Goal: Transaction & Acquisition: Purchase product/service

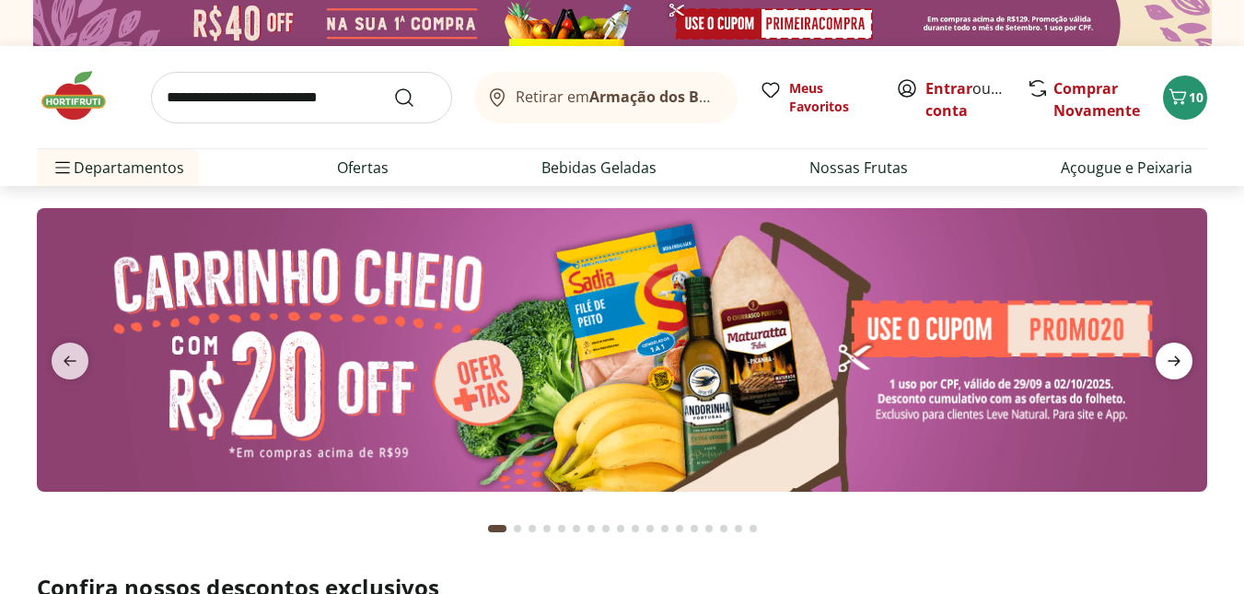
click at [808, 369] on icon "next" at bounding box center [1174, 361] width 22 height 22
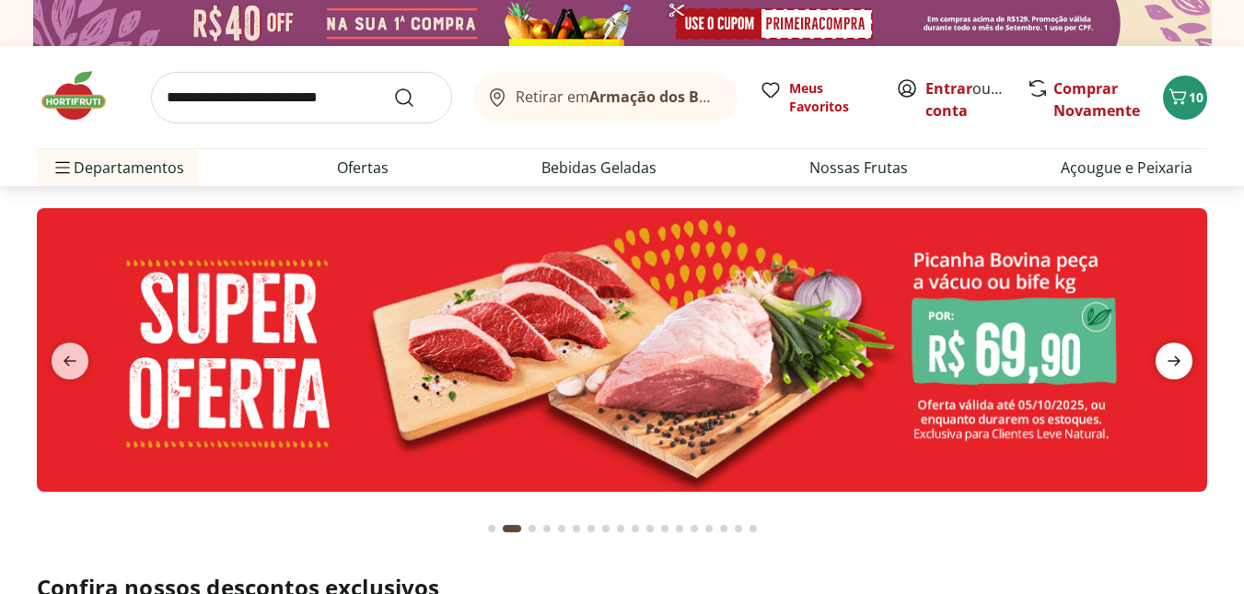
click at [808, 360] on icon "next" at bounding box center [1174, 361] width 22 height 22
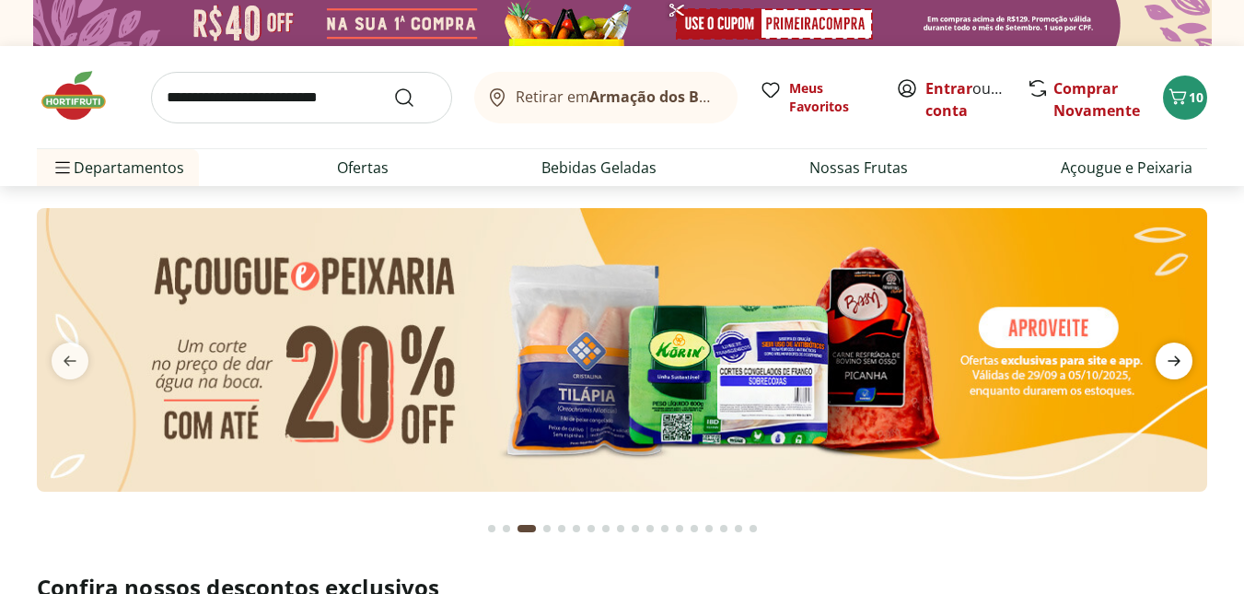
click at [808, 360] on icon "next" at bounding box center [1174, 361] width 22 height 22
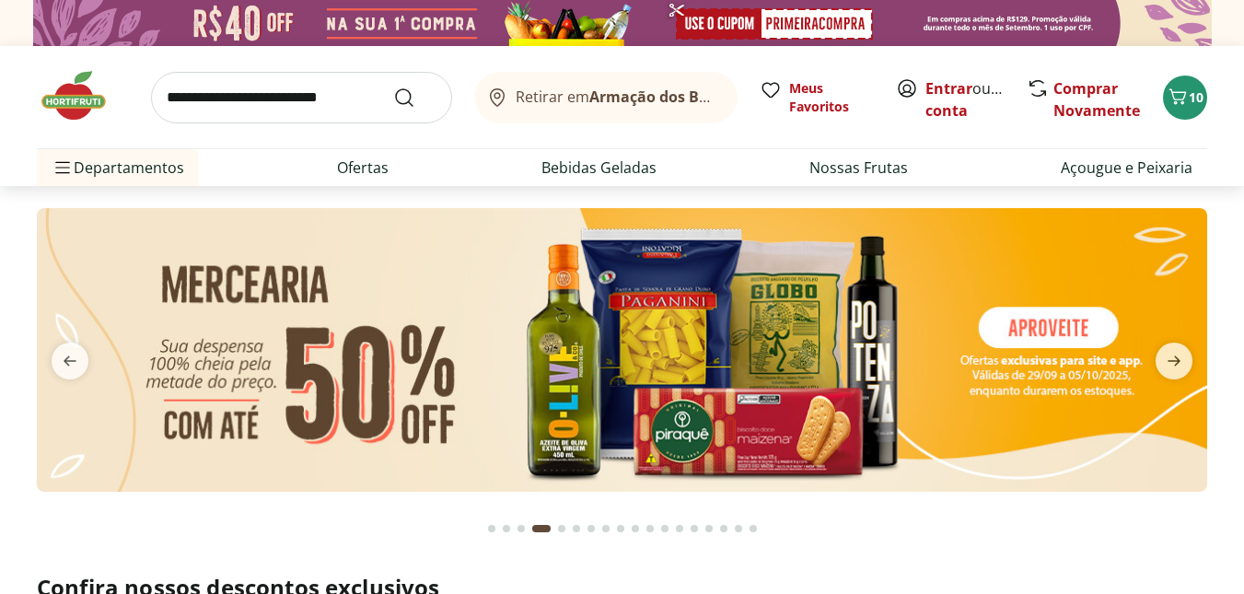
click at [808, 315] on img at bounding box center [622, 350] width 1170 height 284
select select "**********"
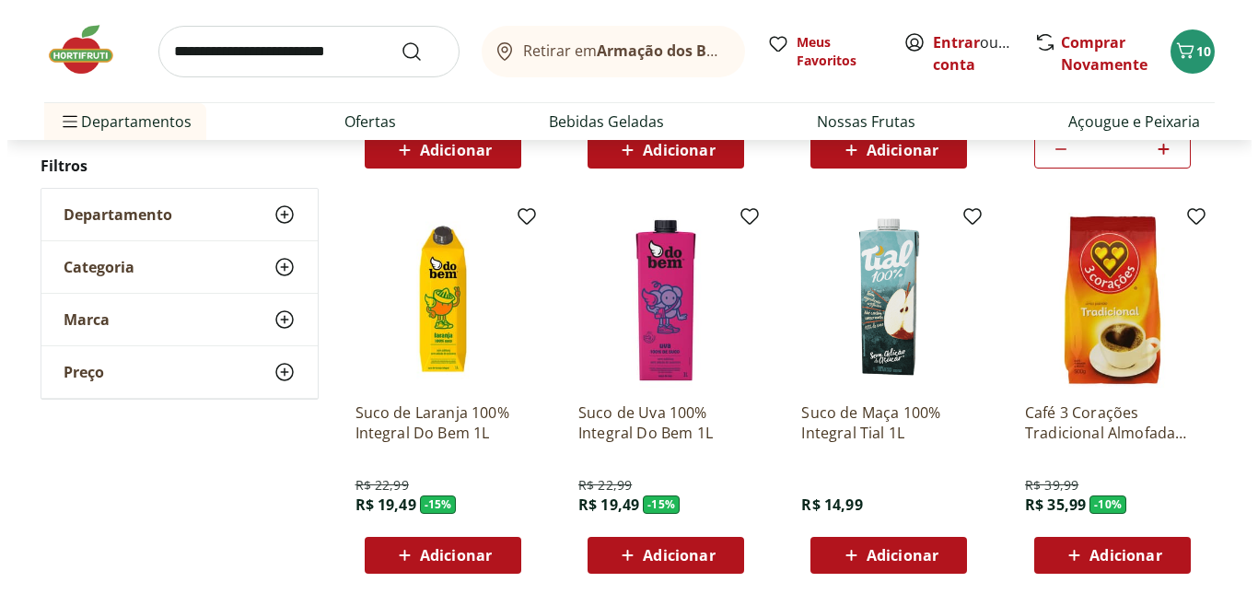
scroll to position [736, 0]
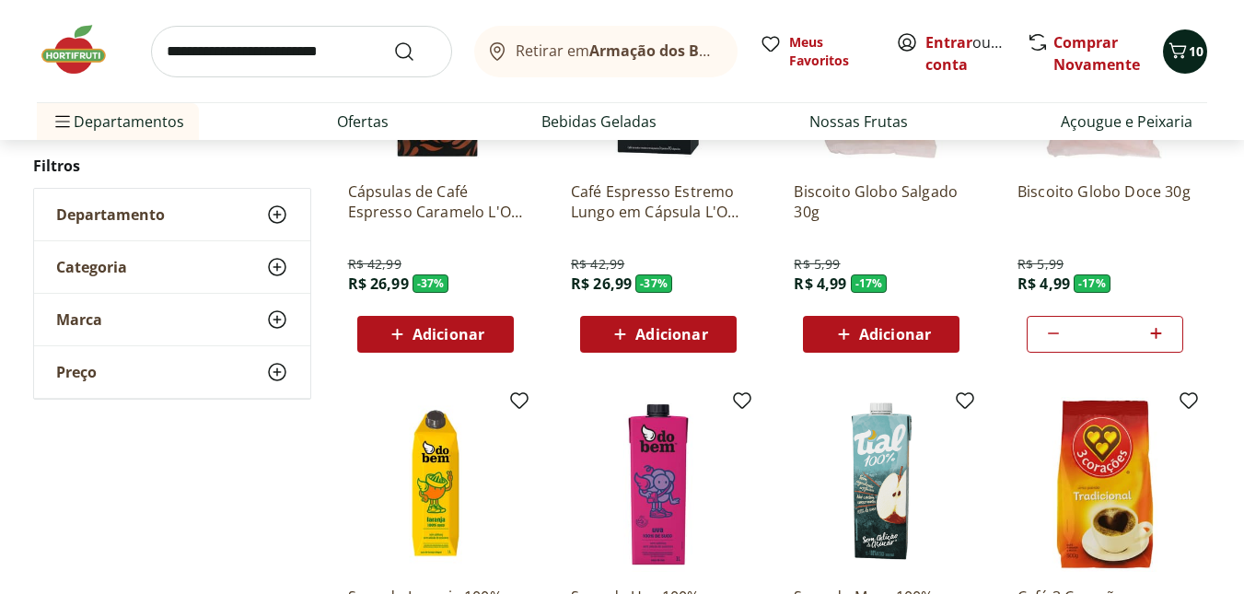
click at [808, 63] on span "Carrinho" at bounding box center [1177, 52] width 22 height 24
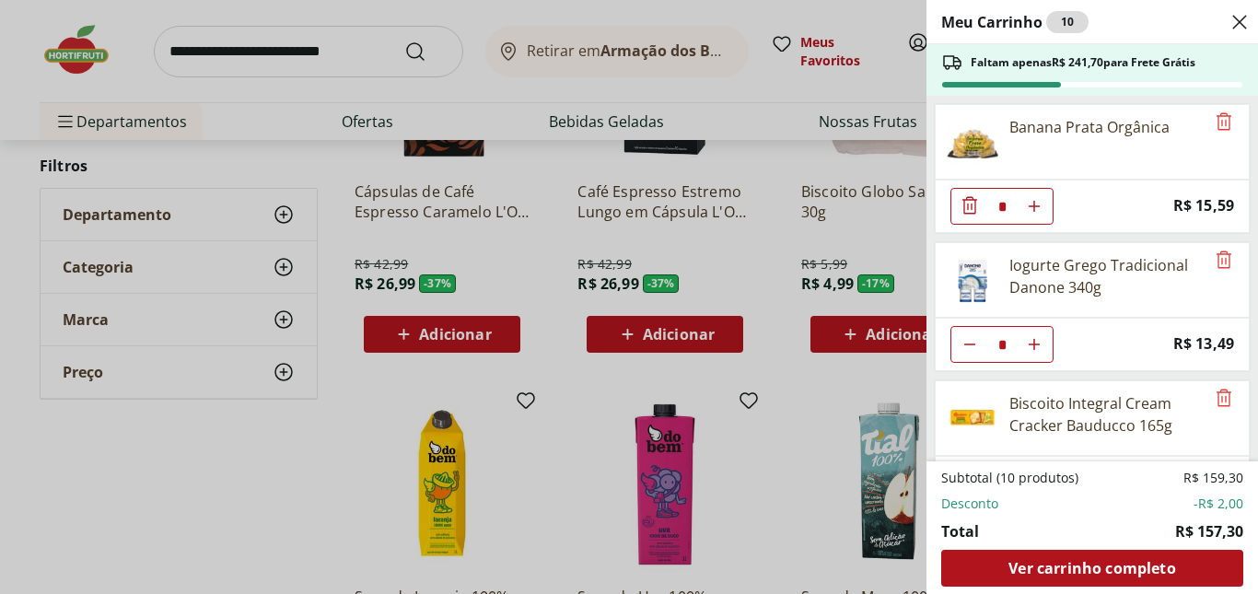
click at [808, 213] on icon "Aumentar Quantidade" at bounding box center [1033, 206] width 15 height 15
type input "*"
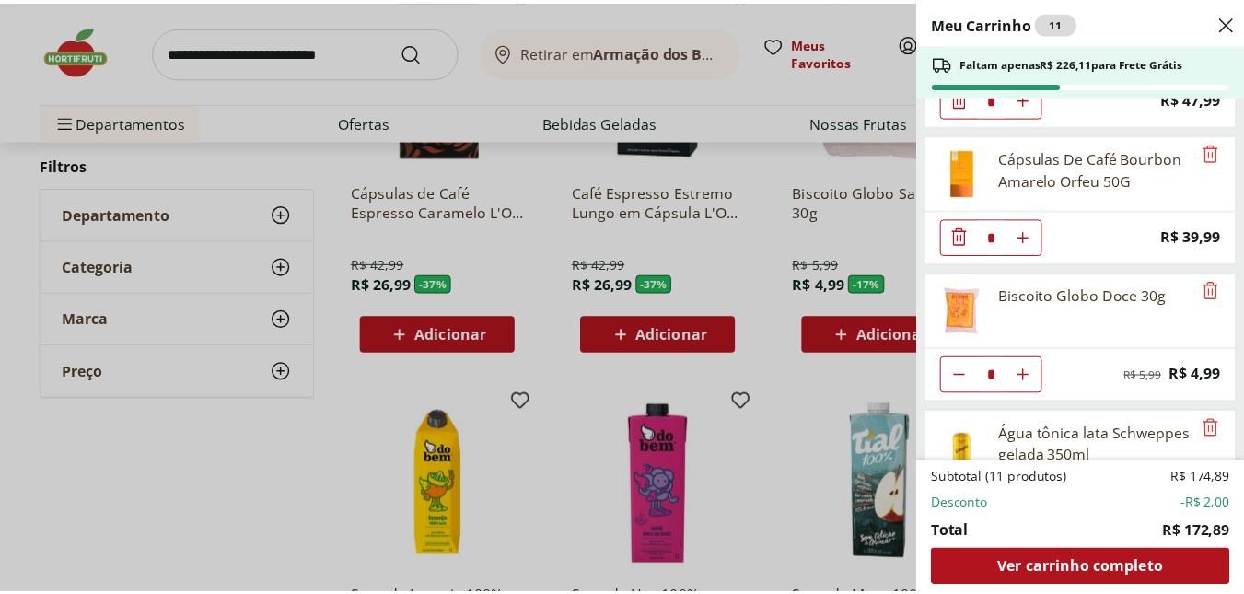
scroll to position [552, 0]
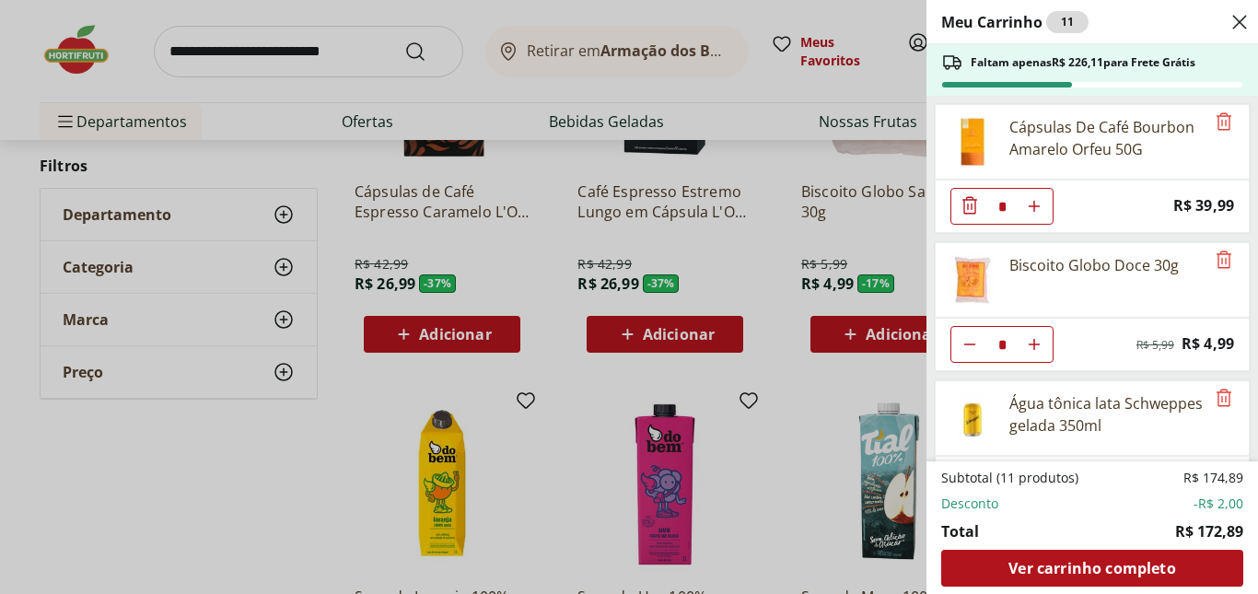
click at [251, 52] on div "Meu Carrinho 11 Faltam apenas R$ 226,11 para Frete Grátis Banana Prata Orgânica…" at bounding box center [629, 297] width 1258 height 594
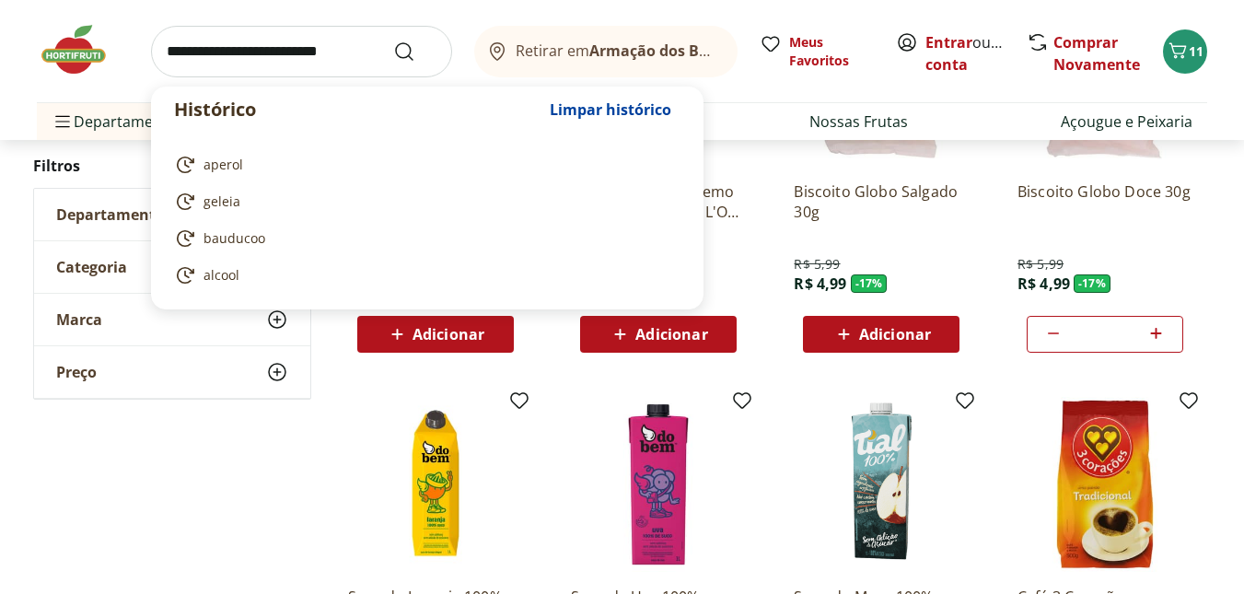
click at [197, 61] on input "search" at bounding box center [301, 52] width 301 height 52
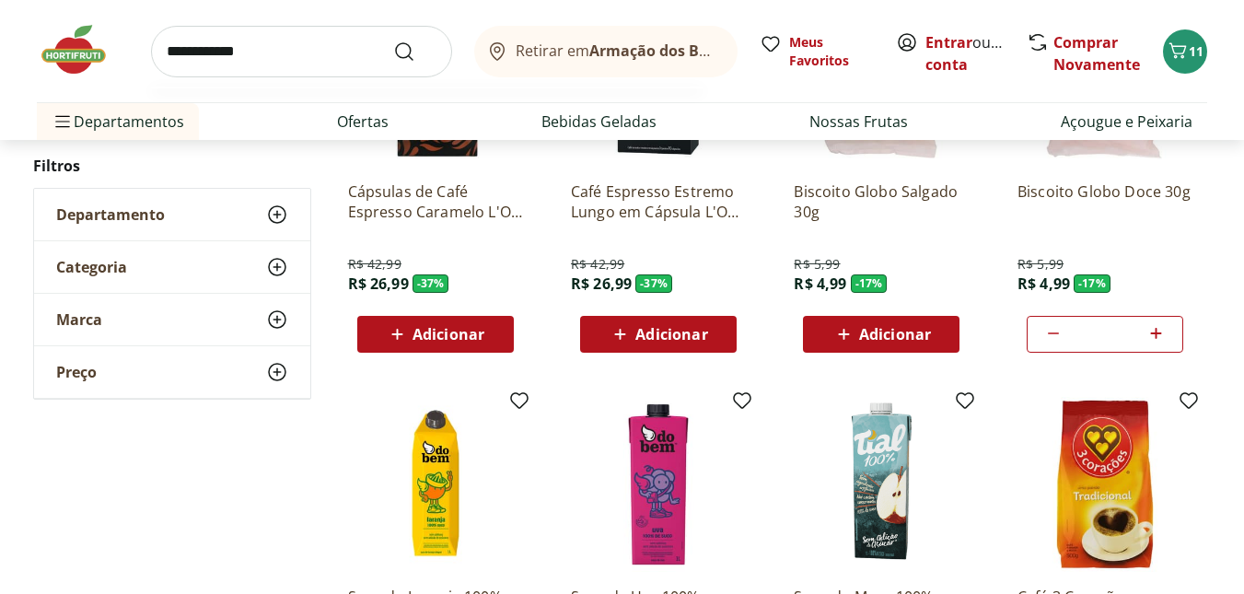
type input "**********"
click at [393, 41] on button "Submit Search" at bounding box center [415, 52] width 44 height 22
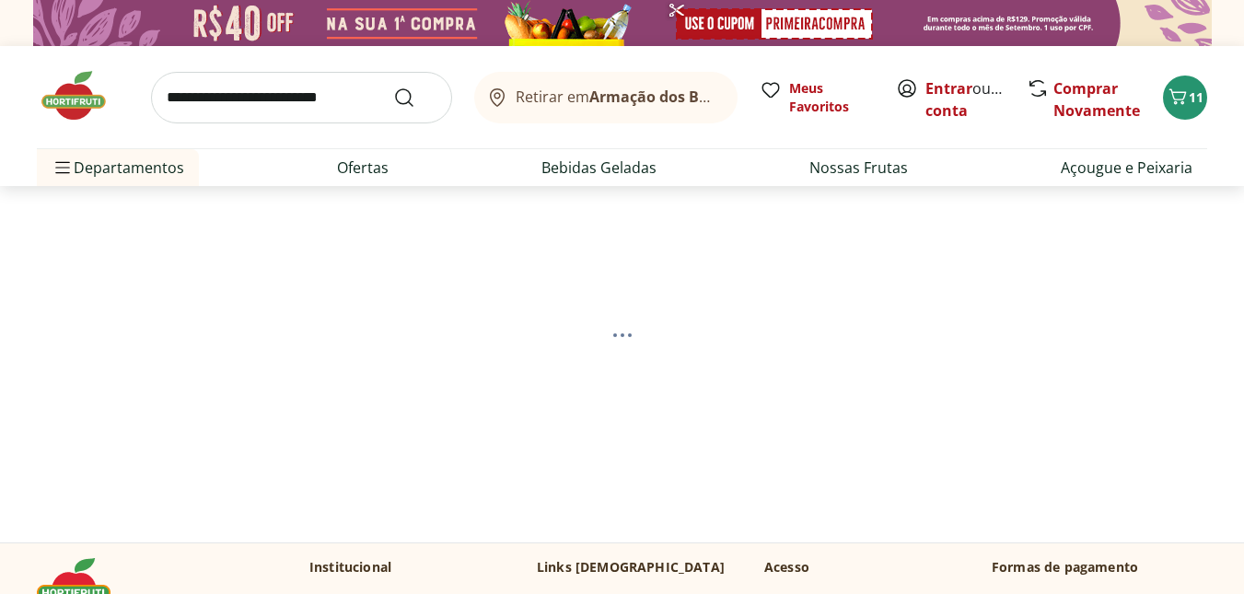
select select "**********"
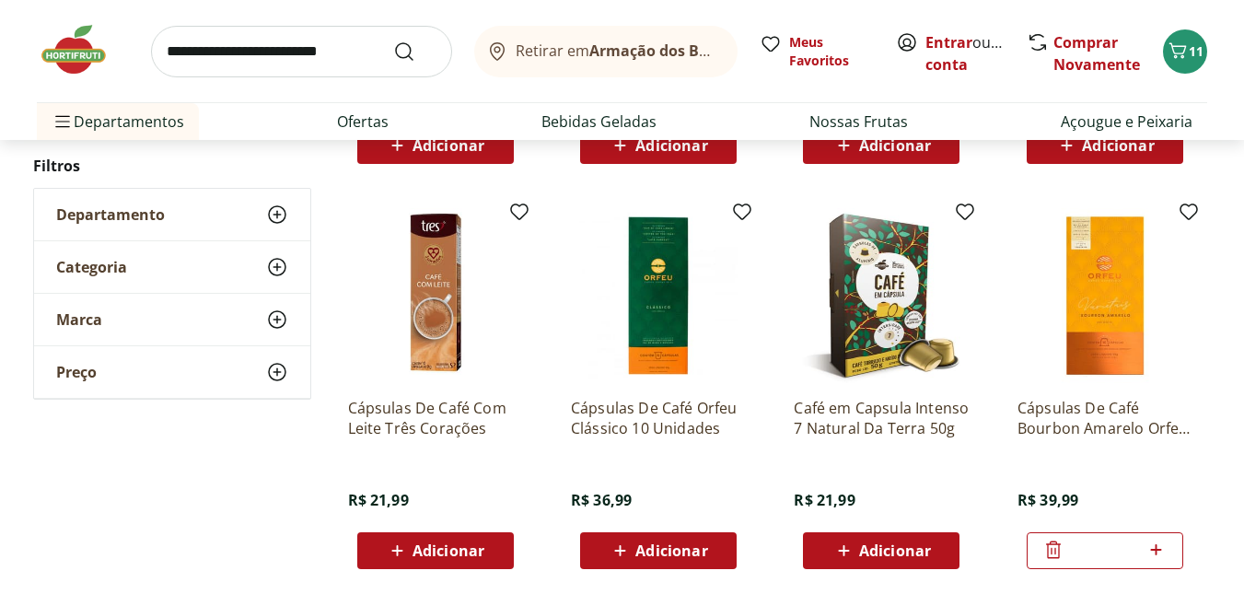
scroll to position [1013, 0]
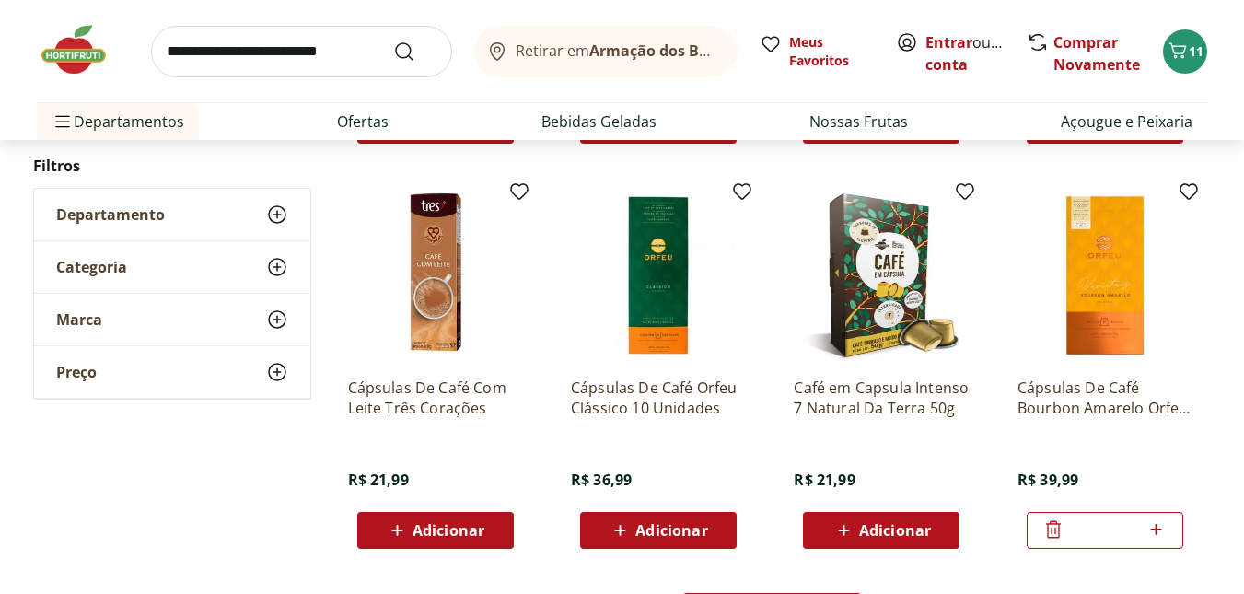
click at [808, 543] on div at bounding box center [1053, 530] width 22 height 44
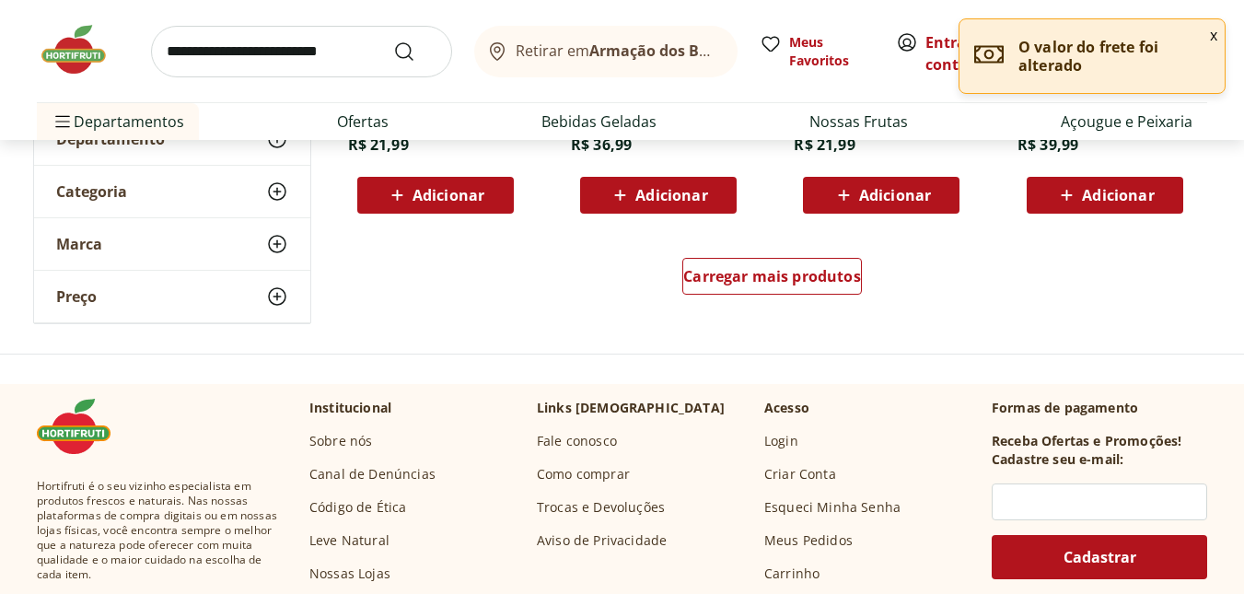
scroll to position [1381, 0]
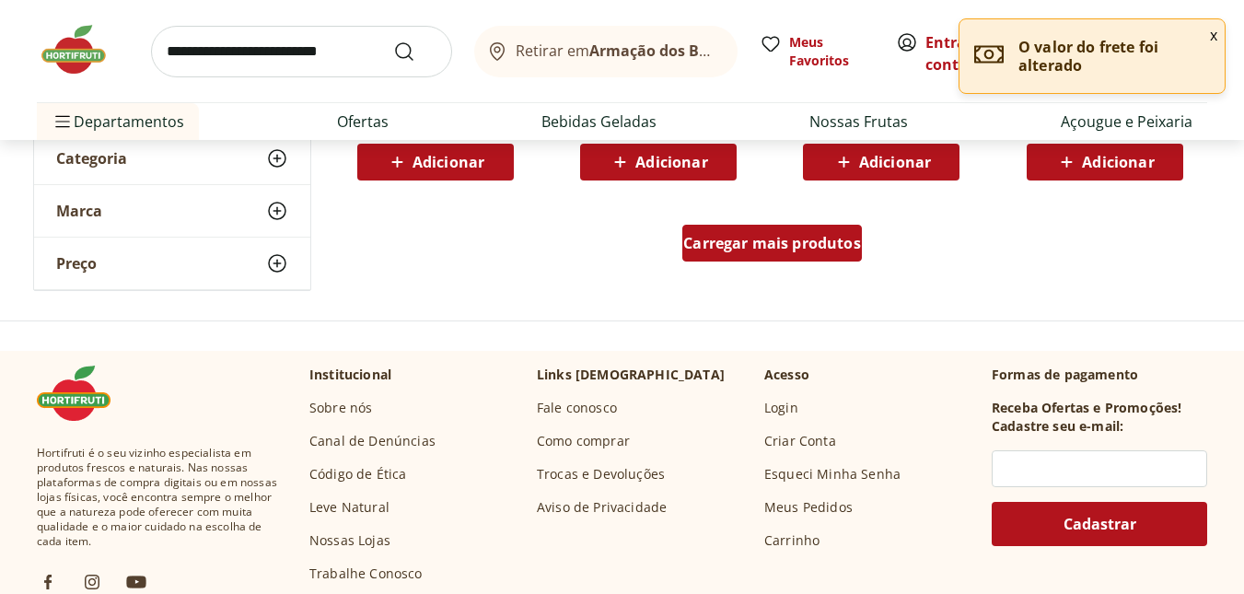
click at [808, 250] on span "Carregar mais produtos" at bounding box center [772, 243] width 178 height 15
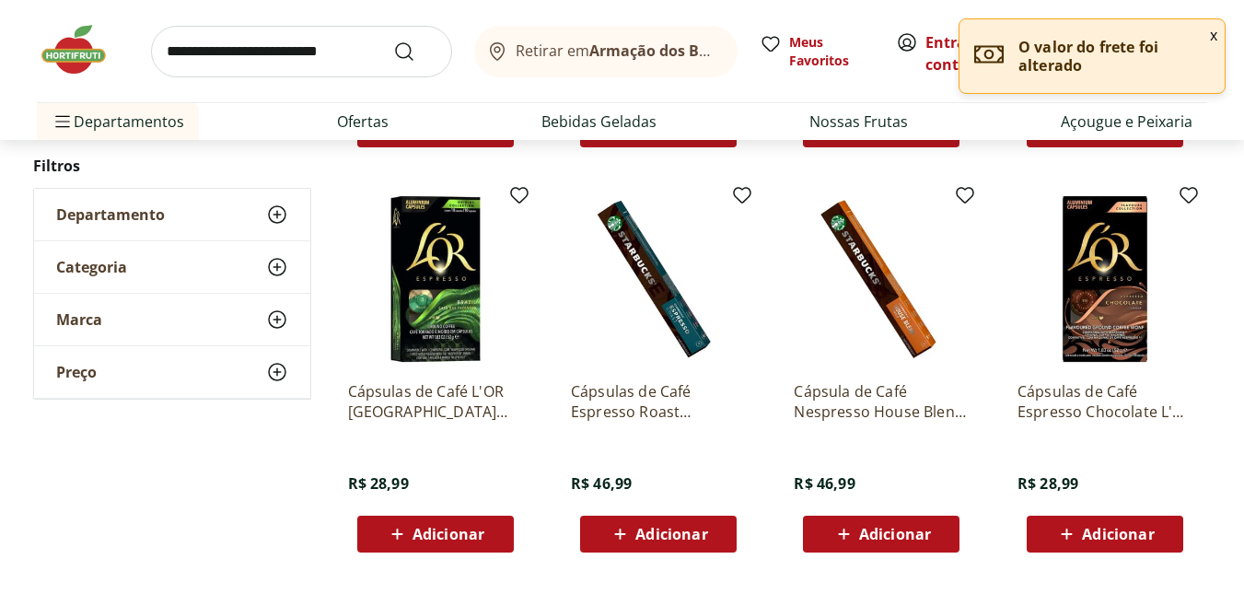
scroll to position [2394, 0]
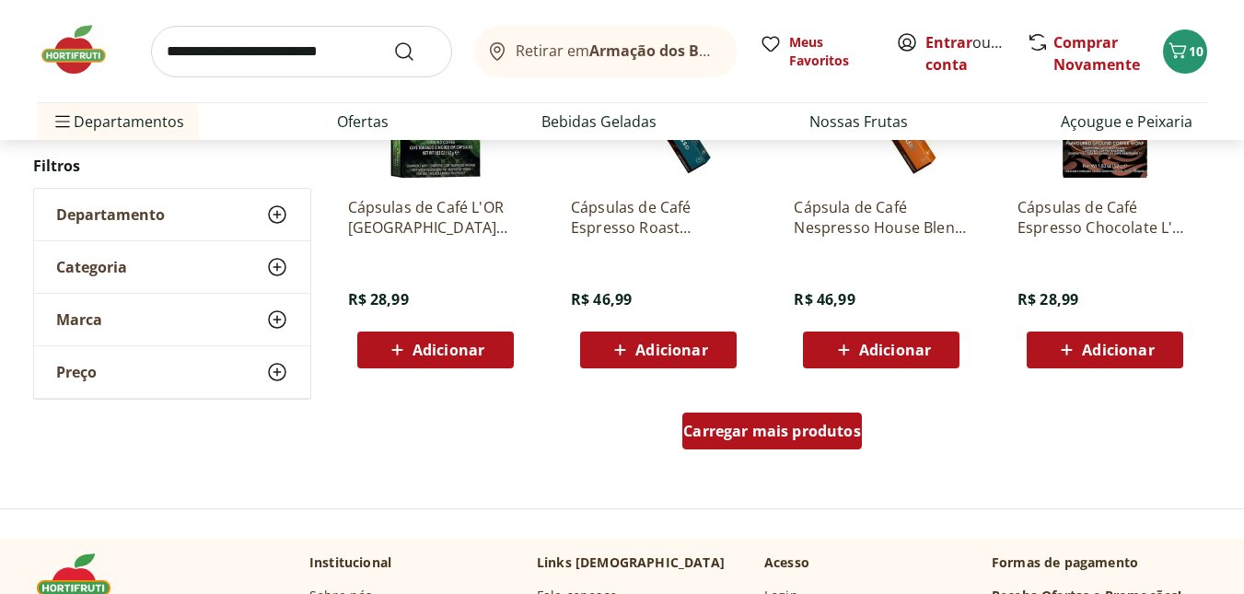
click at [782, 433] on span "Carregar mais produtos" at bounding box center [772, 430] width 178 height 15
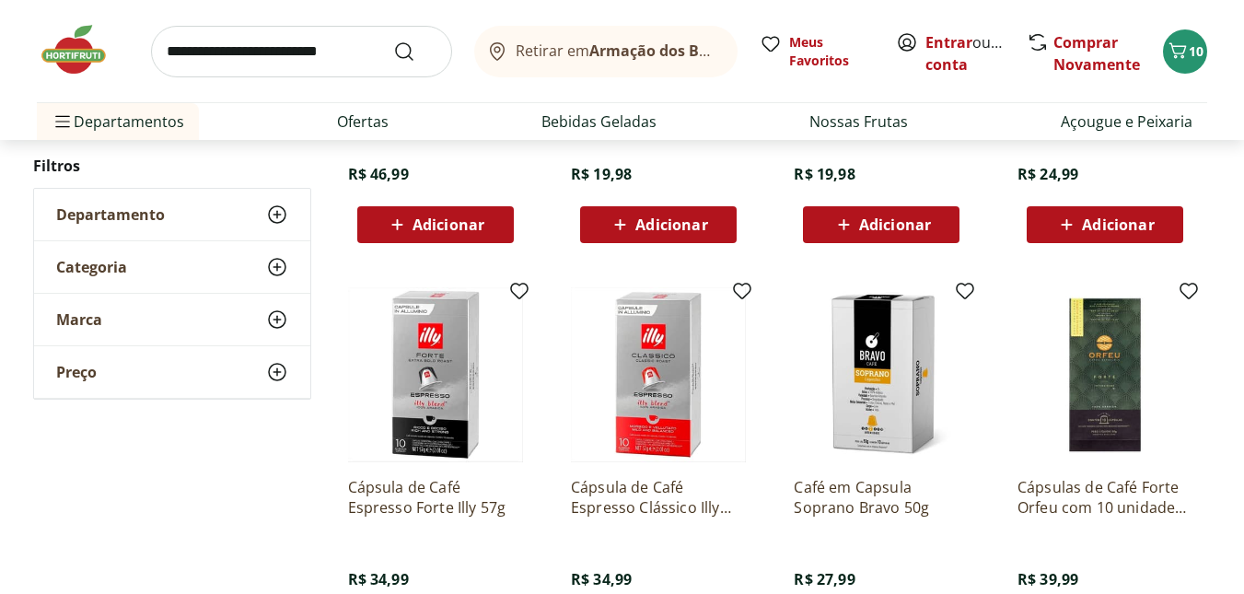
scroll to position [3590, 0]
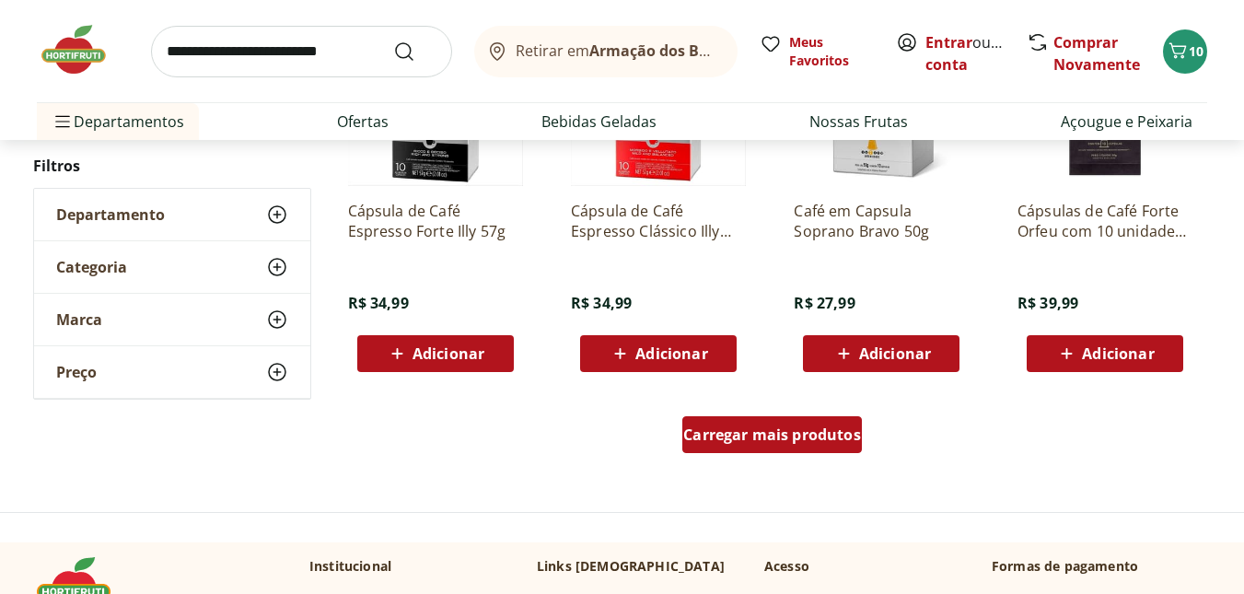
click at [785, 430] on span "Carregar mais produtos" at bounding box center [772, 434] width 178 height 15
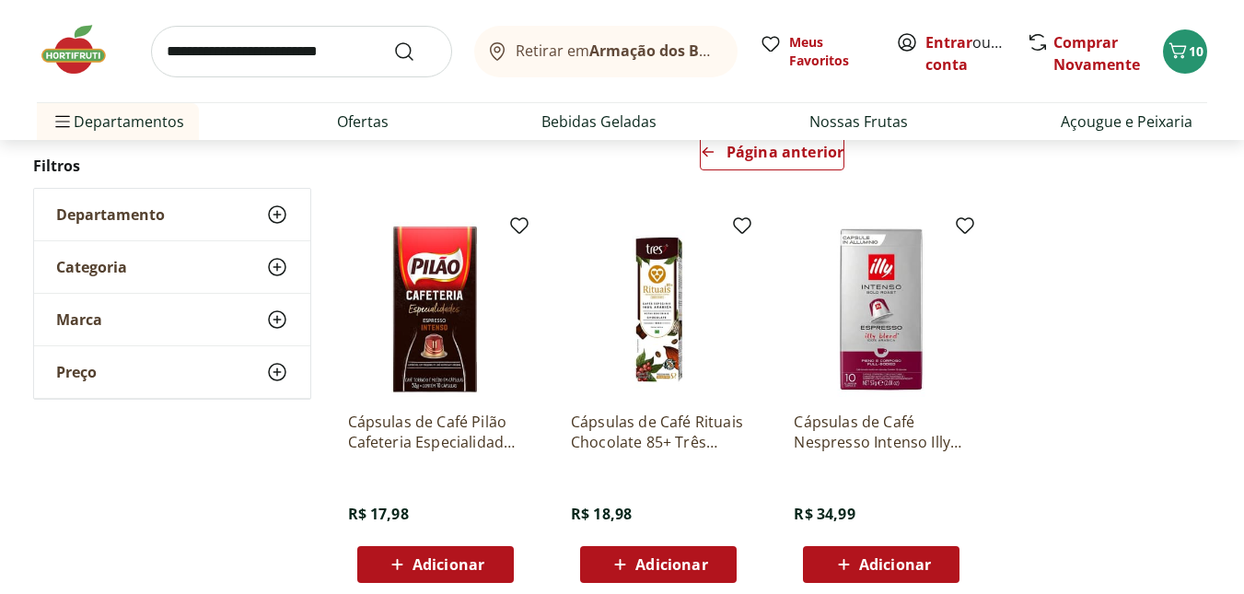
scroll to position [265, 0]
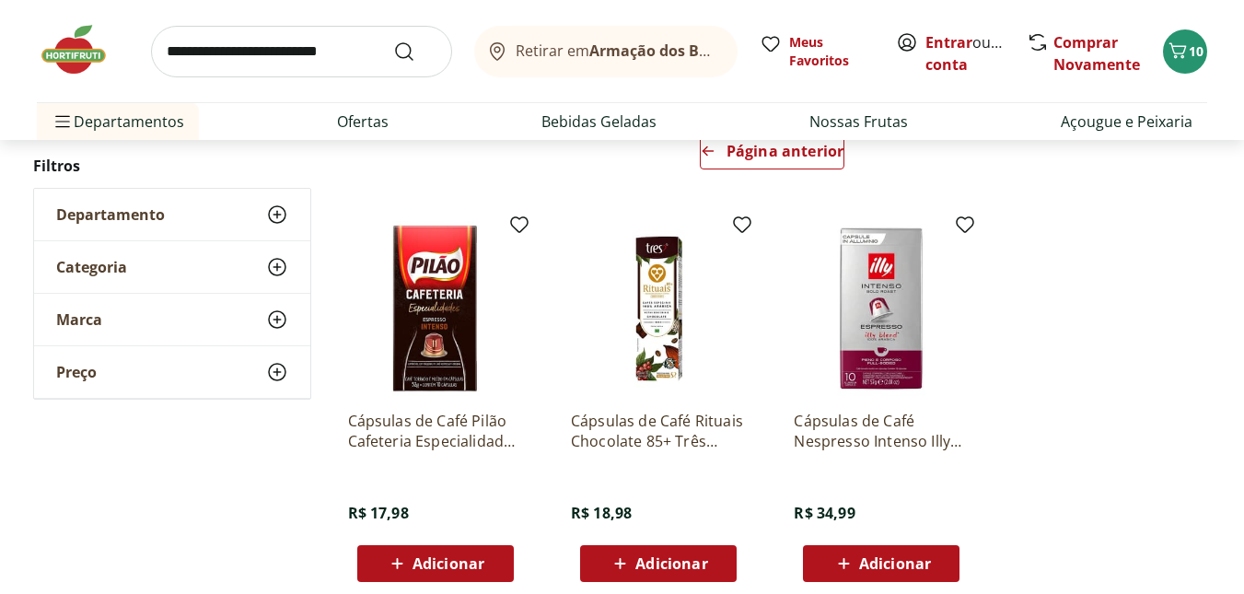
click at [808, 554] on span "Adicionar" at bounding box center [895, 563] width 72 height 15
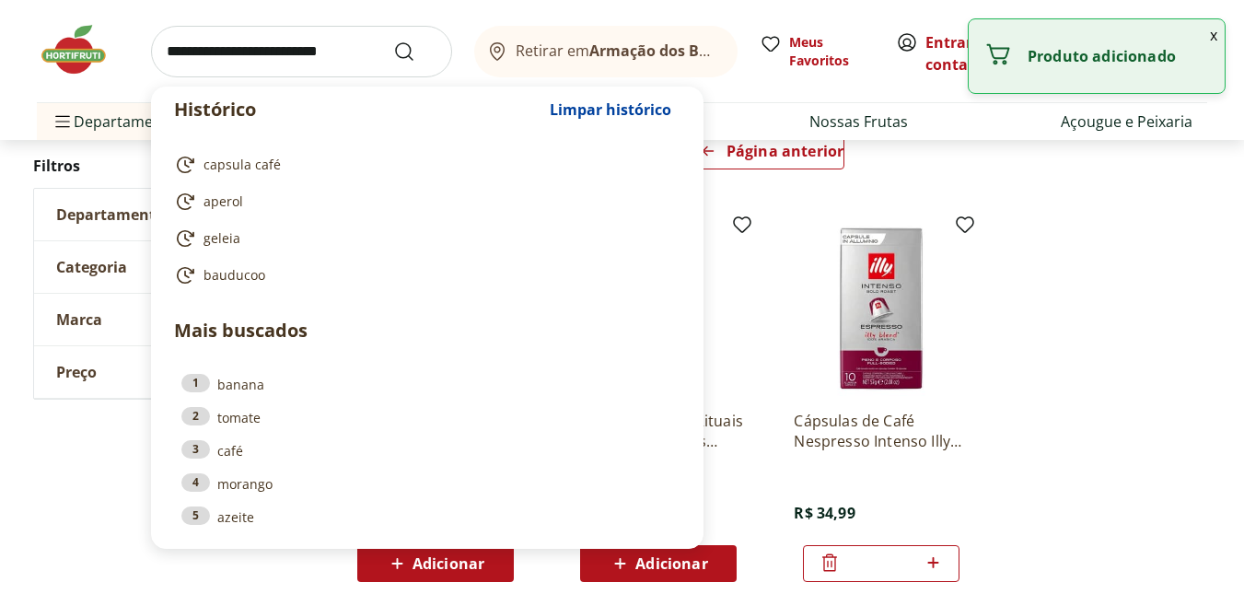
click at [254, 60] on input "search" at bounding box center [301, 52] width 301 height 52
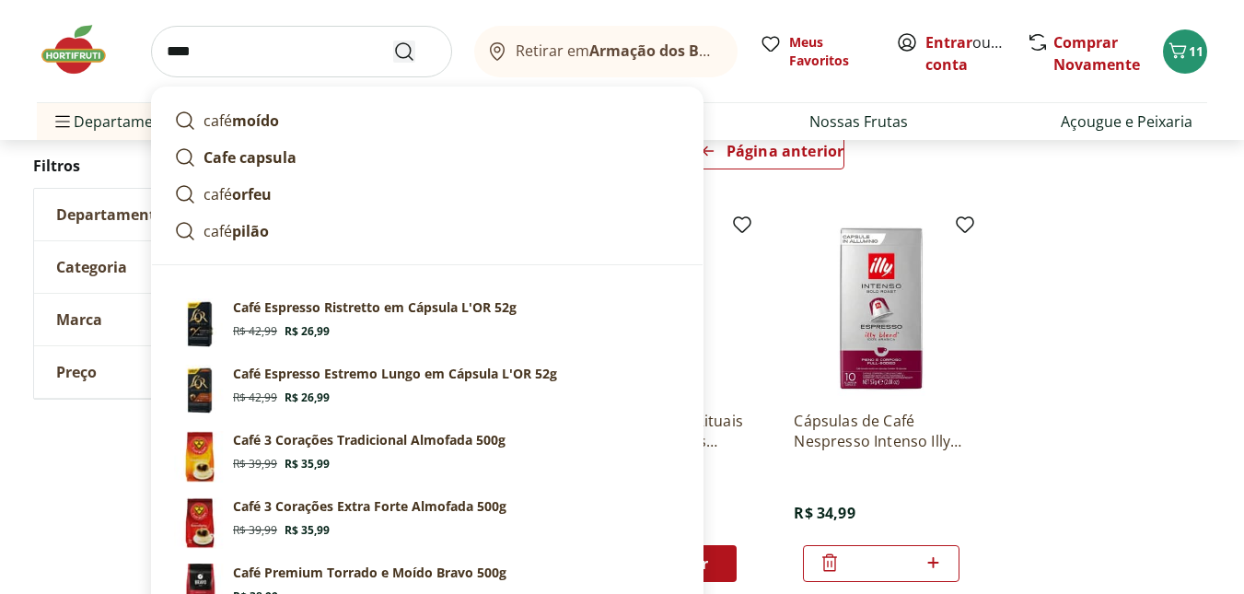
type input "****"
click at [405, 60] on icon "Submit Search" at bounding box center [404, 52] width 22 height 22
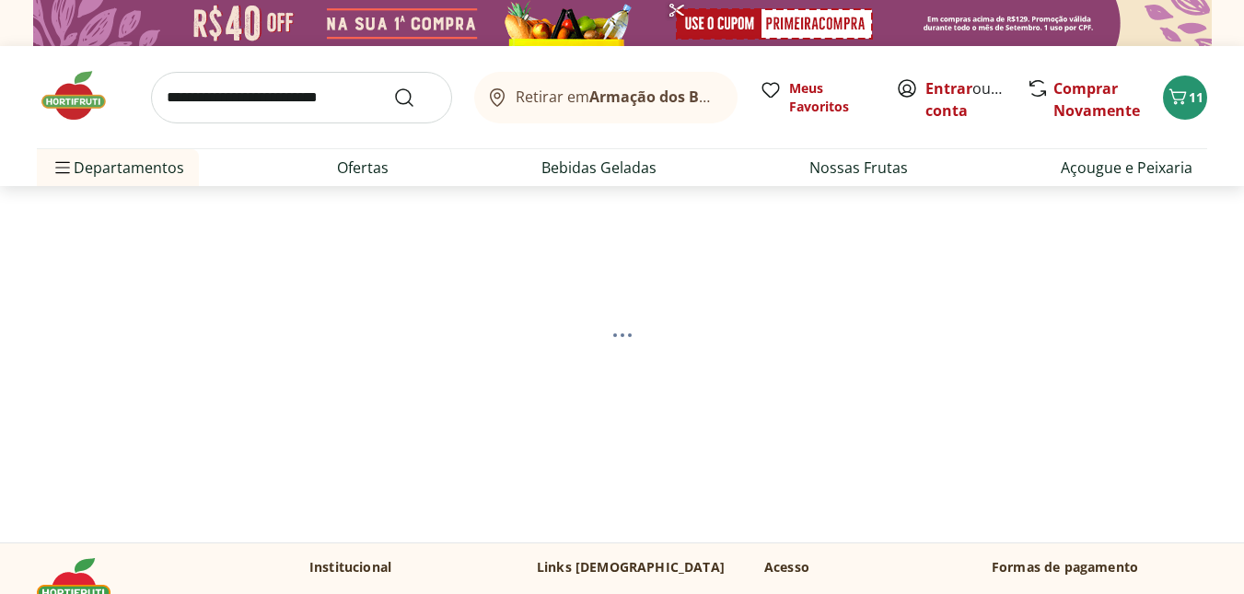
select select "**********"
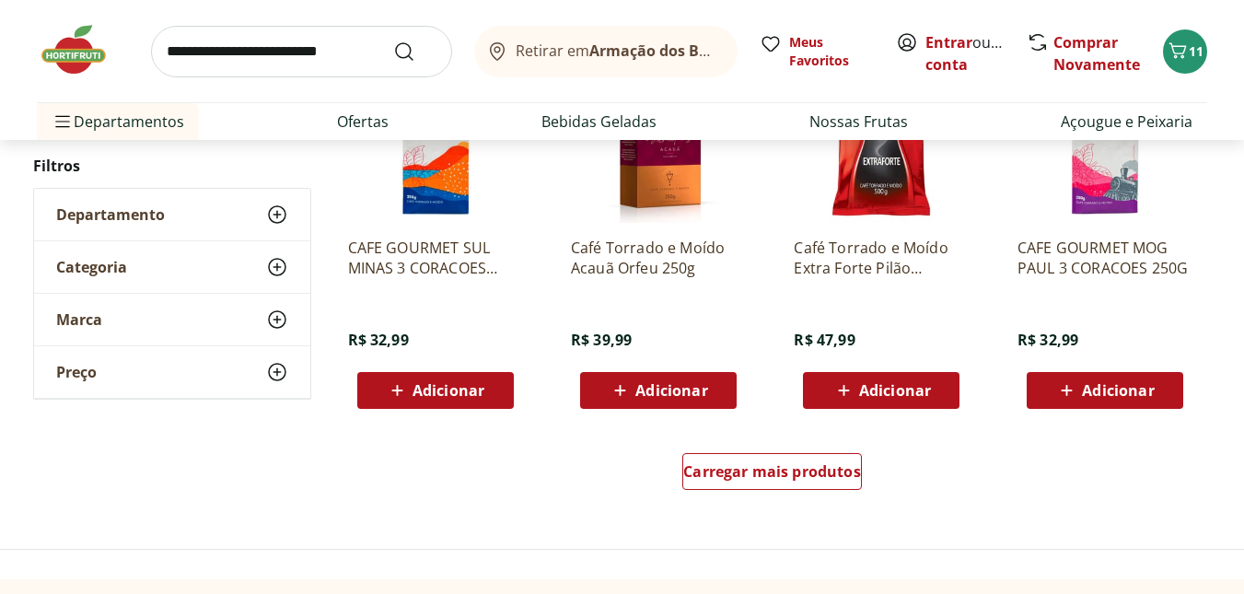
scroll to position [1197, 0]
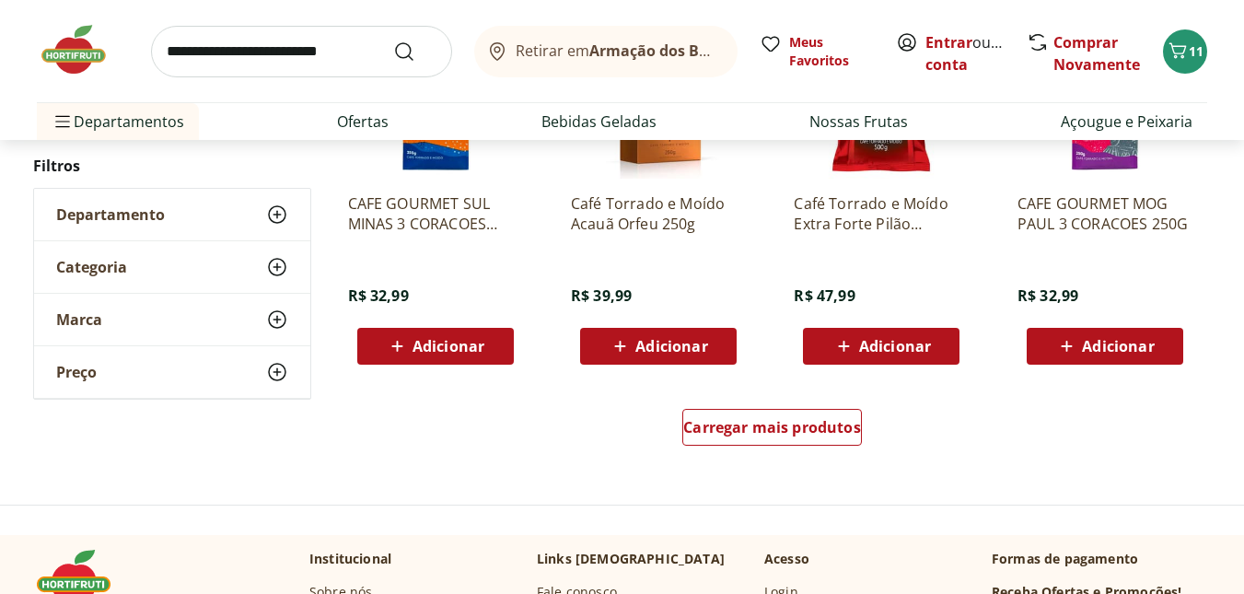
click at [430, 339] on span "Adicionar" at bounding box center [448, 346] width 72 height 15
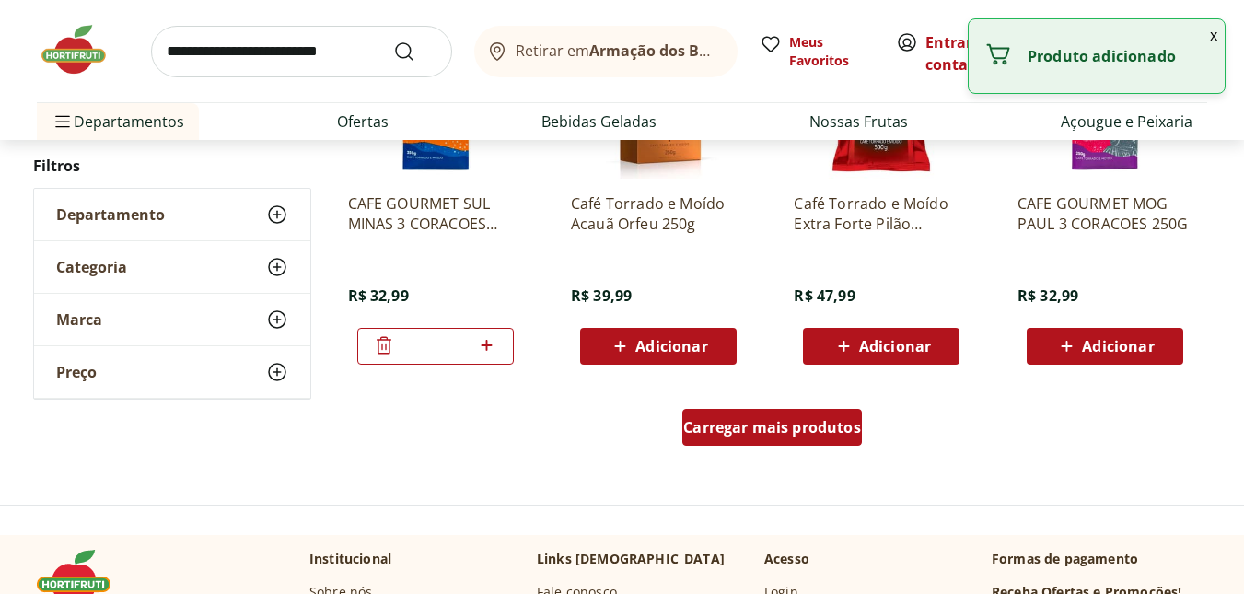
click at [778, 420] on span "Carregar mais produtos" at bounding box center [772, 427] width 178 height 15
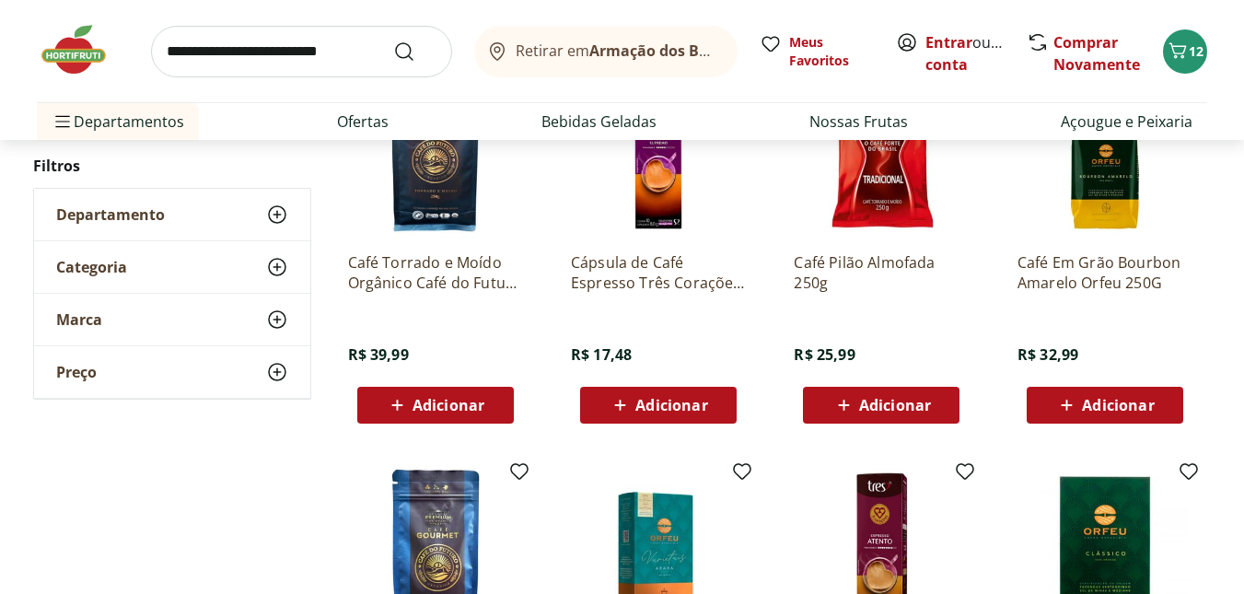
scroll to position [1565, 0]
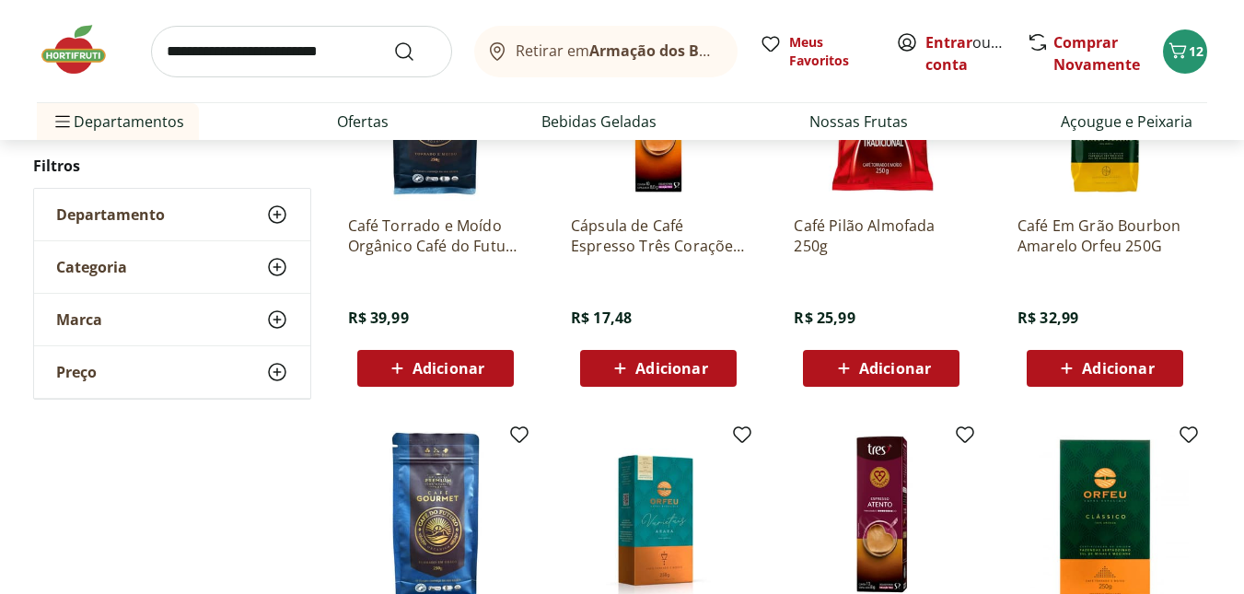
click at [435, 371] on span "Adicionar" at bounding box center [448, 368] width 72 height 15
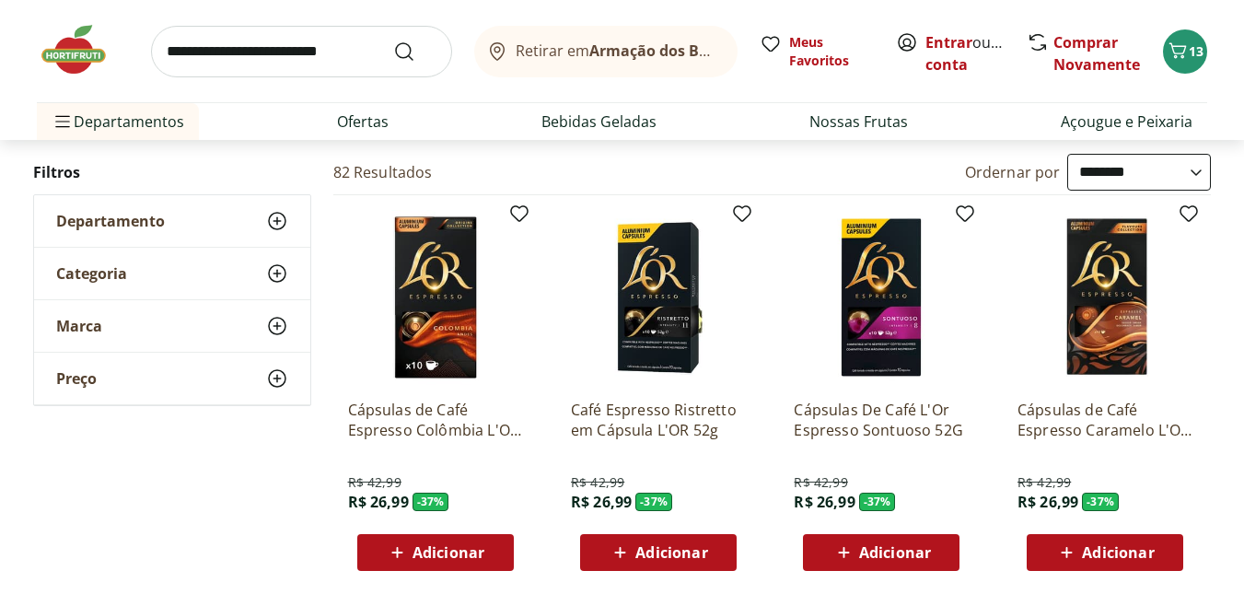
scroll to position [0, 0]
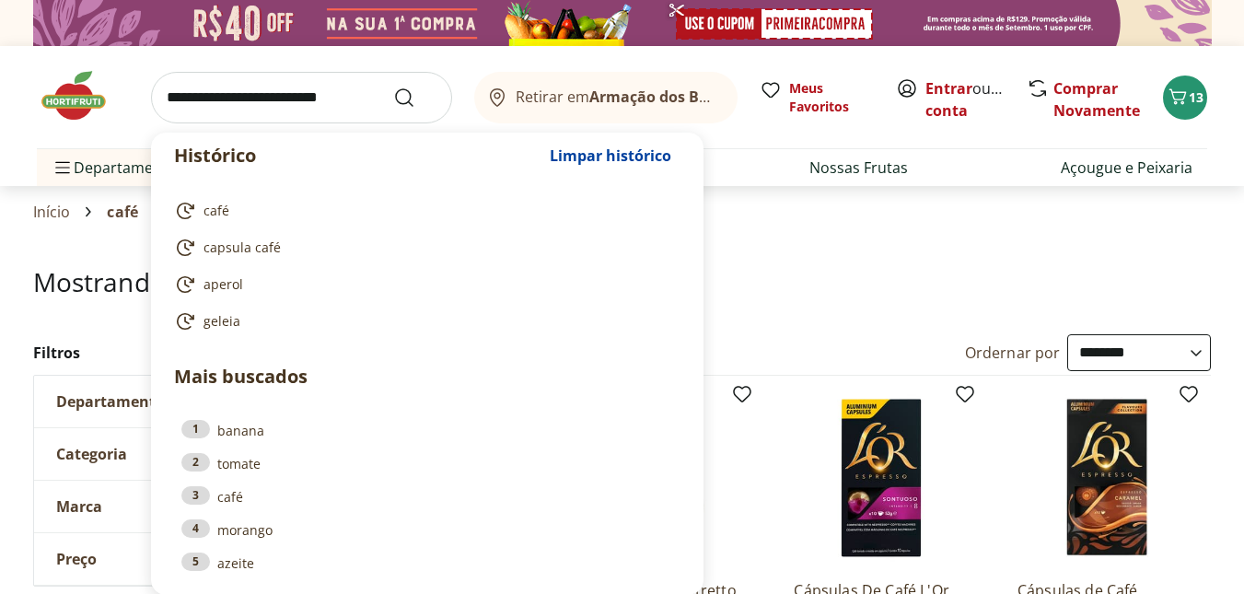
click at [203, 101] on input "search" at bounding box center [301, 98] width 301 height 52
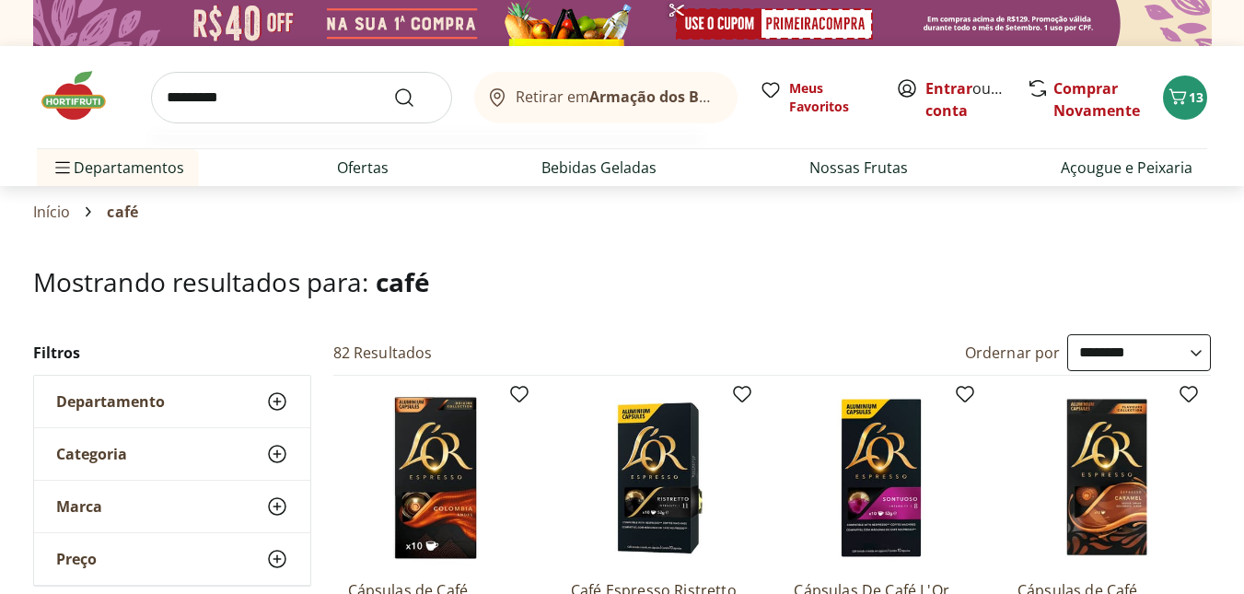
type input "*********"
click at [393, 87] on button "Submit Search" at bounding box center [415, 98] width 44 height 22
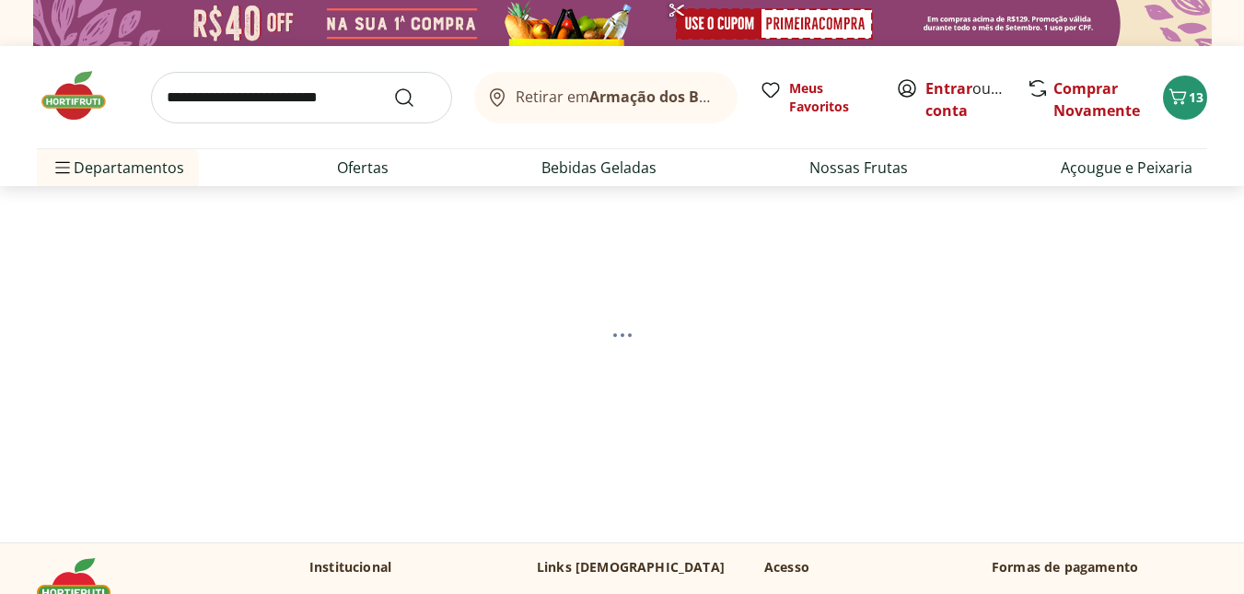
select select "**********"
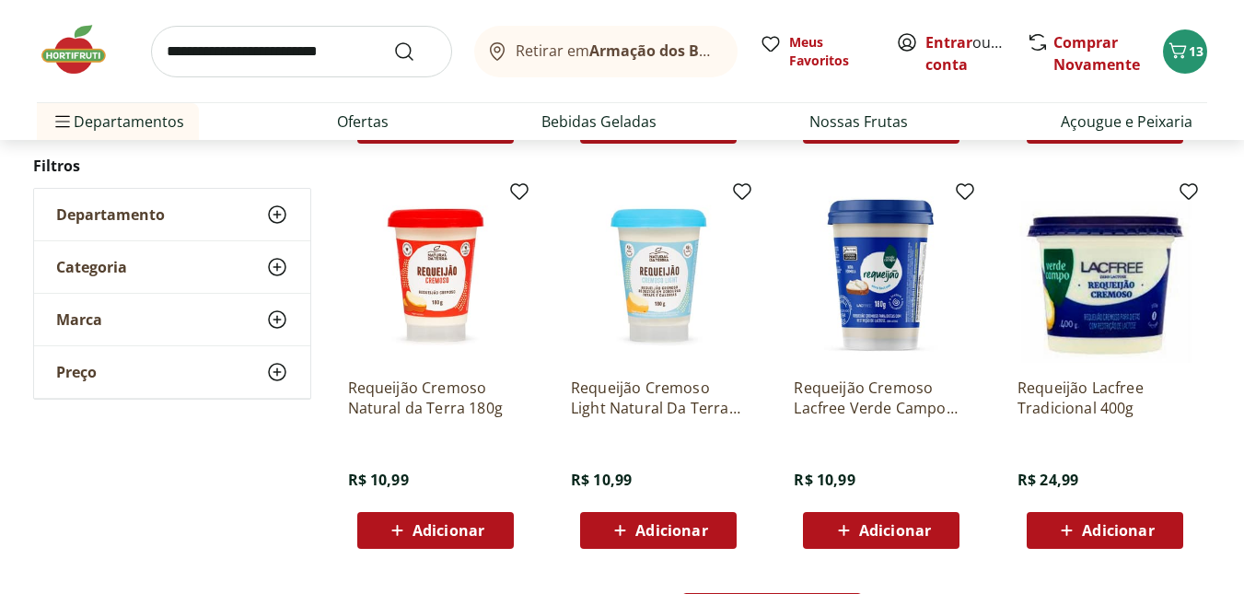
scroll to position [1289, 0]
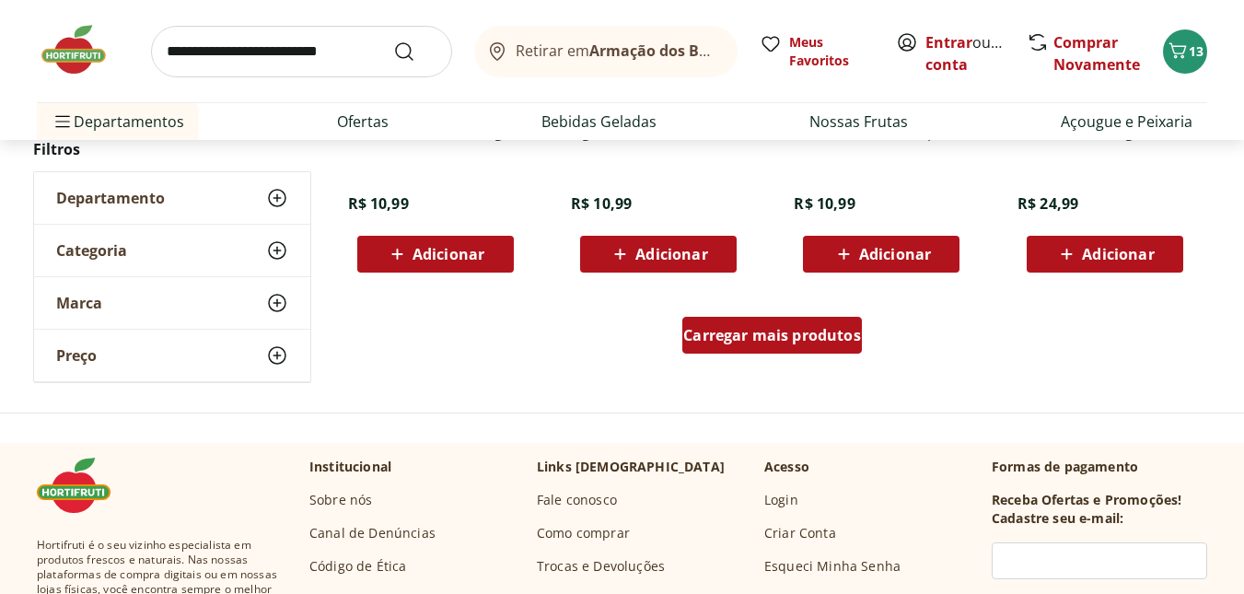
click at [741, 339] on span "Carregar mais produtos" at bounding box center [772, 335] width 178 height 15
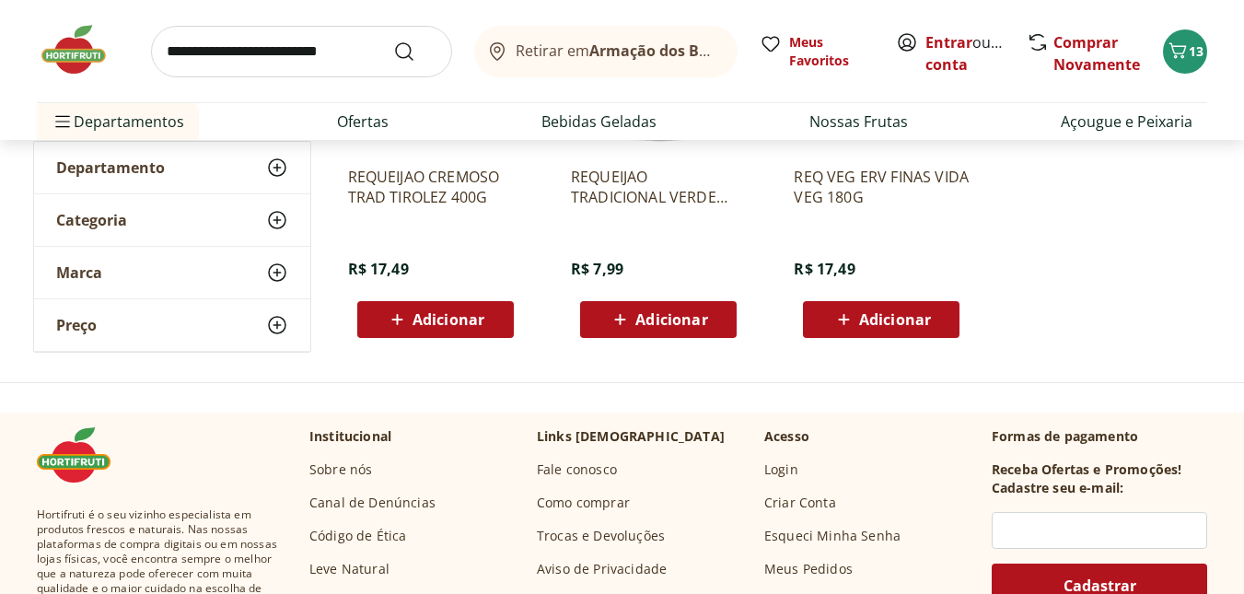
scroll to position [921, 0]
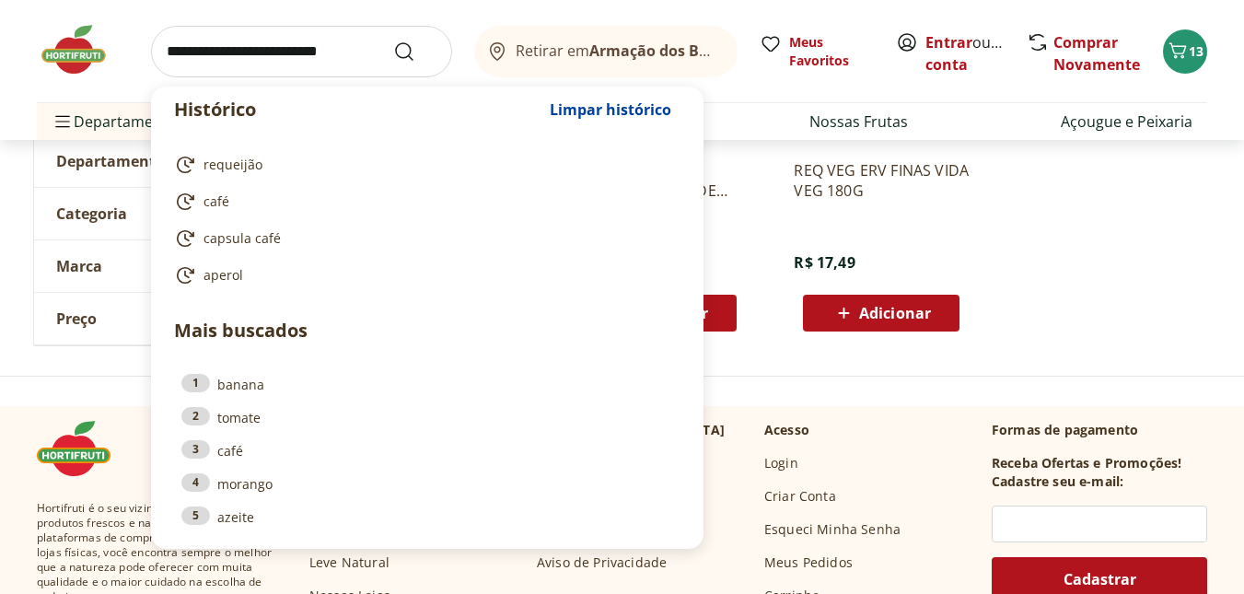
click at [315, 52] on input "search" at bounding box center [301, 52] width 301 height 52
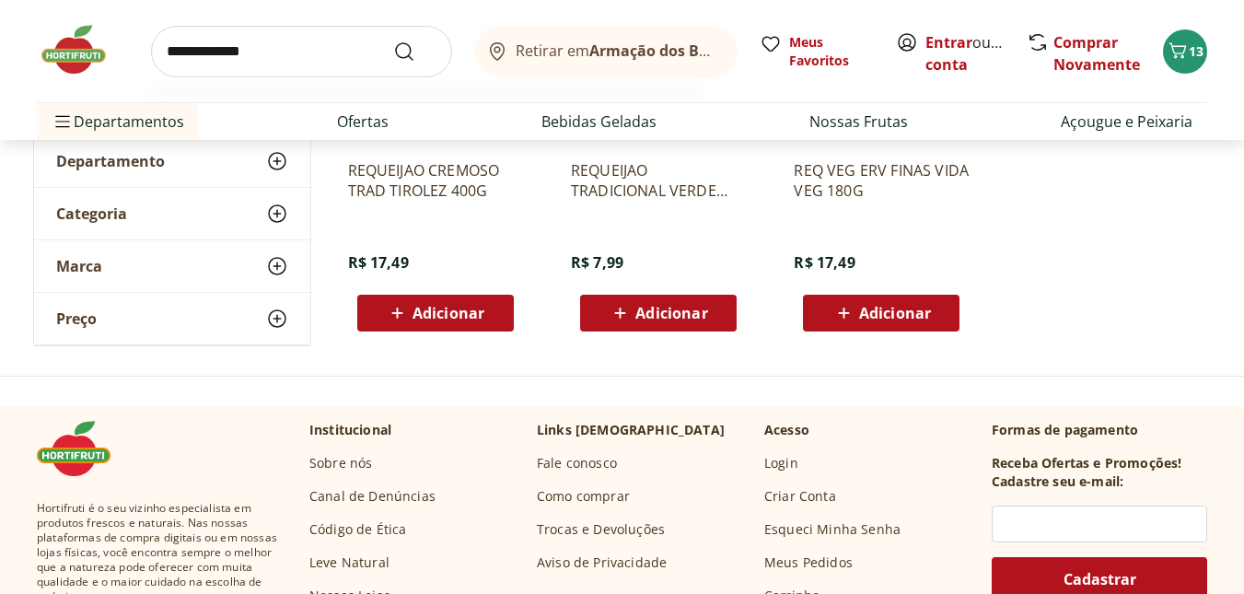
type input "**********"
click at [393, 41] on button "Submit Search" at bounding box center [415, 52] width 44 height 22
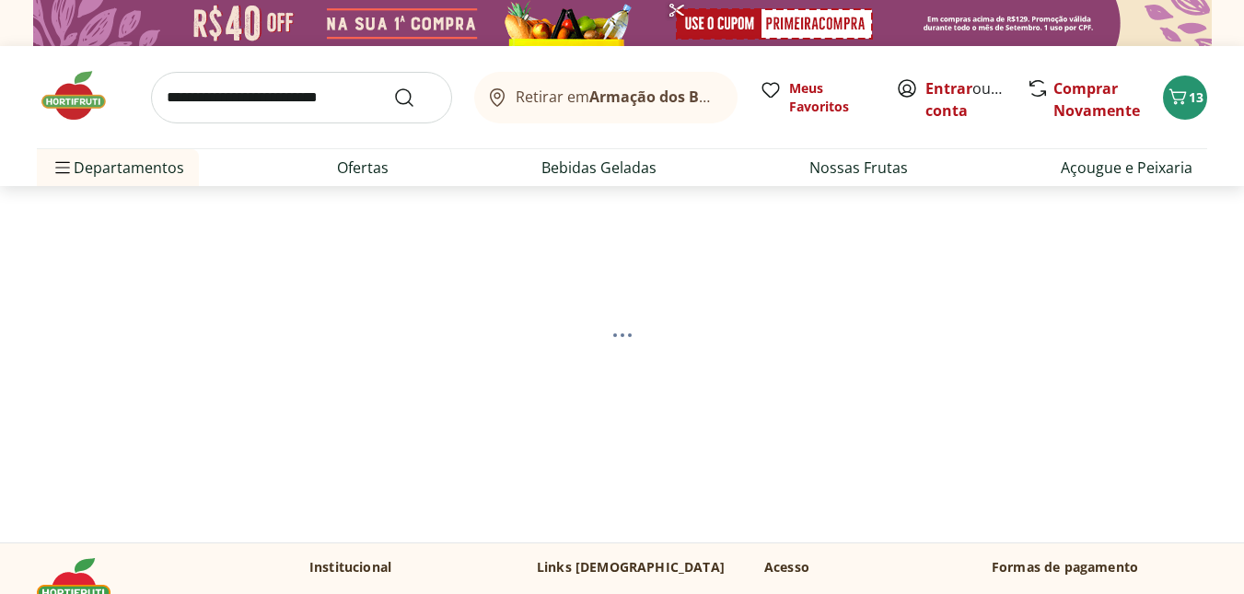
select select "**********"
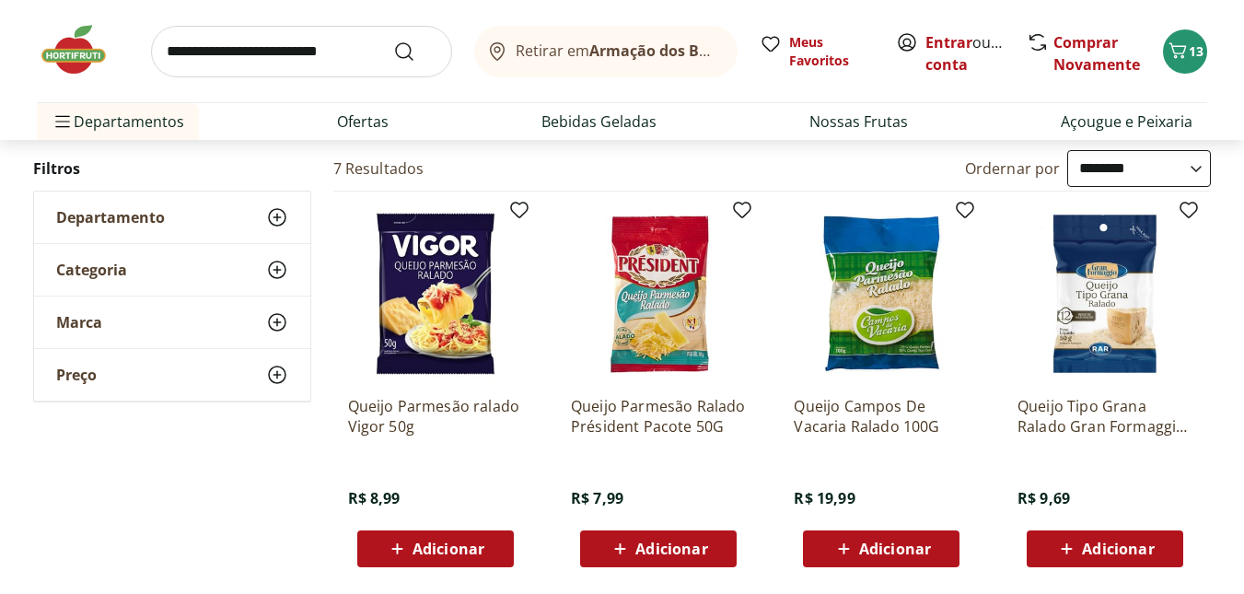
scroll to position [276, 0]
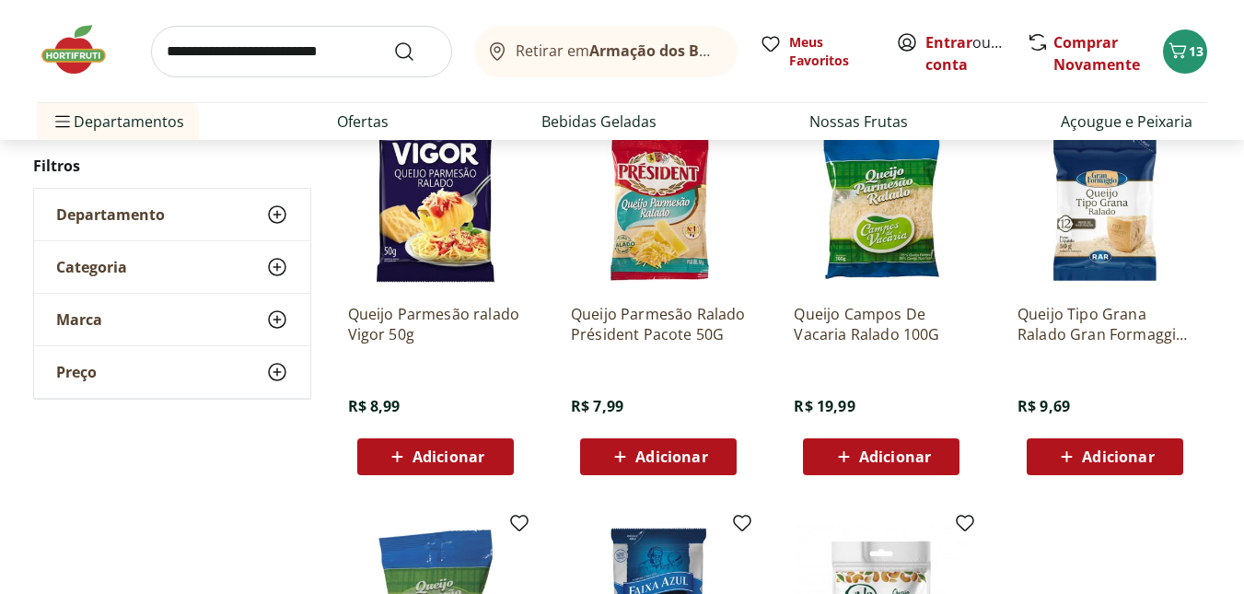
click at [618, 458] on icon at bounding box center [620, 457] width 23 height 22
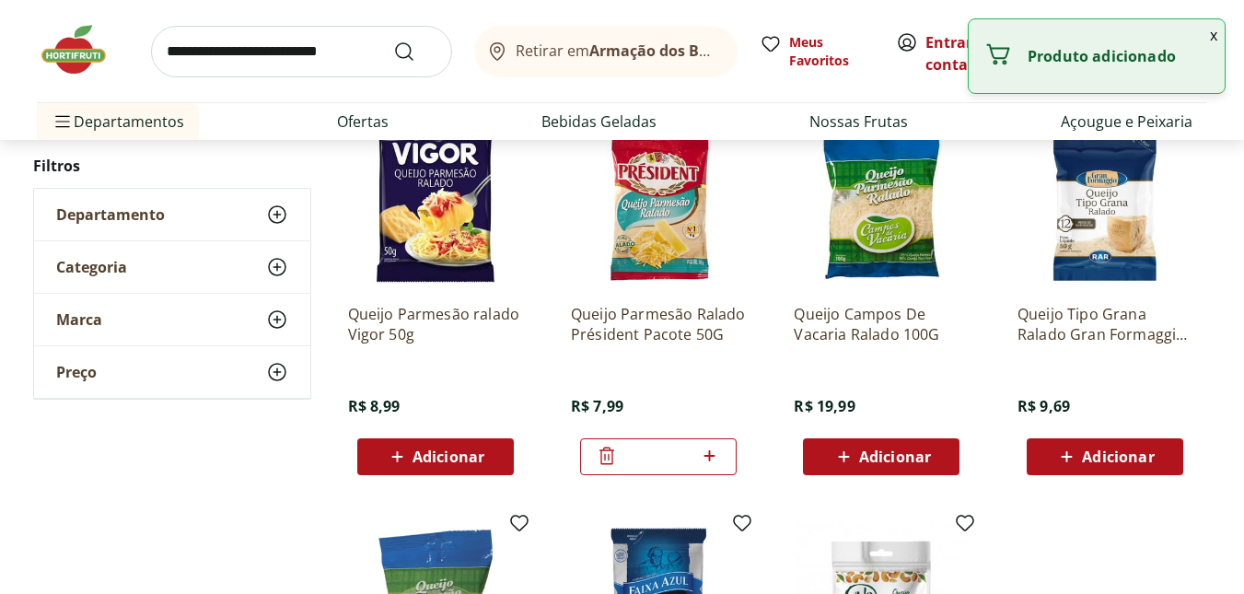
click at [706, 460] on icon at bounding box center [709, 456] width 23 height 22
type input "*"
click at [254, 48] on input "search" at bounding box center [301, 52] width 301 height 52
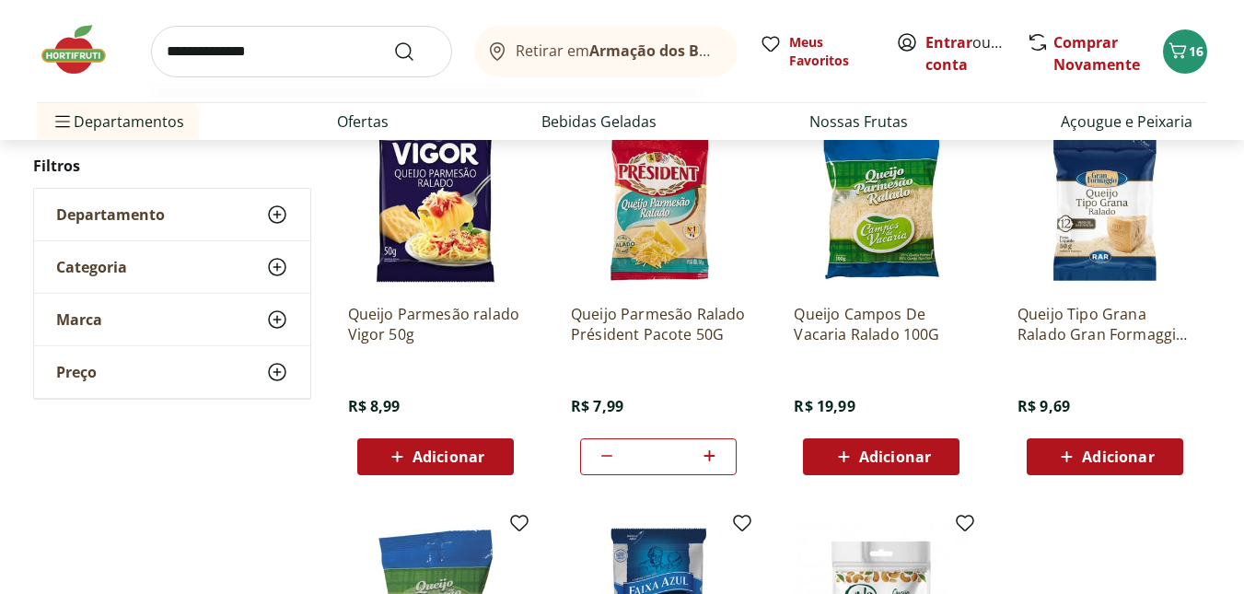
type input "**********"
click at [393, 41] on button "Submit Search" at bounding box center [415, 52] width 44 height 22
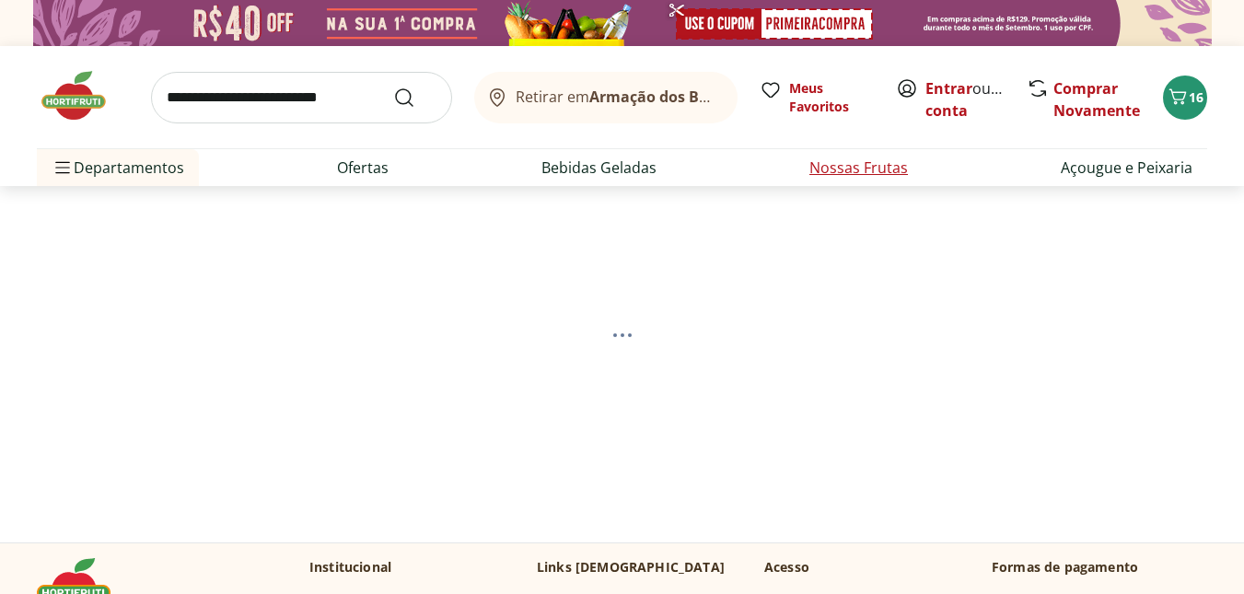
select select "**********"
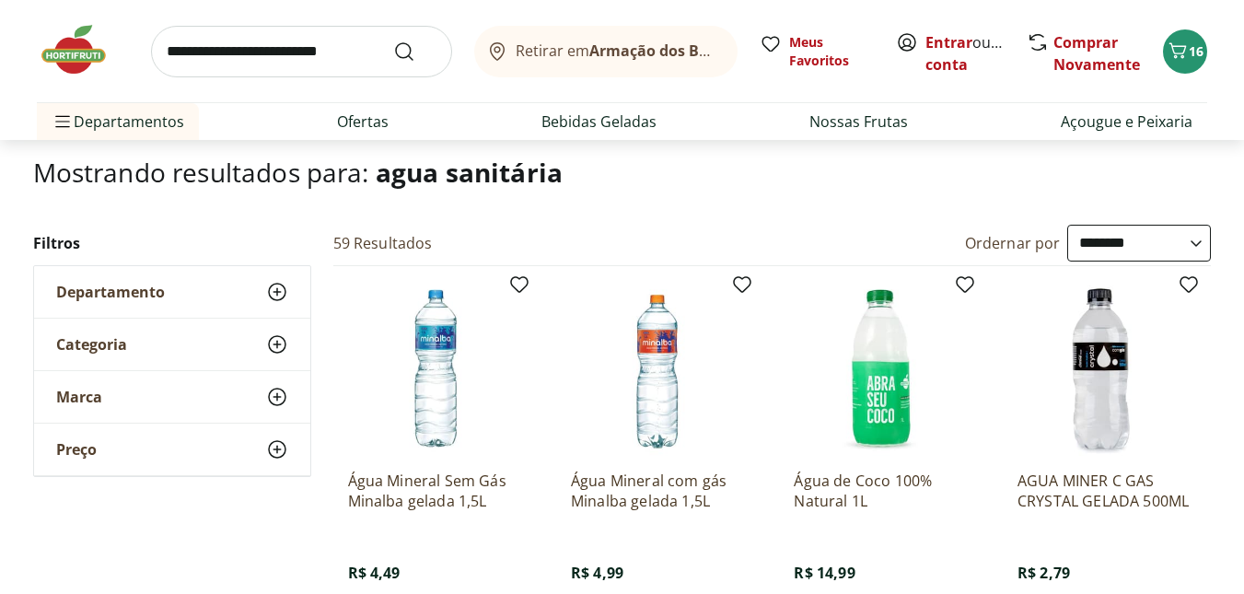
scroll to position [92, 0]
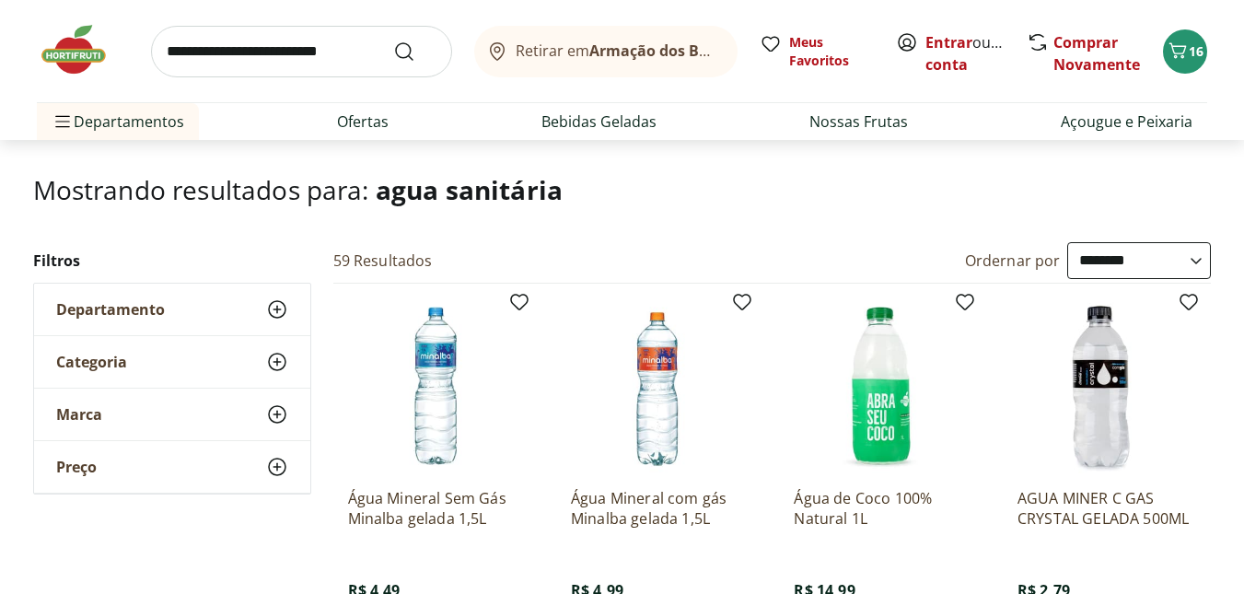
click at [289, 59] on input "search" at bounding box center [301, 52] width 301 height 52
type input "**********"
click at [393, 41] on button "Submit Search" at bounding box center [415, 52] width 44 height 22
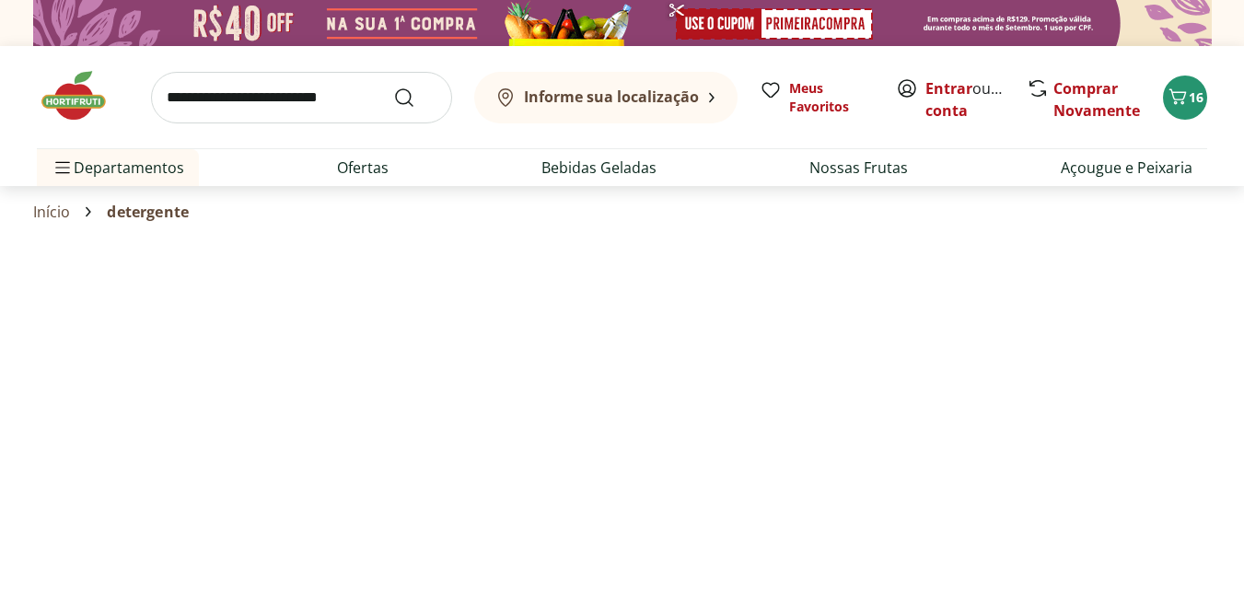
select select "**********"
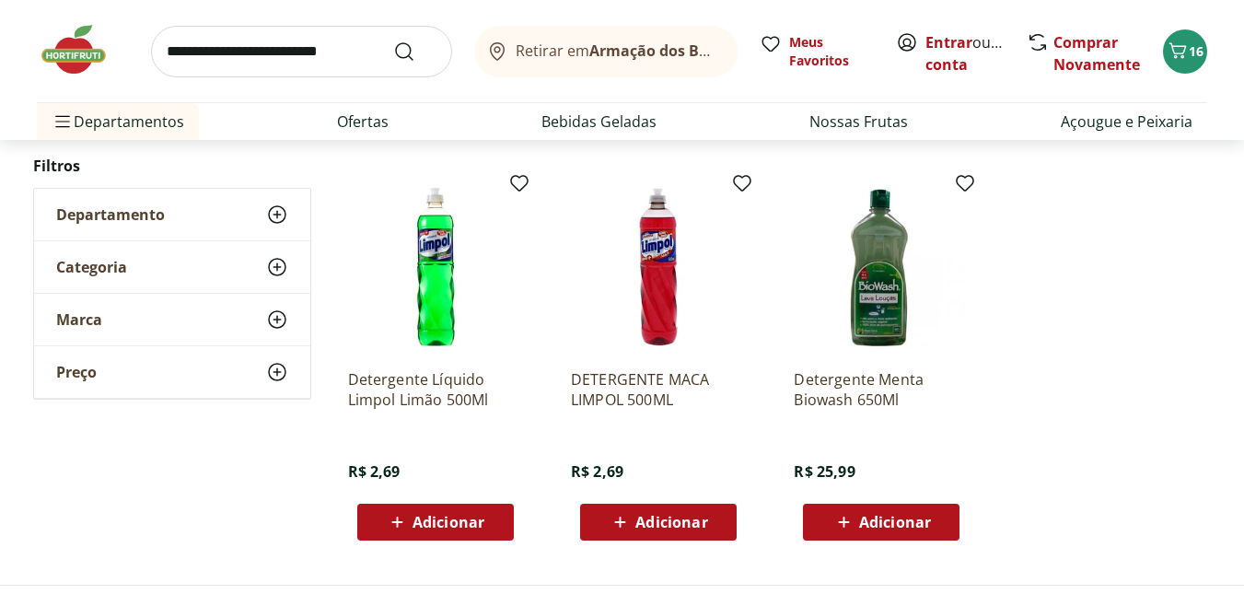
scroll to position [644, 0]
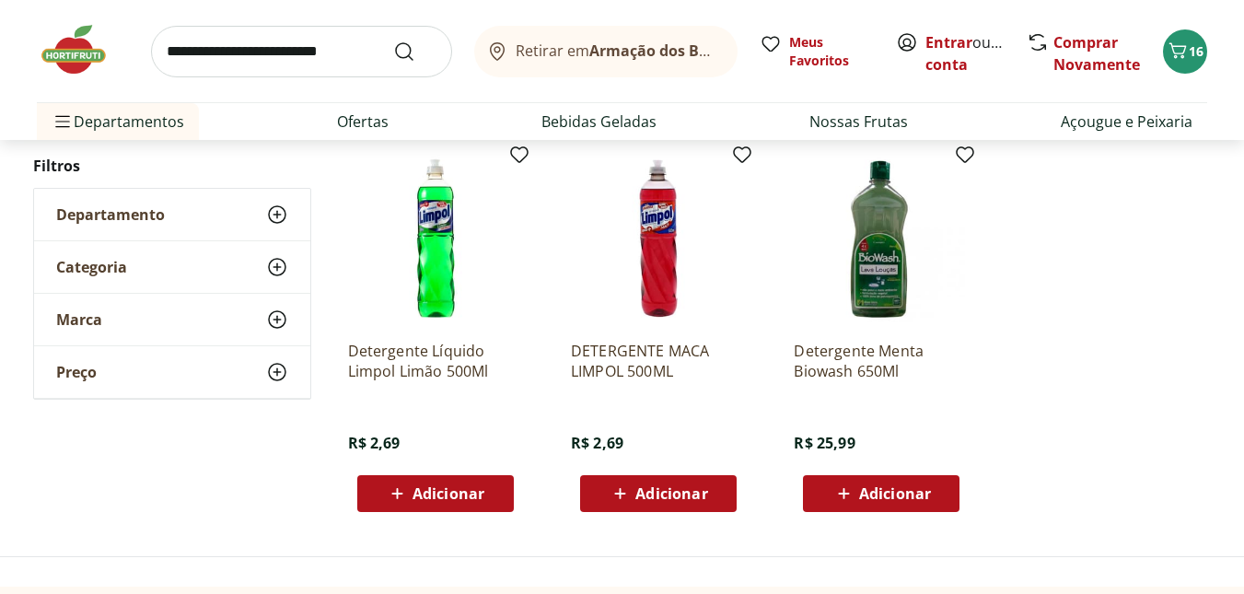
click at [808, 491] on icon at bounding box center [843, 493] width 23 height 22
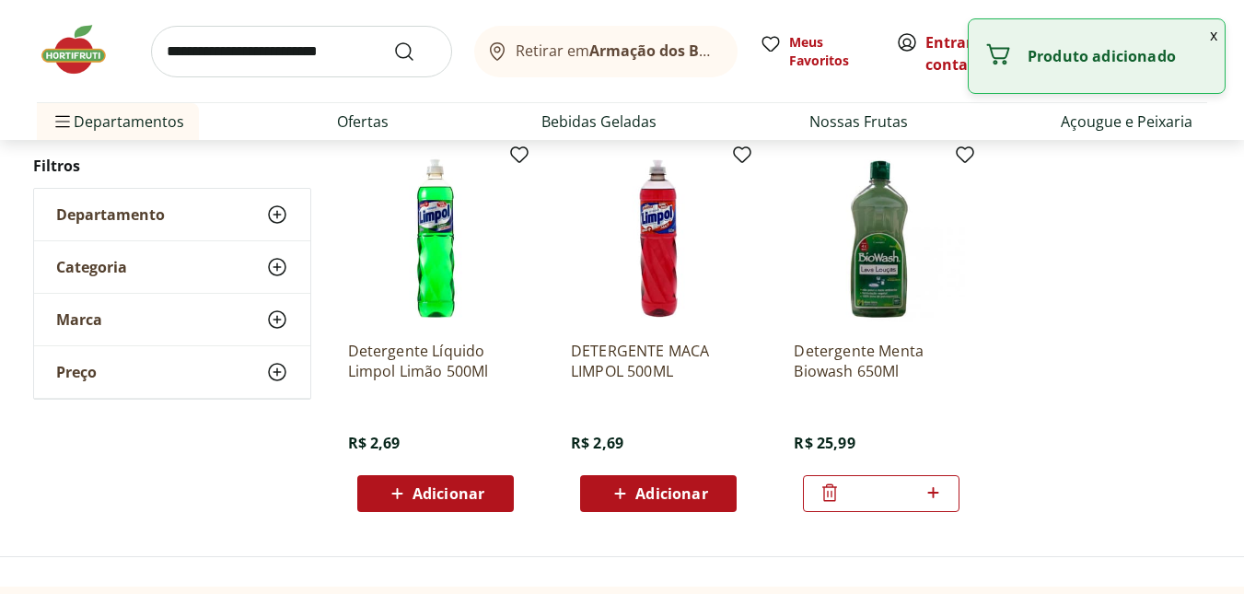
click at [808, 500] on icon at bounding box center [933, 492] width 23 height 22
type input "*"
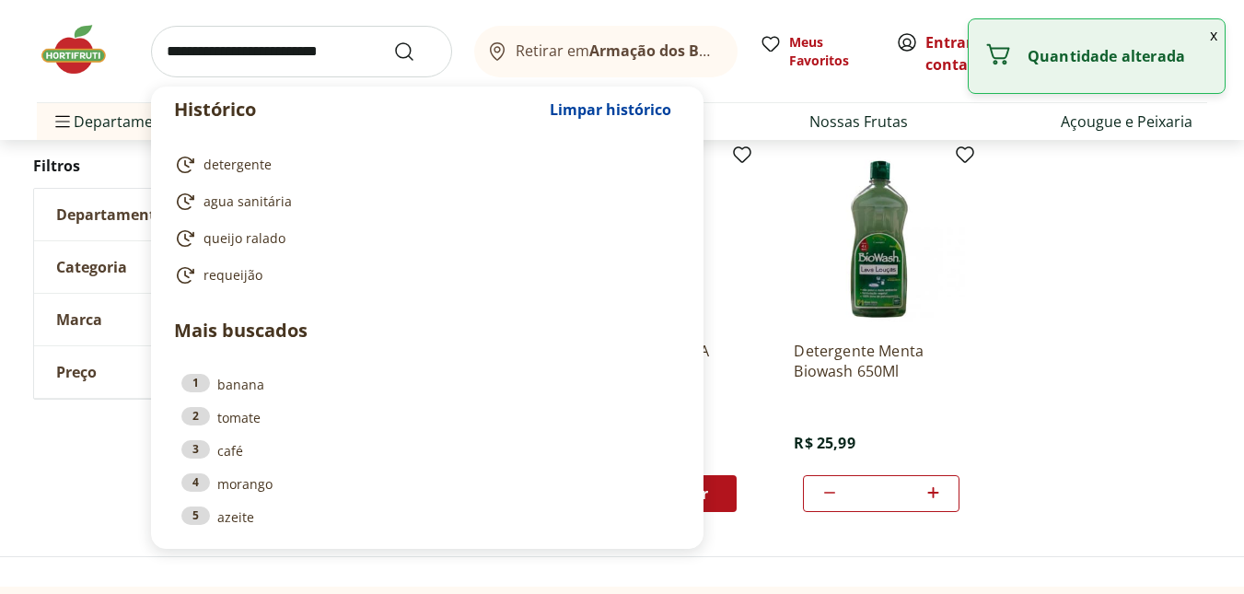
click at [256, 58] on input "search" at bounding box center [301, 52] width 301 height 52
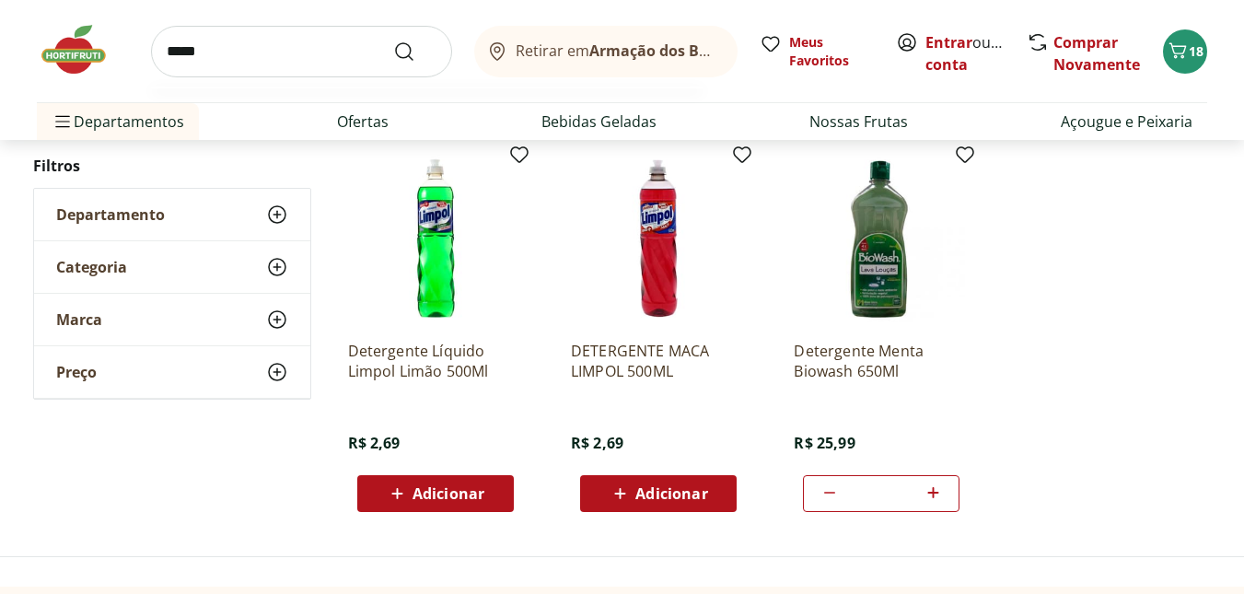
type input "*****"
click at [393, 41] on button "Submit Search" at bounding box center [415, 52] width 44 height 22
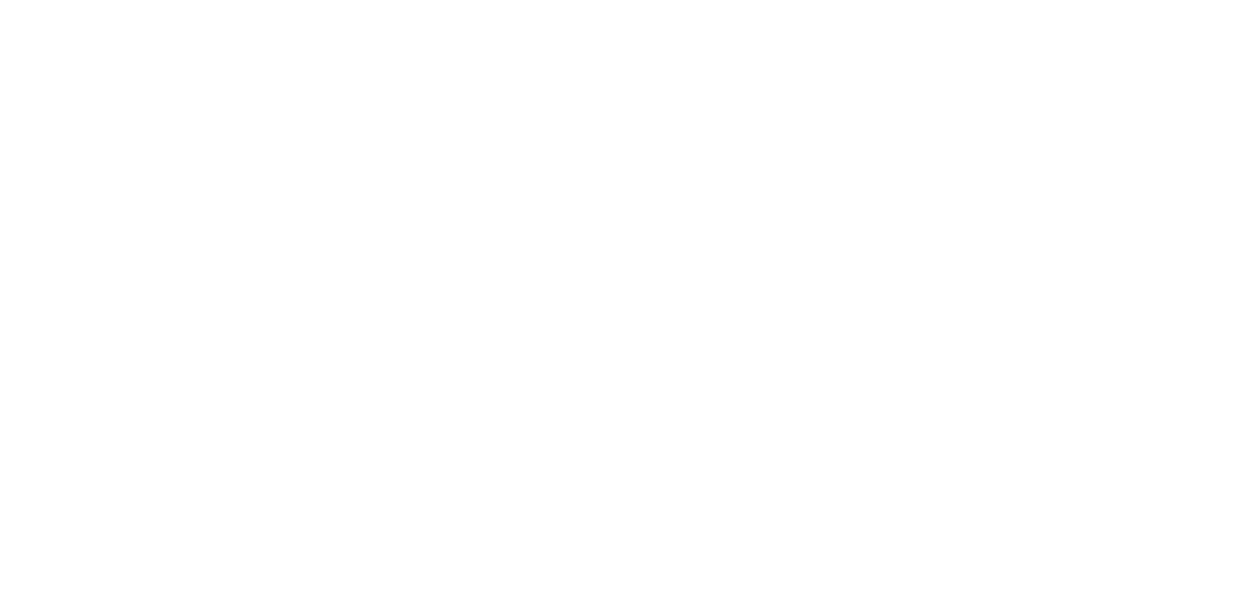
select select "**********"
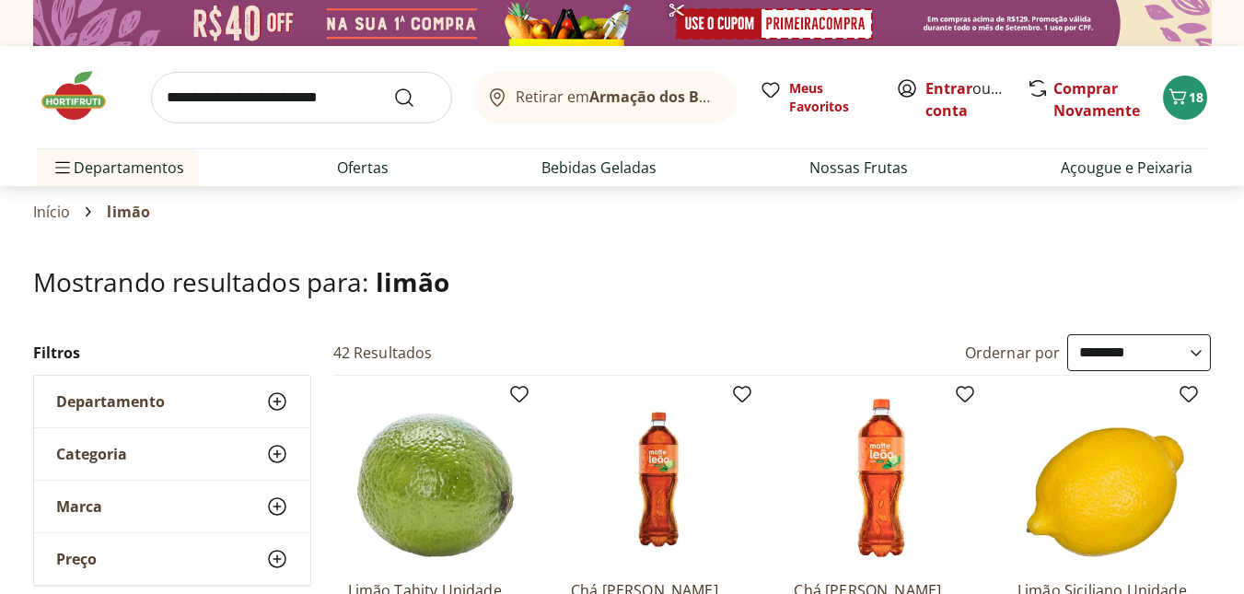
scroll to position [184, 0]
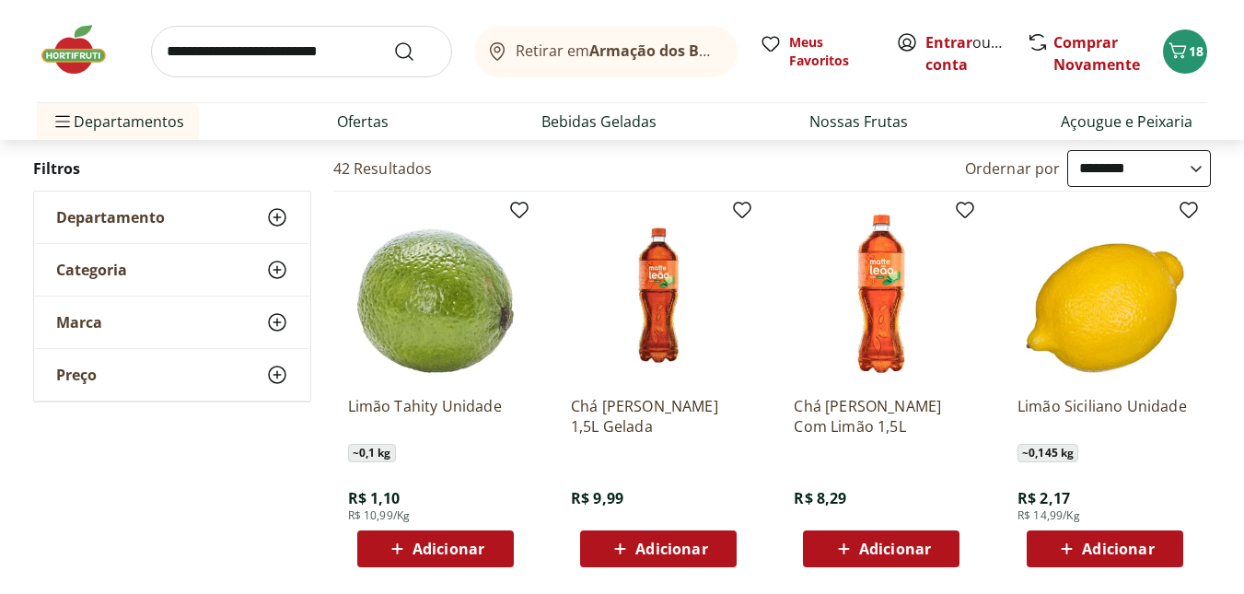
click at [398, 548] on icon at bounding box center [396, 548] width 11 height 11
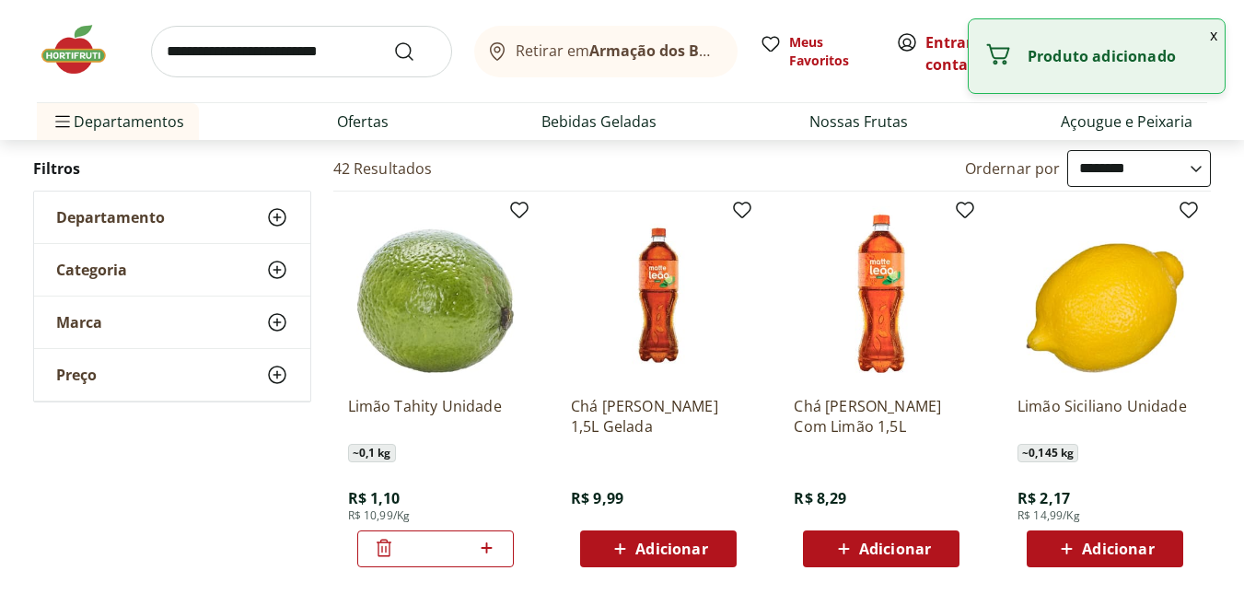
click at [488, 554] on icon at bounding box center [486, 548] width 23 height 22
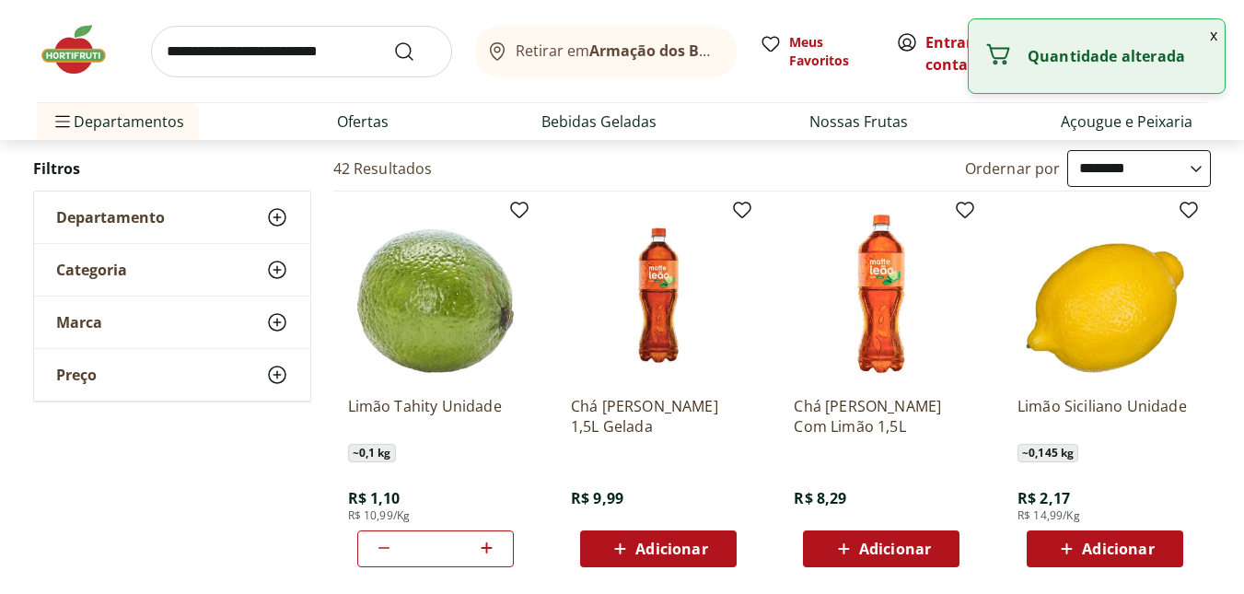
click at [488, 554] on icon at bounding box center [486, 548] width 23 height 22
type input "*"
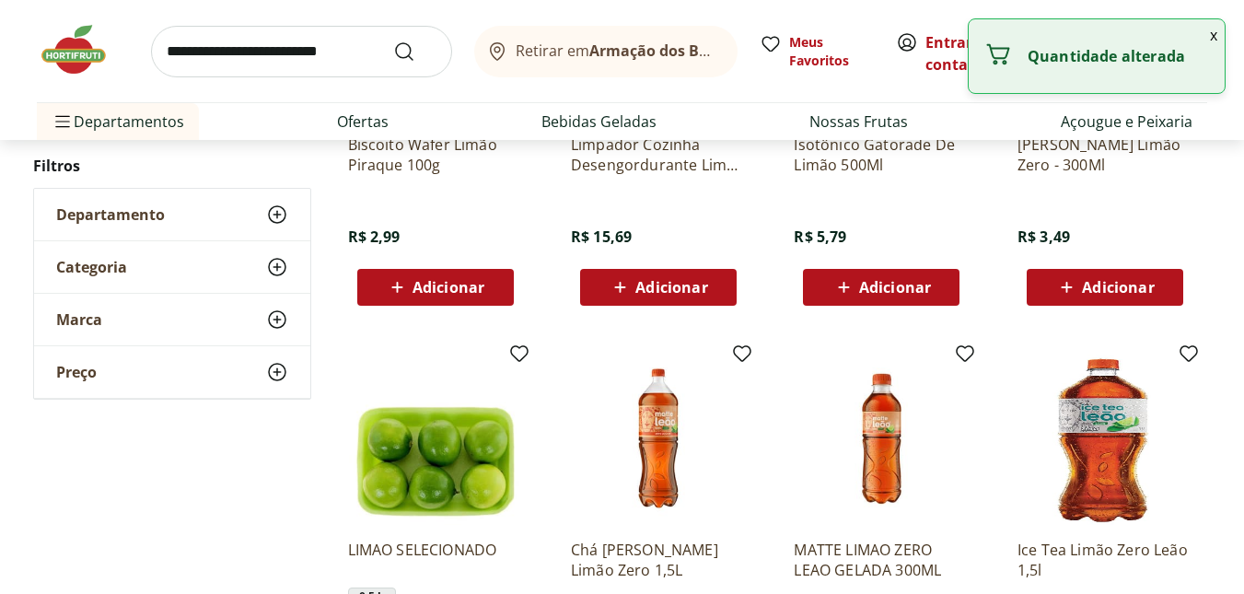
scroll to position [1013, 0]
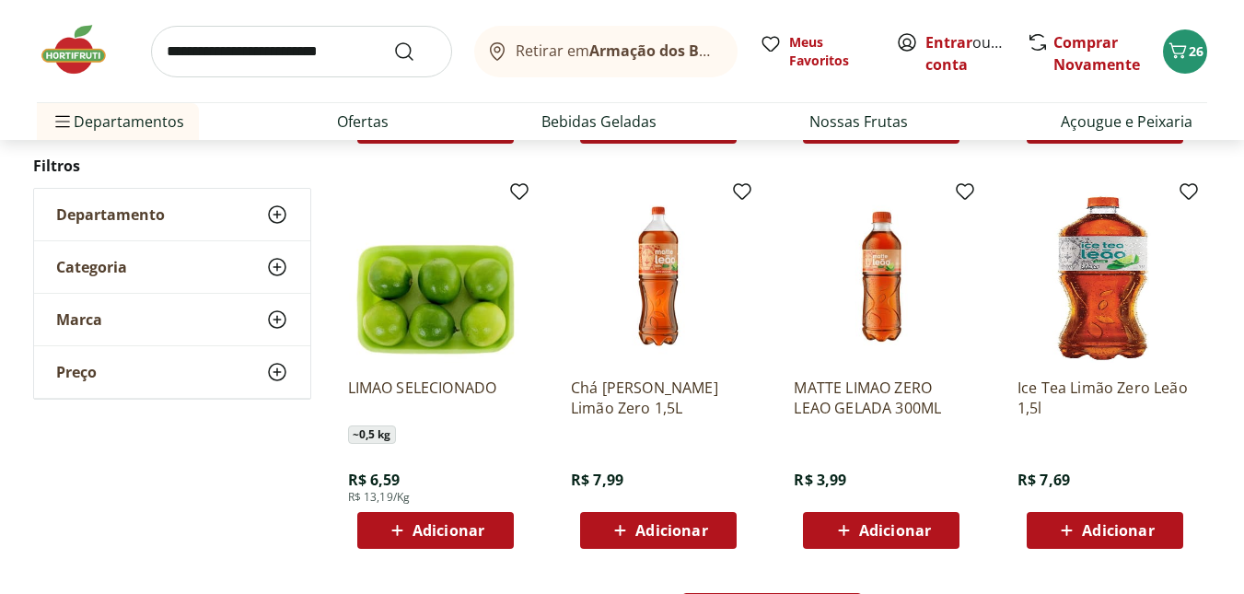
click at [392, 523] on icon at bounding box center [397, 530] width 23 height 22
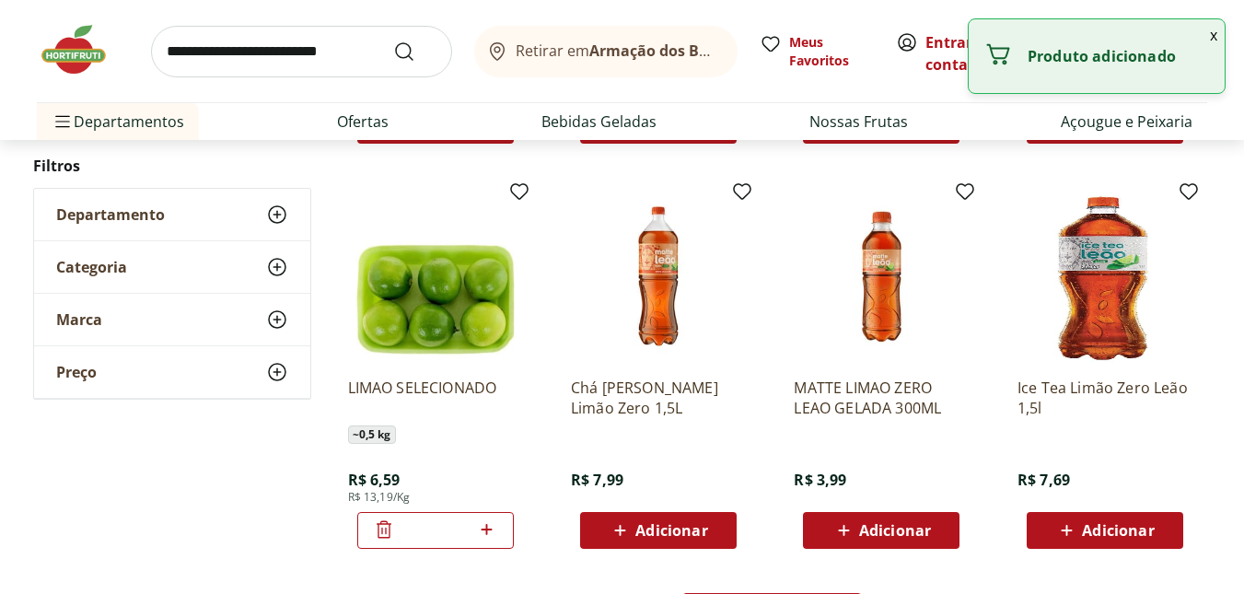
click at [488, 531] on icon at bounding box center [486, 529] width 23 height 22
type input "*"
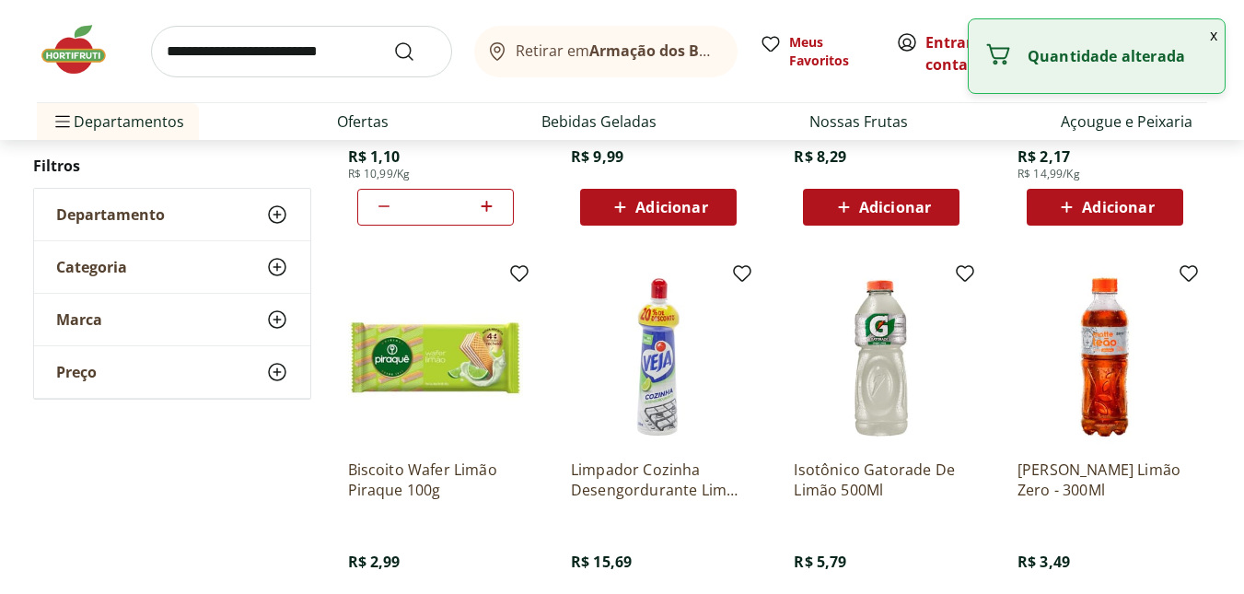
scroll to position [368, 0]
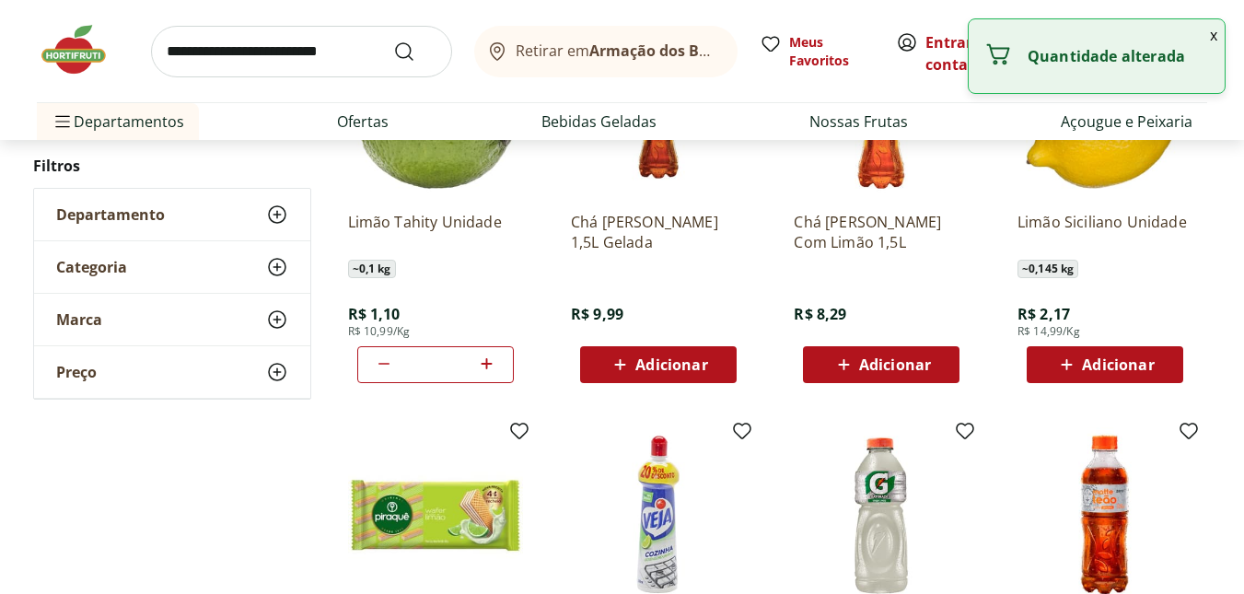
click at [380, 367] on icon at bounding box center [384, 364] width 22 height 22
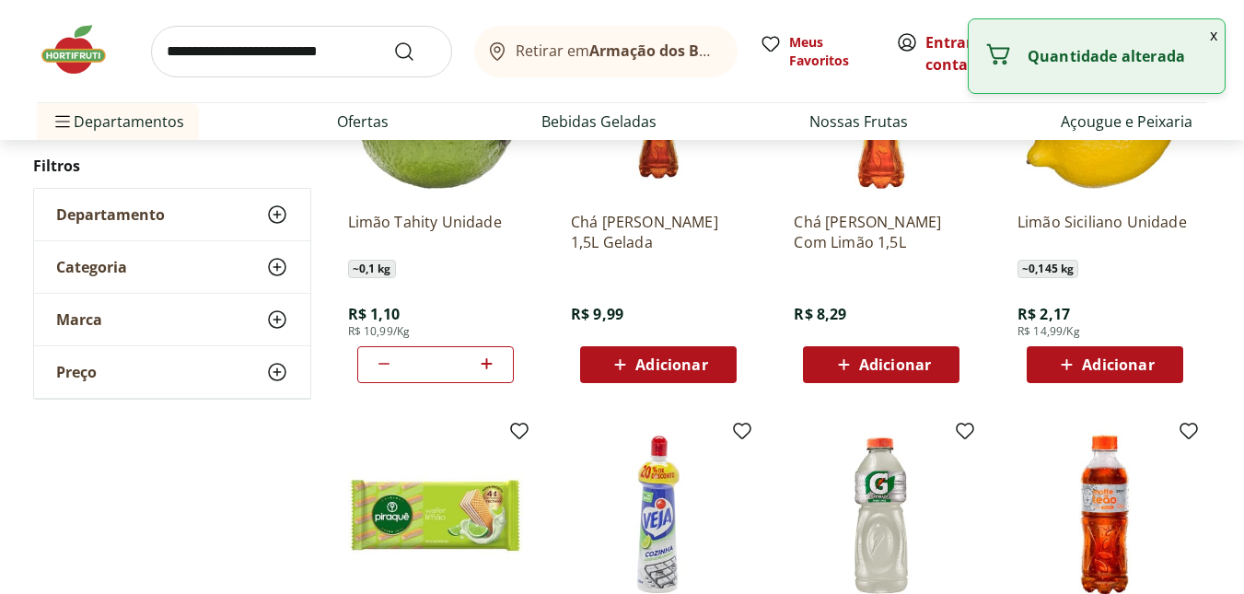
click at [380, 367] on icon at bounding box center [384, 364] width 22 height 22
type input "*"
click at [378, 370] on icon at bounding box center [384, 362] width 15 height 17
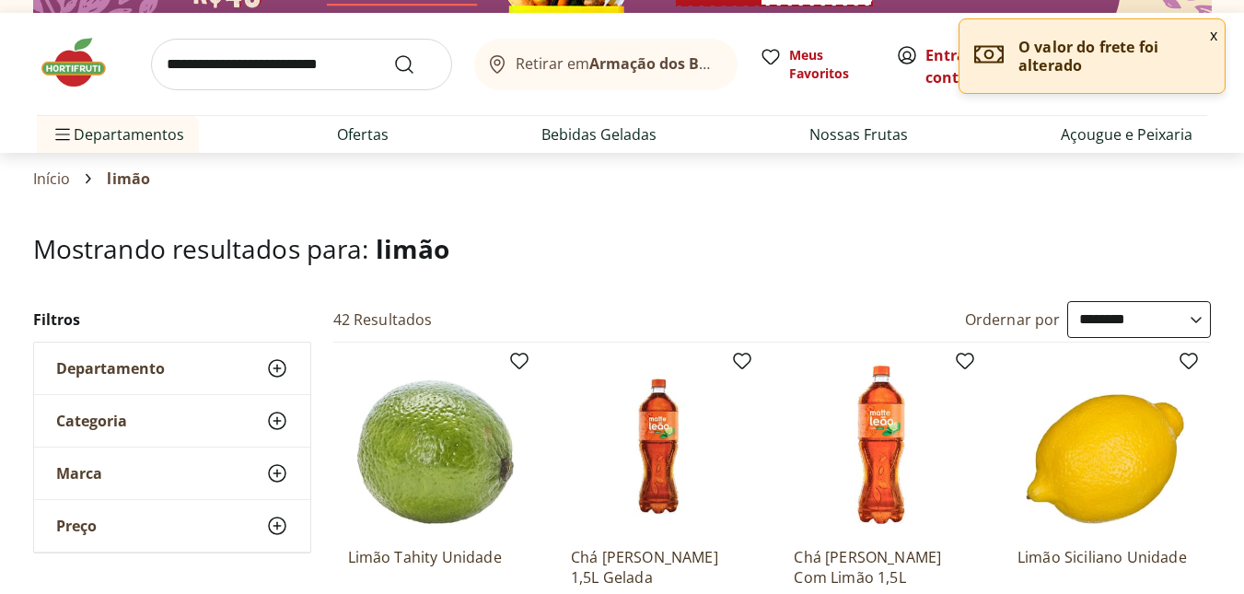
scroll to position [0, 0]
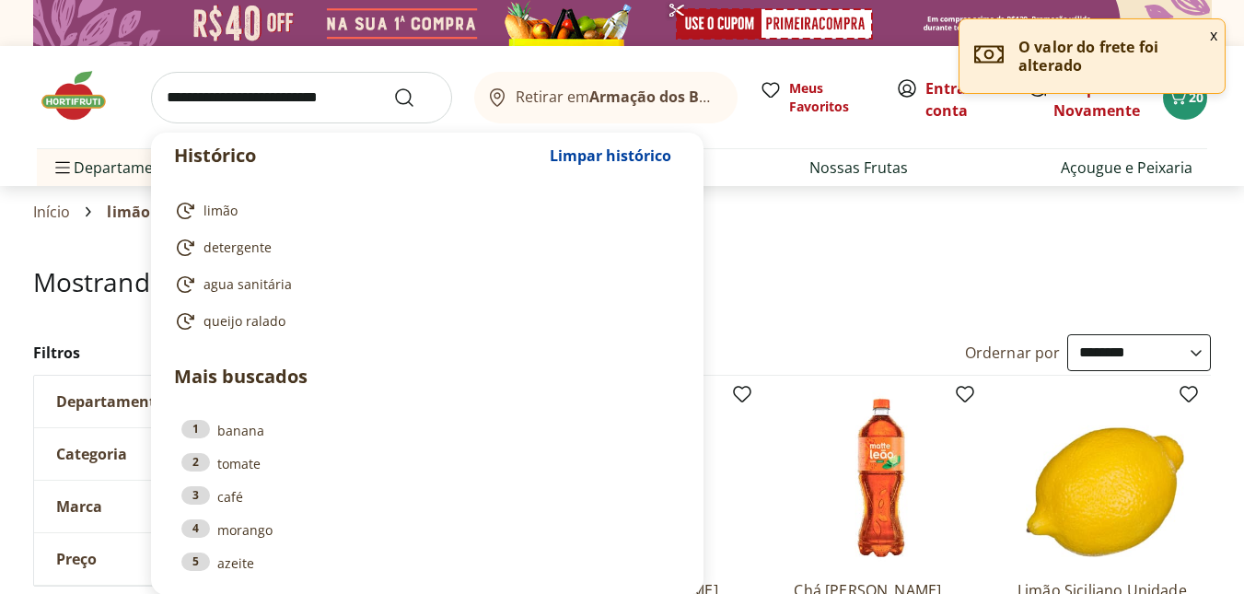
click at [232, 98] on input "search" at bounding box center [301, 98] width 301 height 52
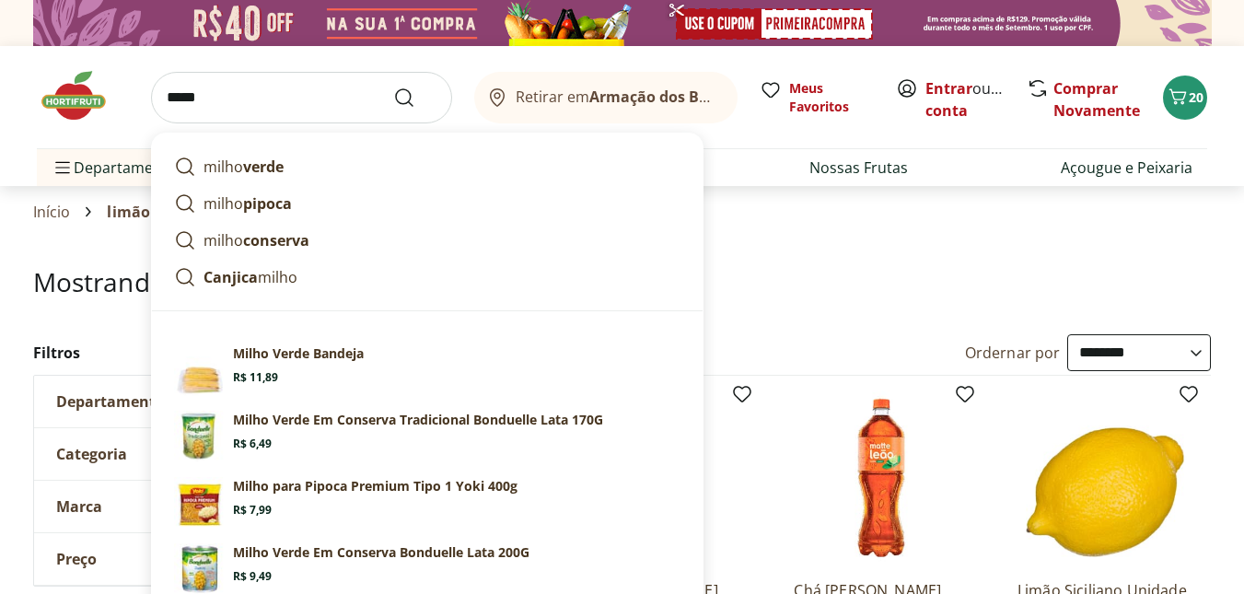
type input "*****"
click at [393, 87] on button "Submit Search" at bounding box center [415, 98] width 44 height 22
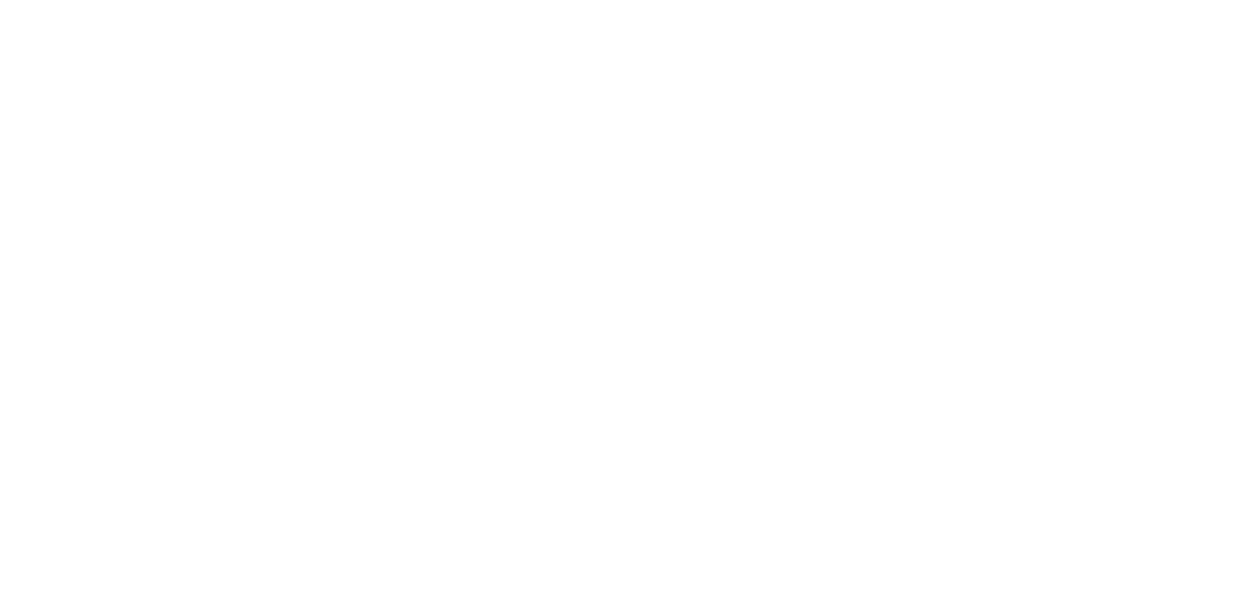
select select "**********"
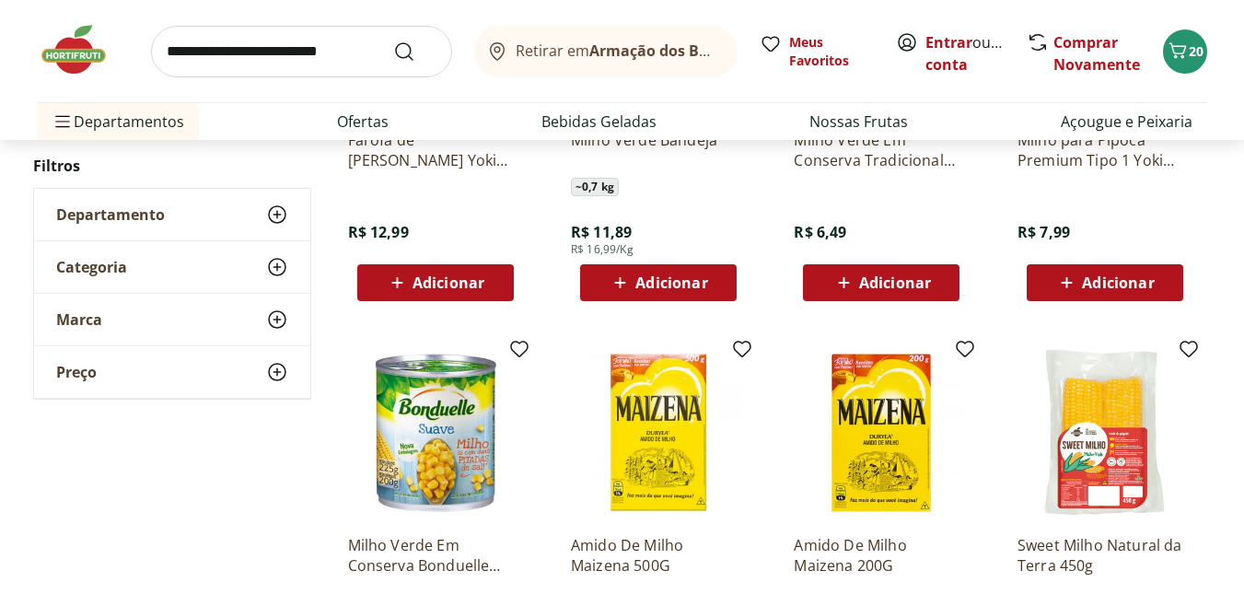
scroll to position [276, 0]
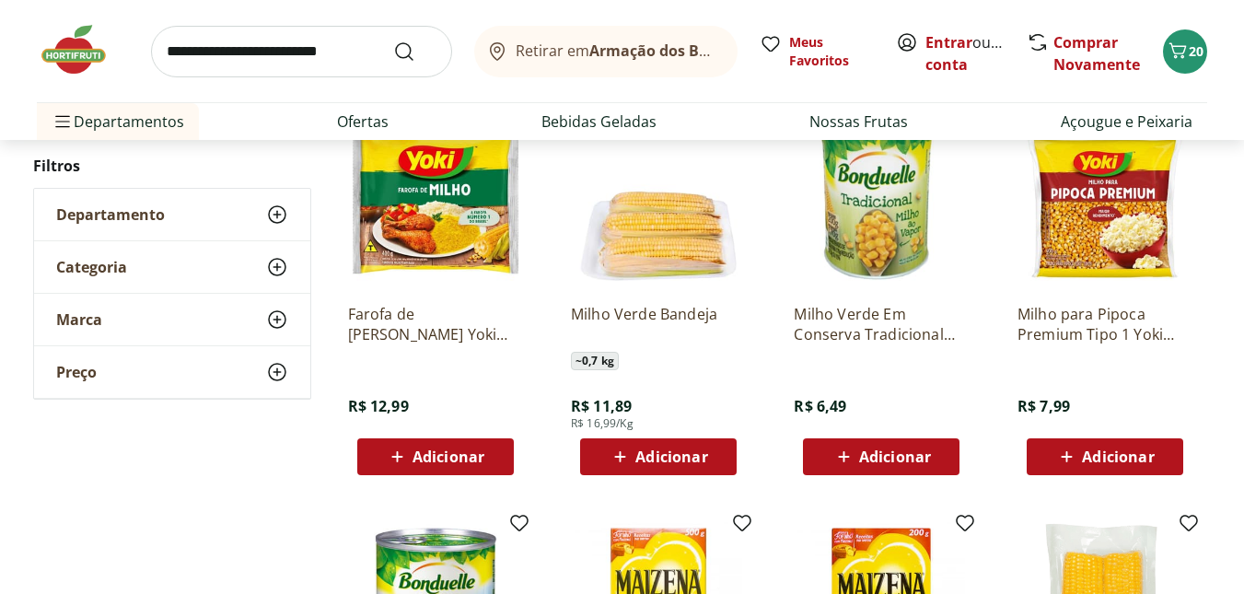
click at [808, 453] on icon at bounding box center [1066, 457] width 23 height 22
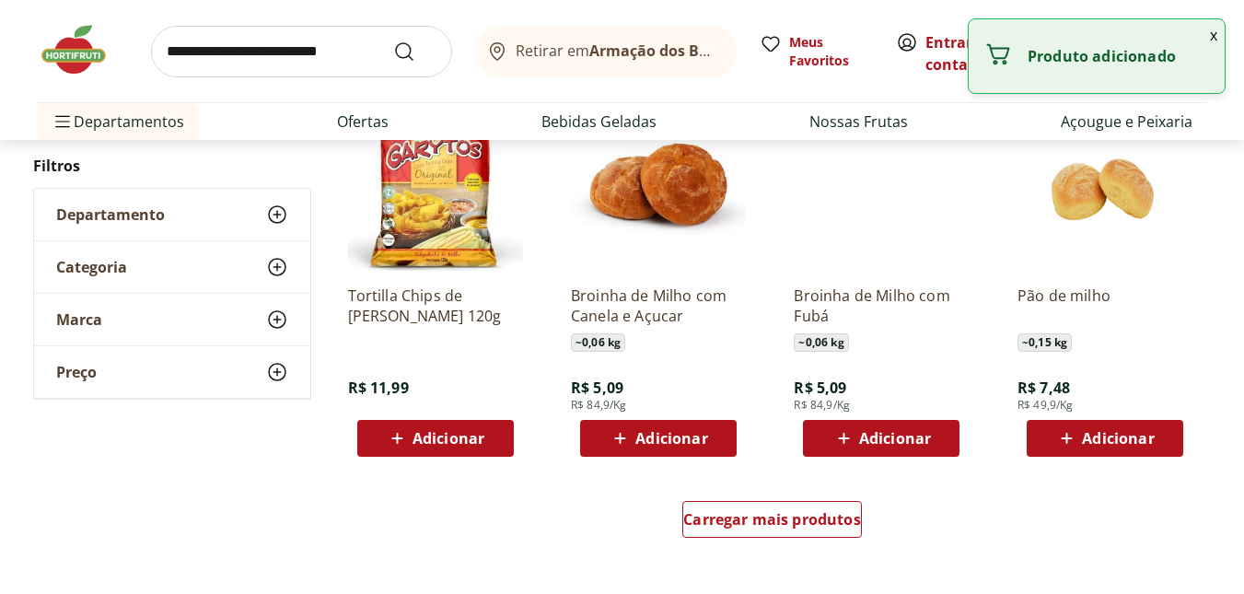
scroll to position [1289, 0]
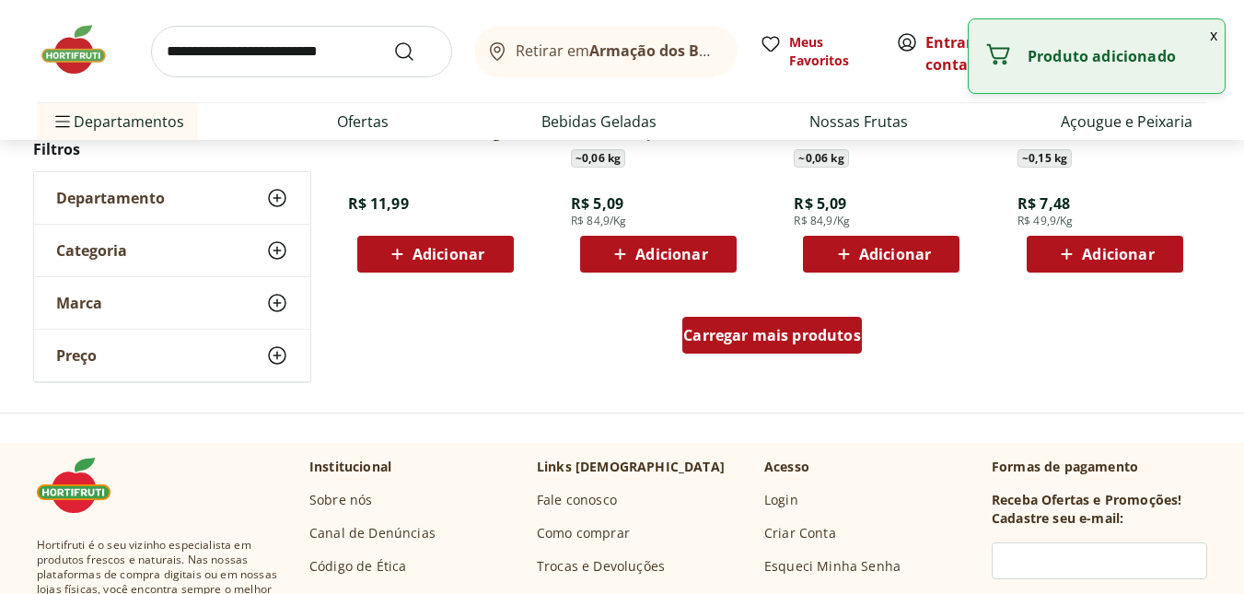
click at [754, 338] on span "Carregar mais produtos" at bounding box center [772, 335] width 178 height 15
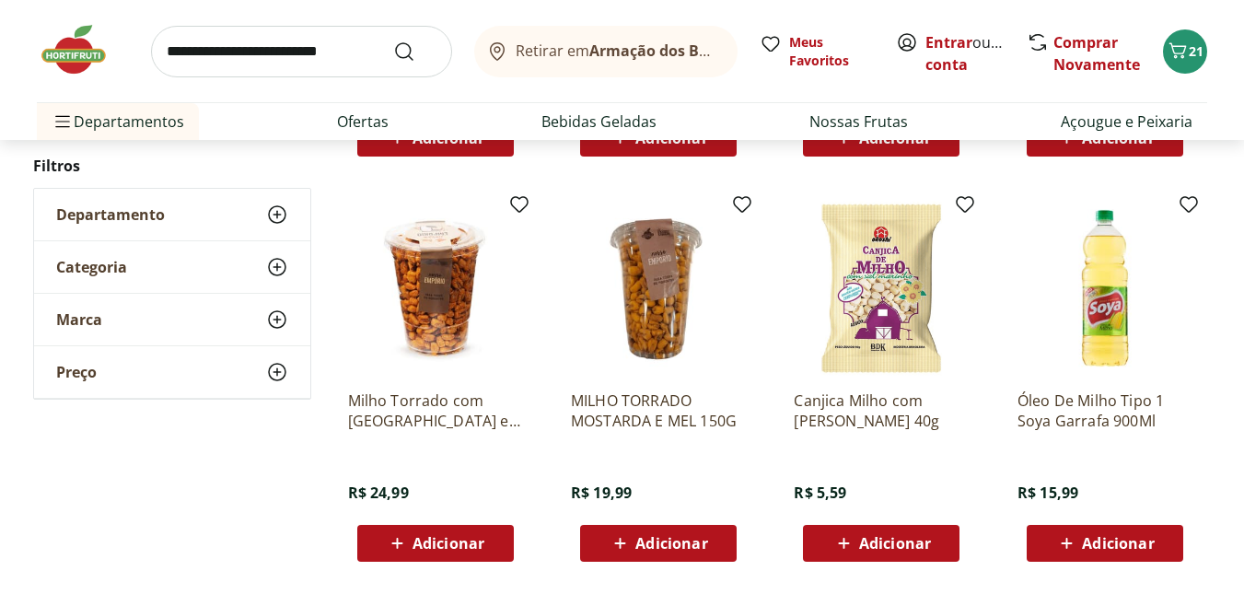
scroll to position [2302, 0]
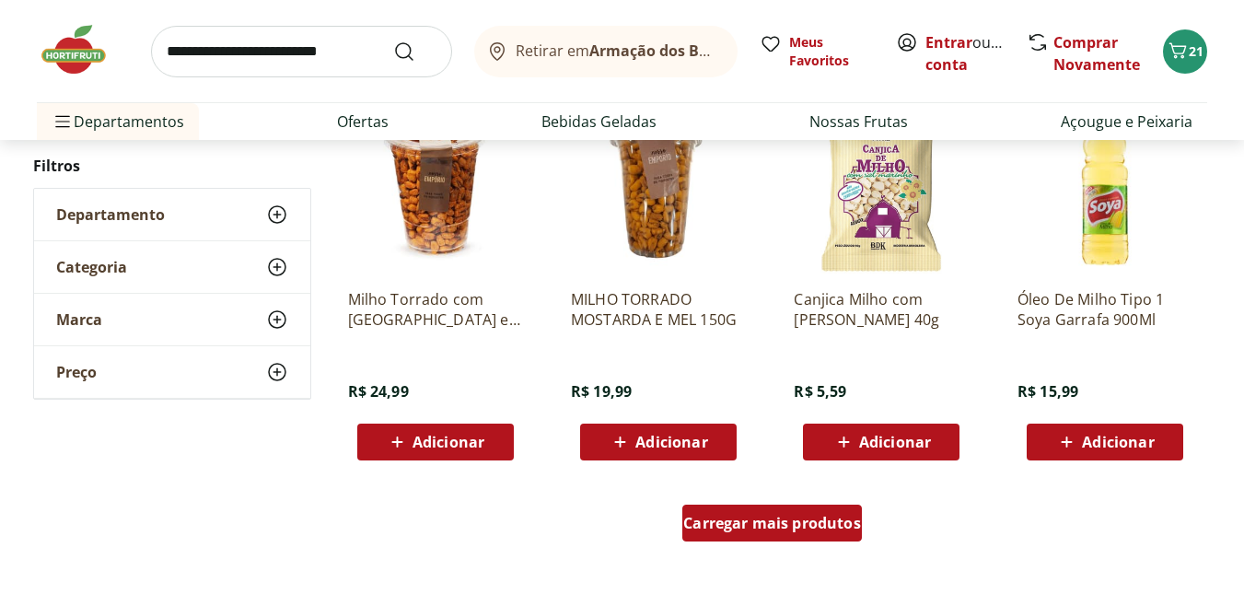
click at [744, 542] on link "Carregar mais produtos" at bounding box center [772, 526] width 180 height 44
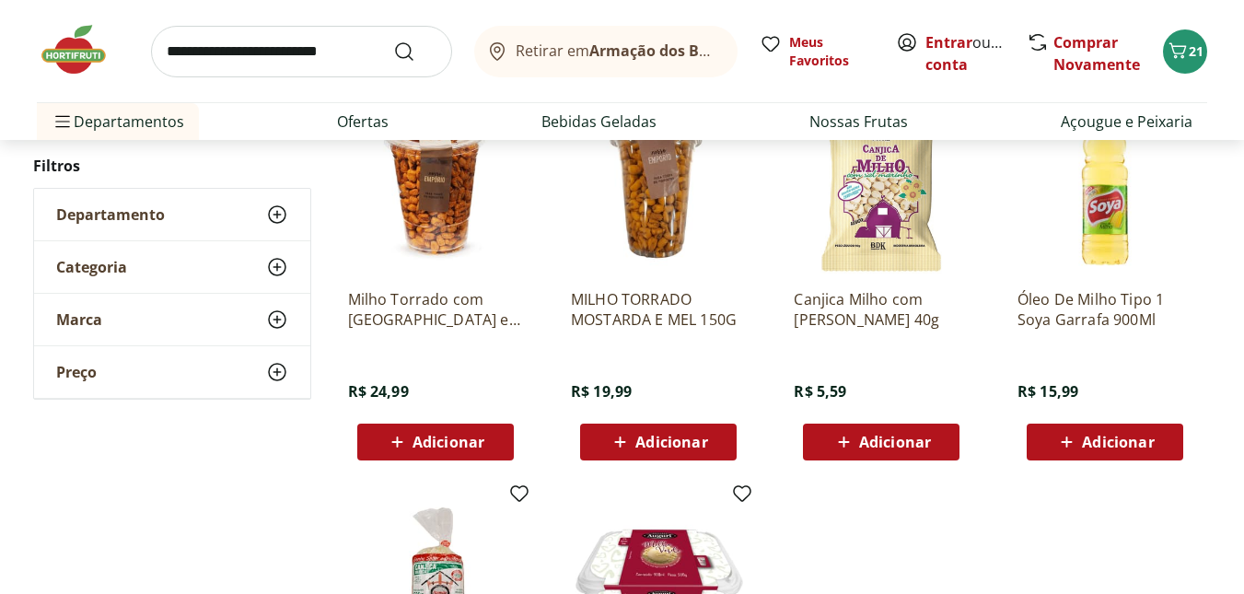
scroll to position [177, 0]
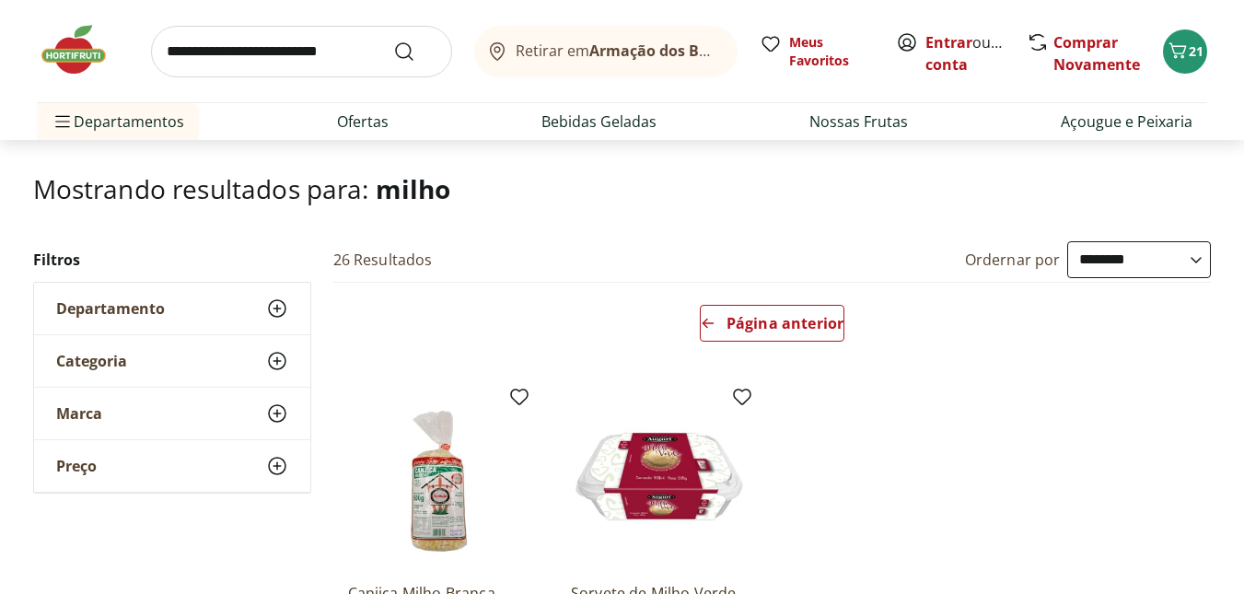
scroll to position [92, 0]
click at [760, 324] on span "Página anterior" at bounding box center [784, 324] width 117 height 15
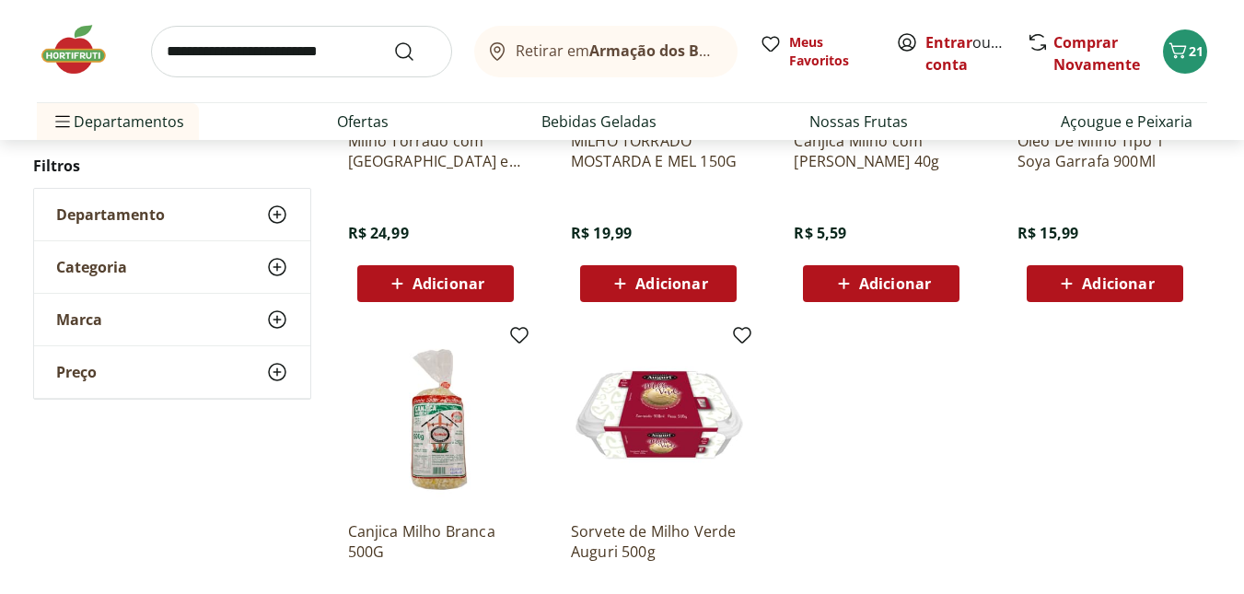
scroll to position [1105, 0]
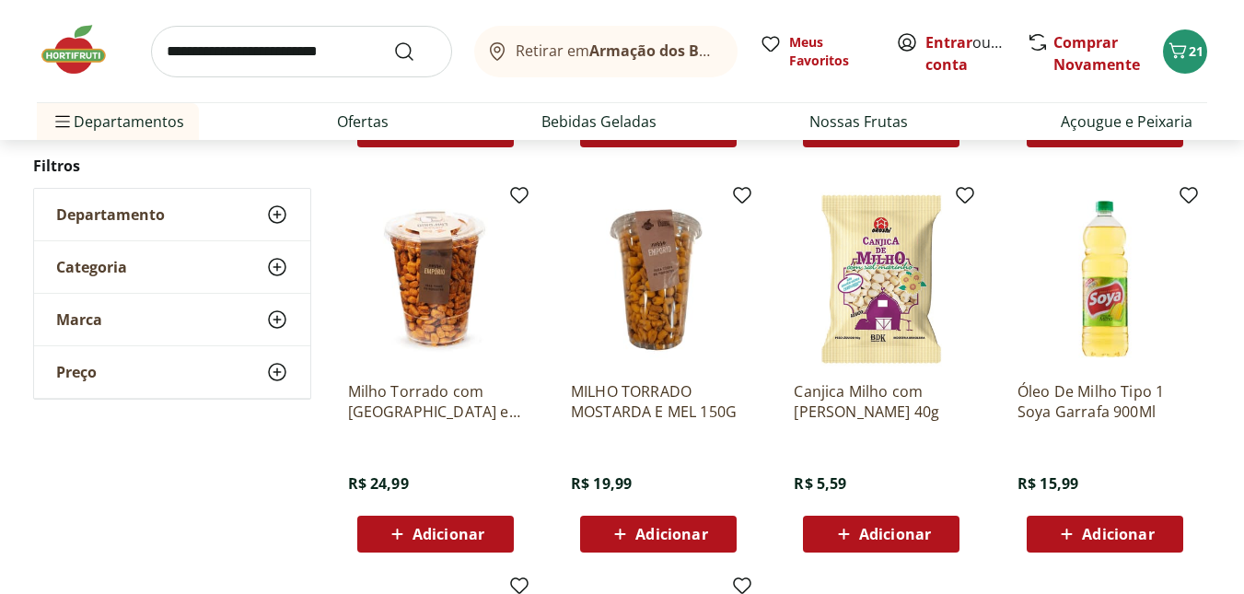
click at [616, 533] on icon at bounding box center [620, 533] width 11 height 11
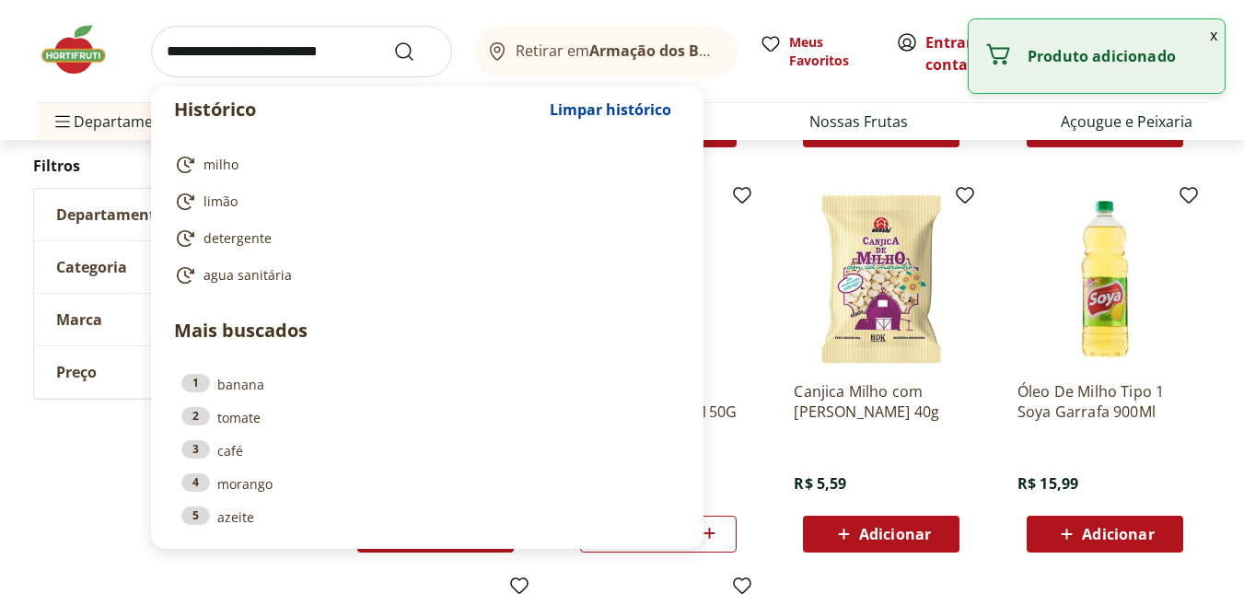
click at [247, 47] on input "search" at bounding box center [301, 52] width 301 height 52
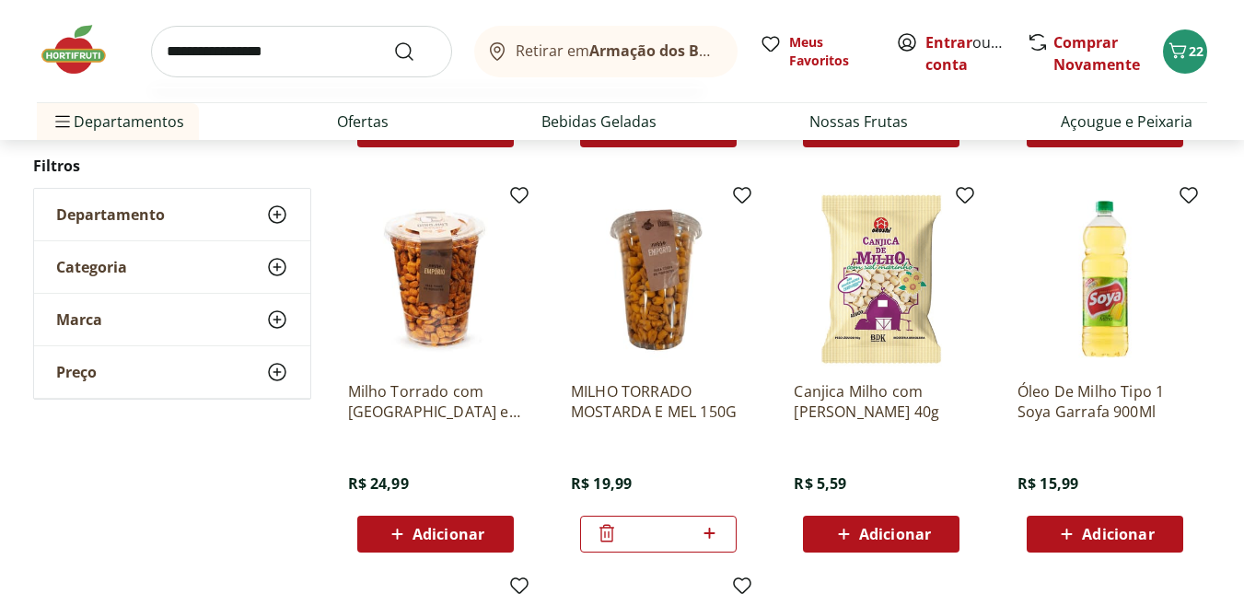
type input "**********"
click at [393, 41] on button "Submit Search" at bounding box center [415, 52] width 44 height 22
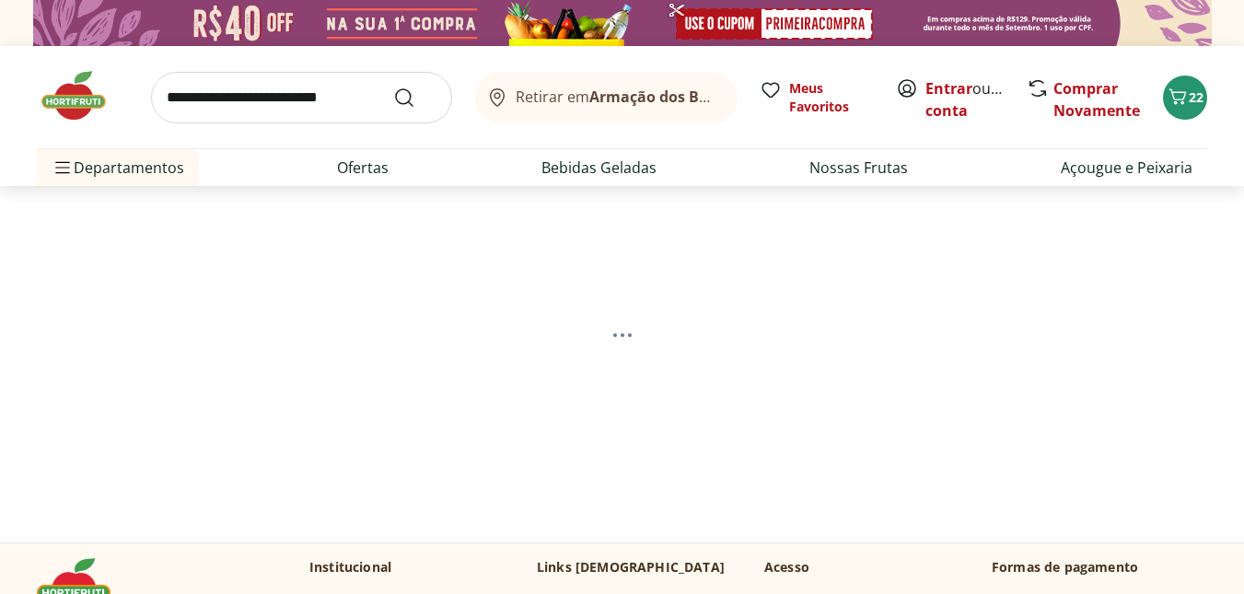
select select "**********"
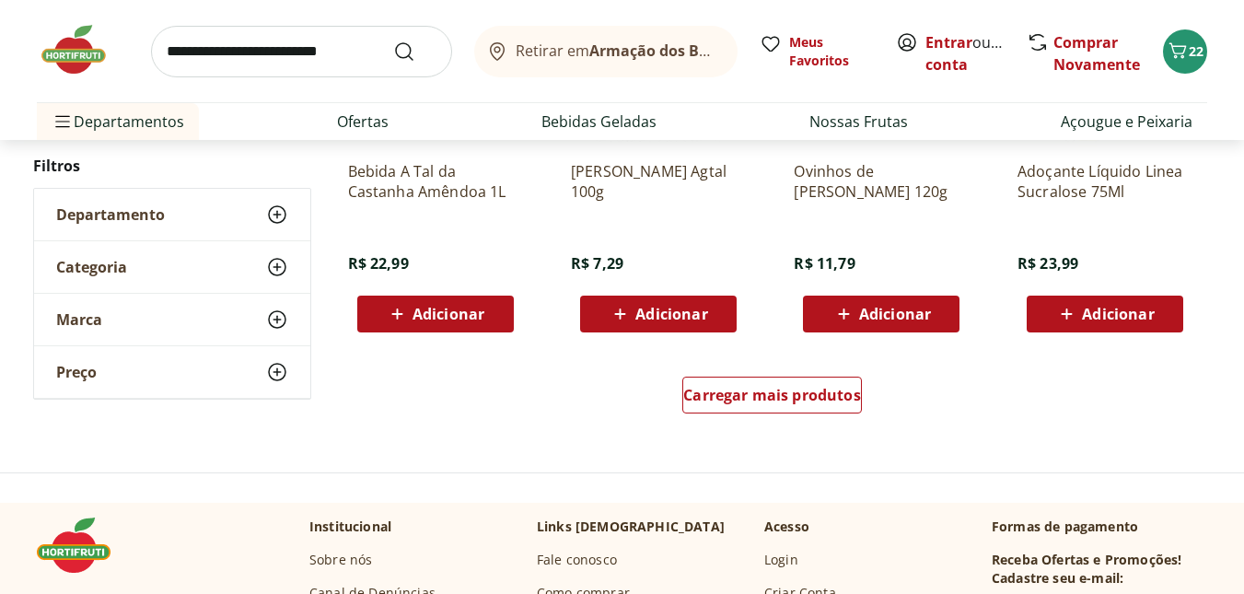
scroll to position [1197, 0]
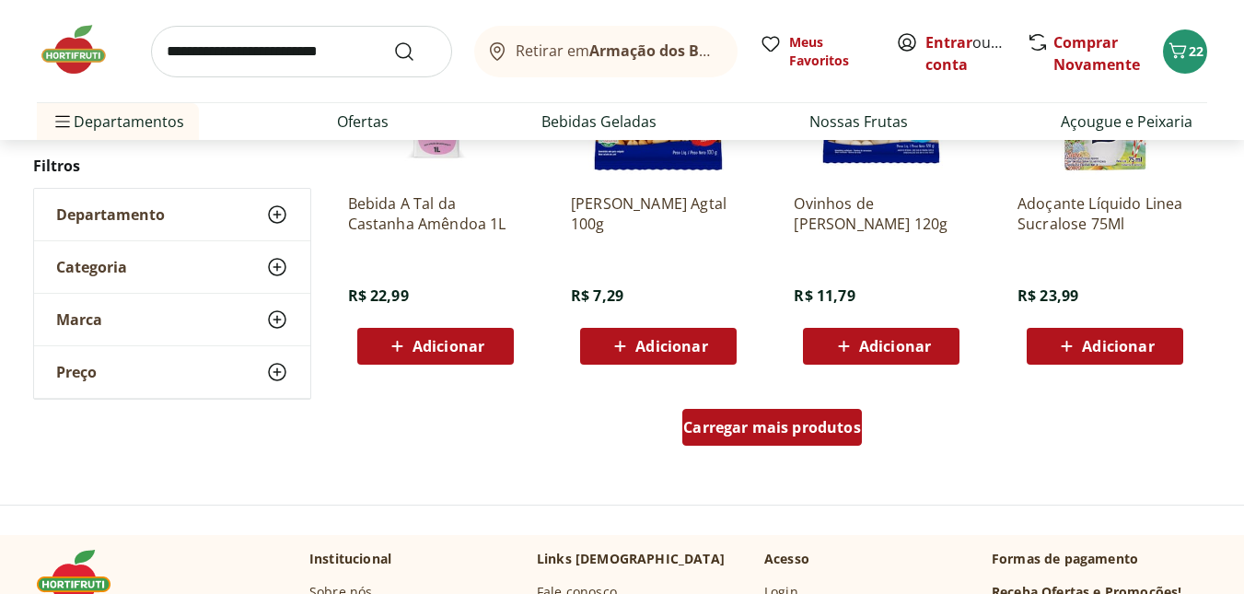
click at [744, 430] on span "Carregar mais produtos" at bounding box center [772, 427] width 178 height 15
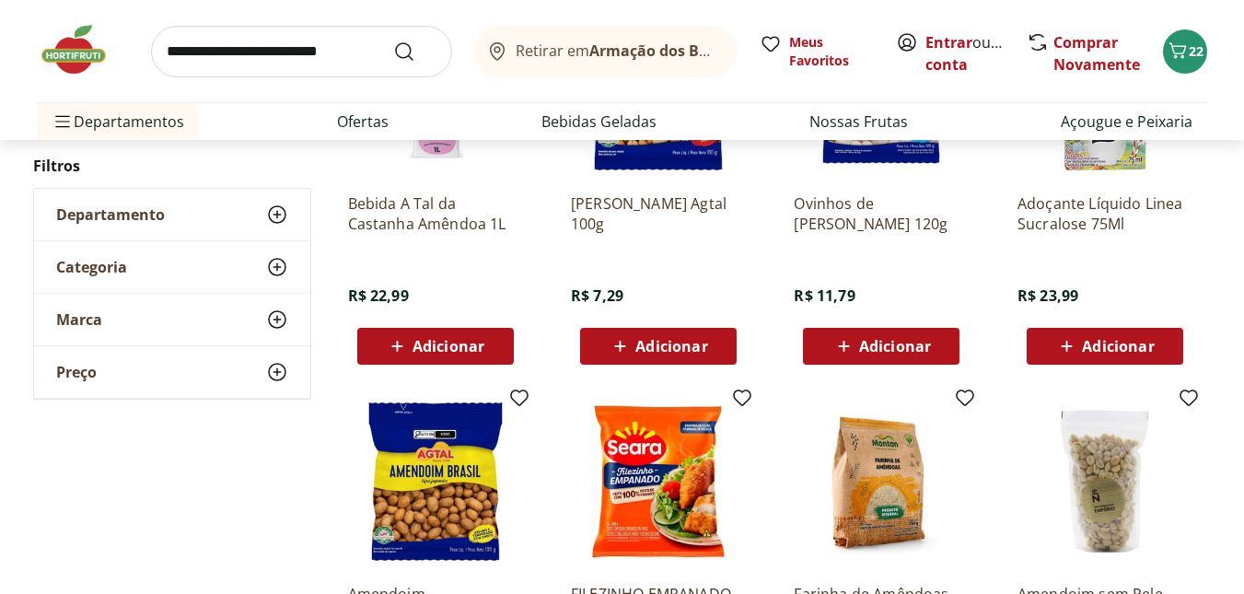
click at [620, 349] on icon at bounding box center [620, 346] width 11 height 11
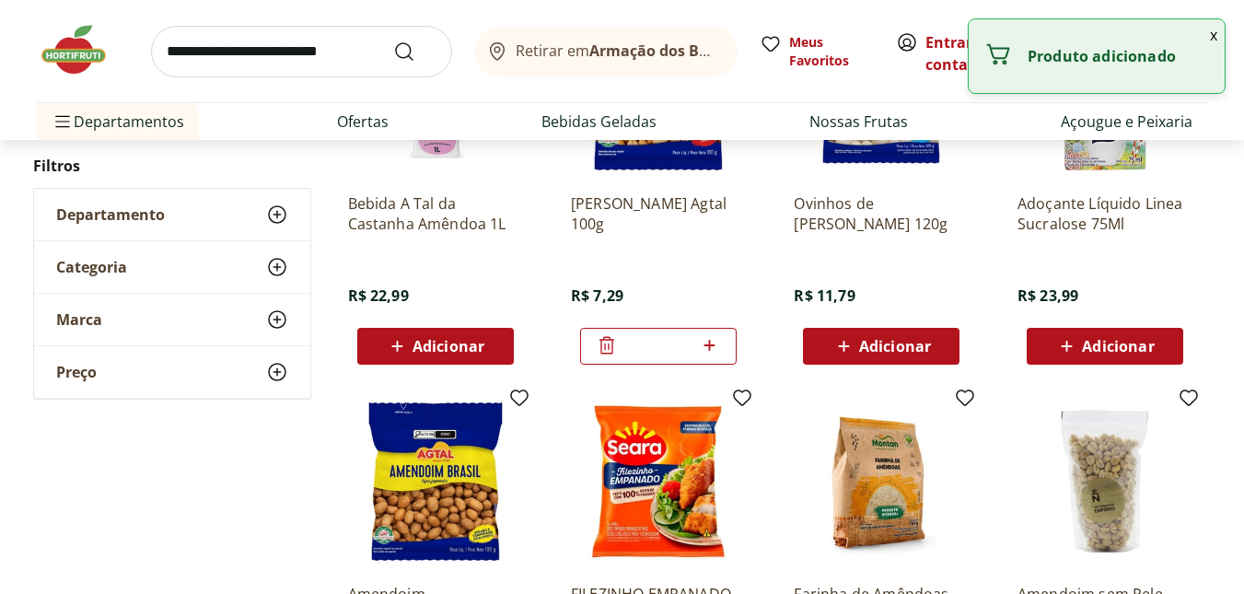
click at [714, 350] on icon at bounding box center [709, 345] width 23 height 22
type input "*"
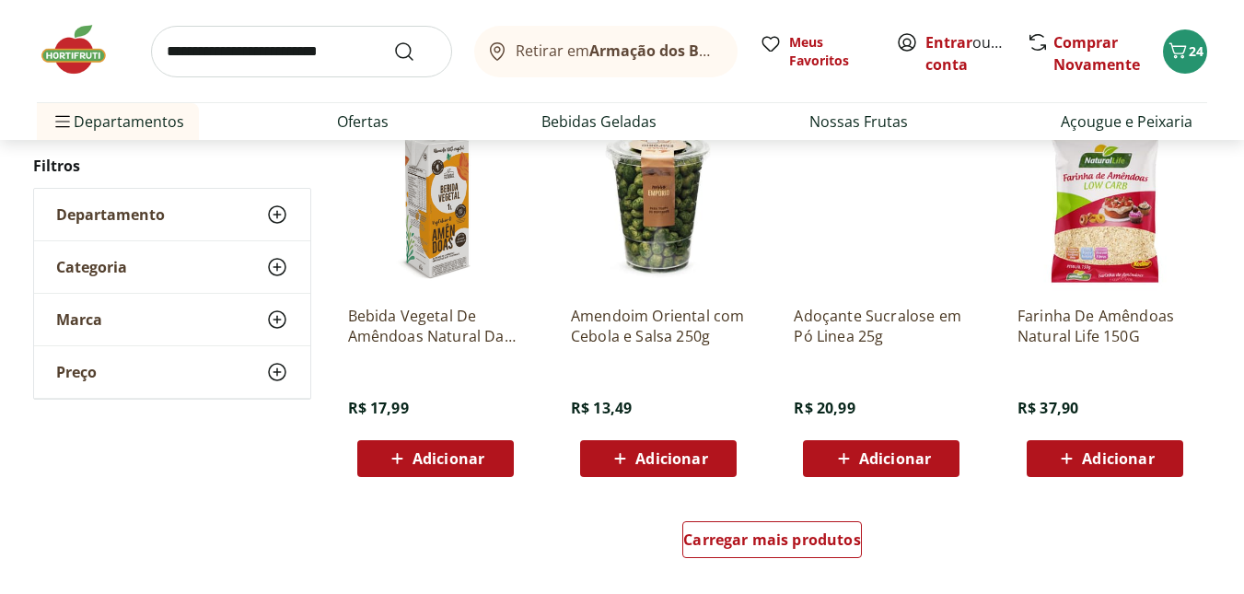
scroll to position [2302, 0]
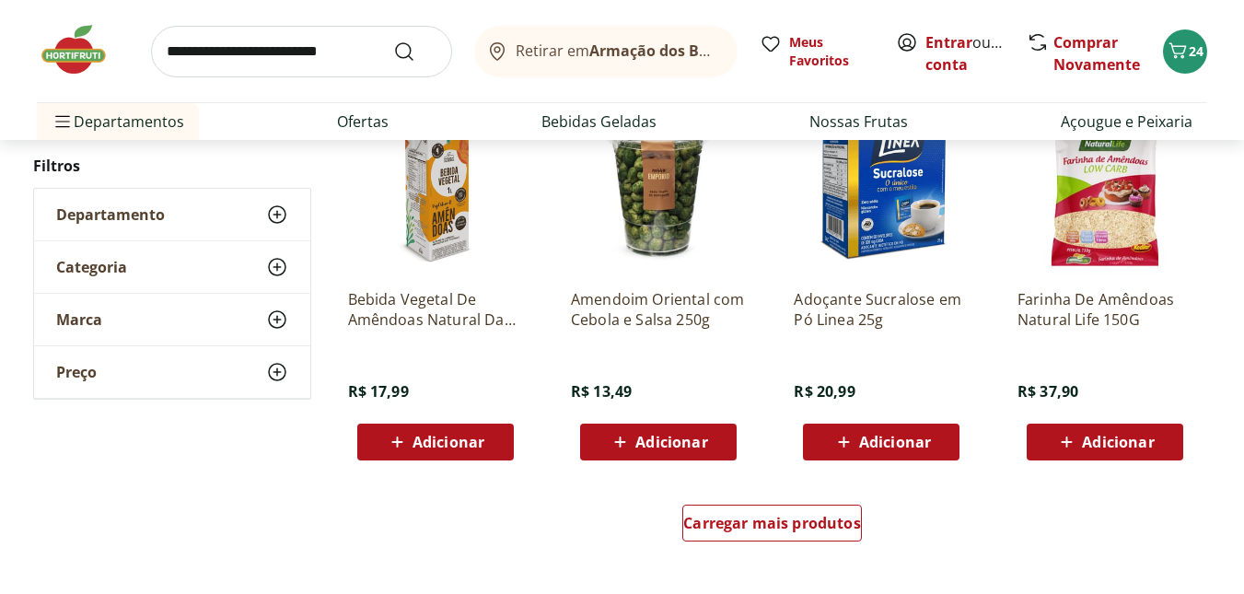
click at [652, 446] on span "Adicionar" at bounding box center [671, 442] width 72 height 15
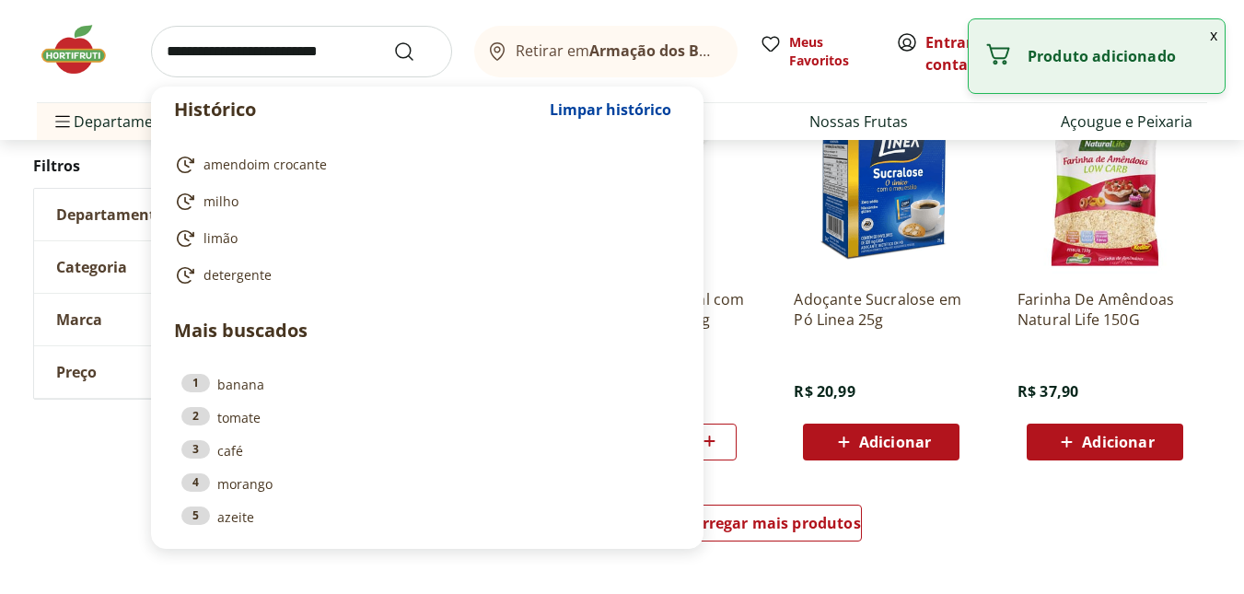
click at [264, 49] on input "search" at bounding box center [301, 52] width 301 height 52
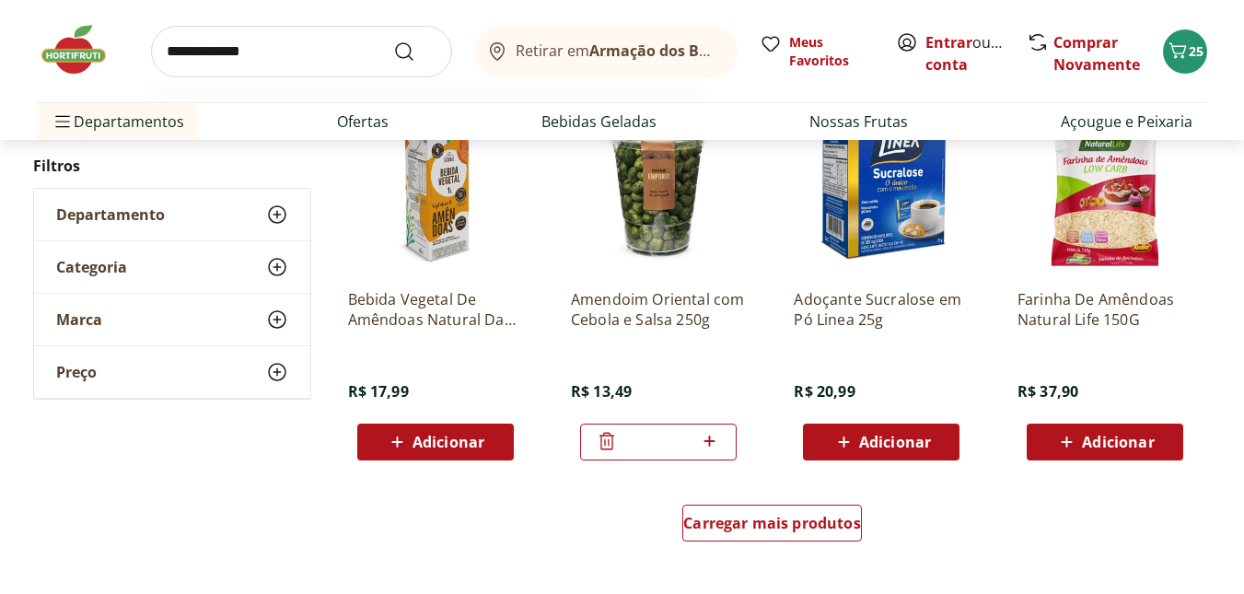
type input "**********"
click at [393, 41] on button "Submit Search" at bounding box center [415, 52] width 44 height 22
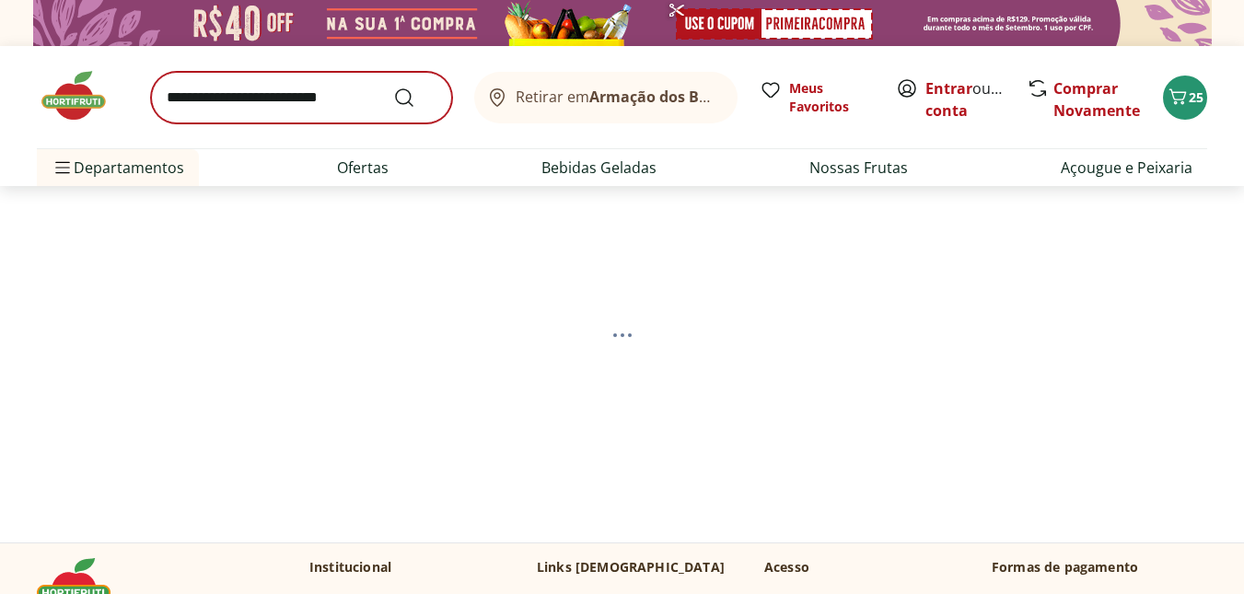
select select "**********"
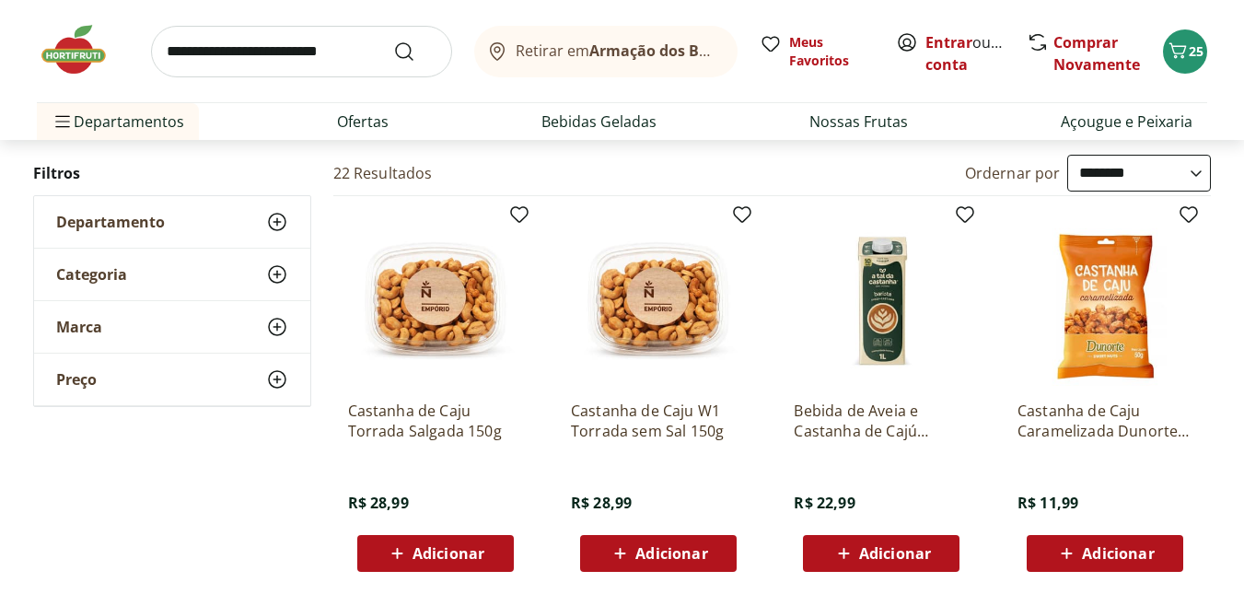
scroll to position [184, 0]
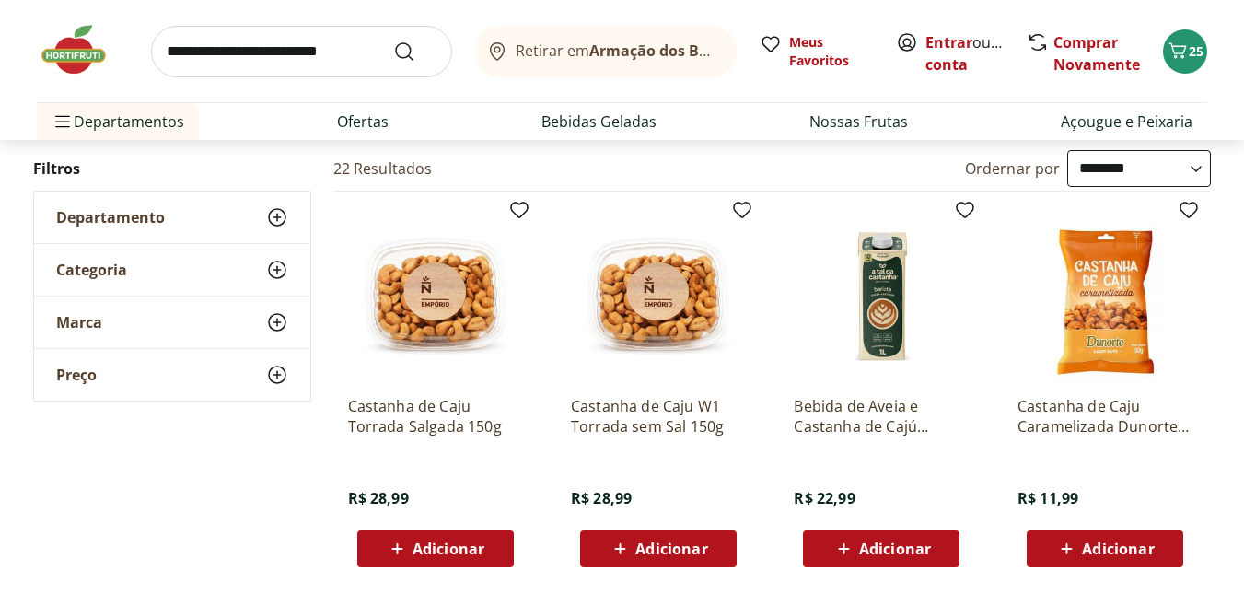
click at [403, 553] on icon at bounding box center [397, 549] width 23 height 22
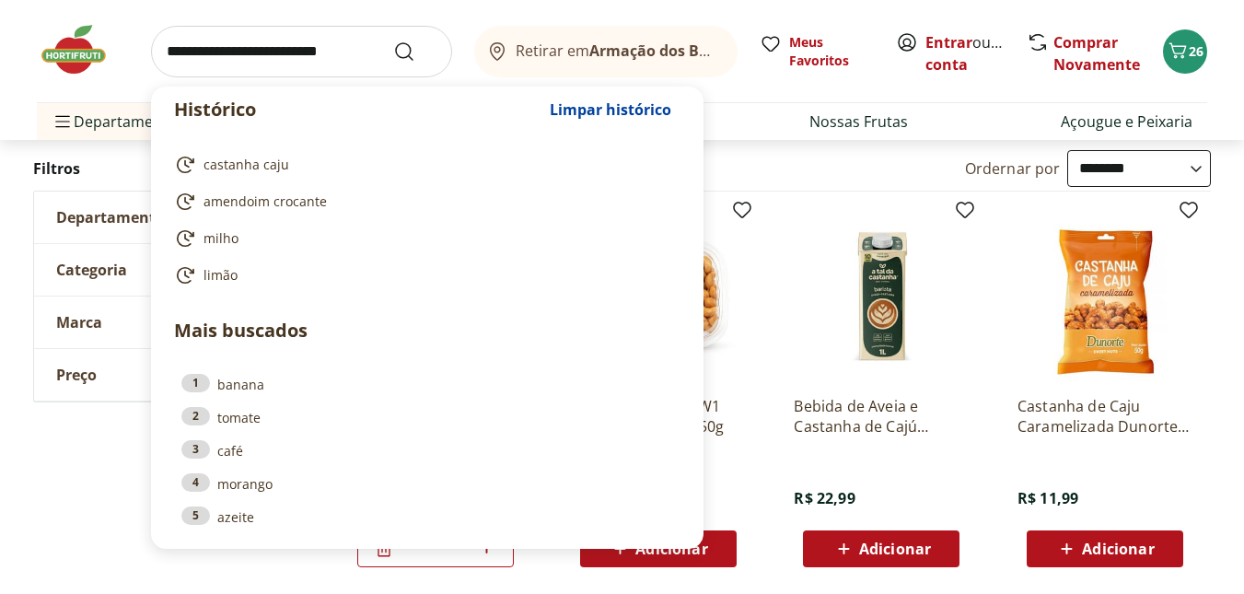
click at [191, 53] on input "search" at bounding box center [301, 52] width 301 height 52
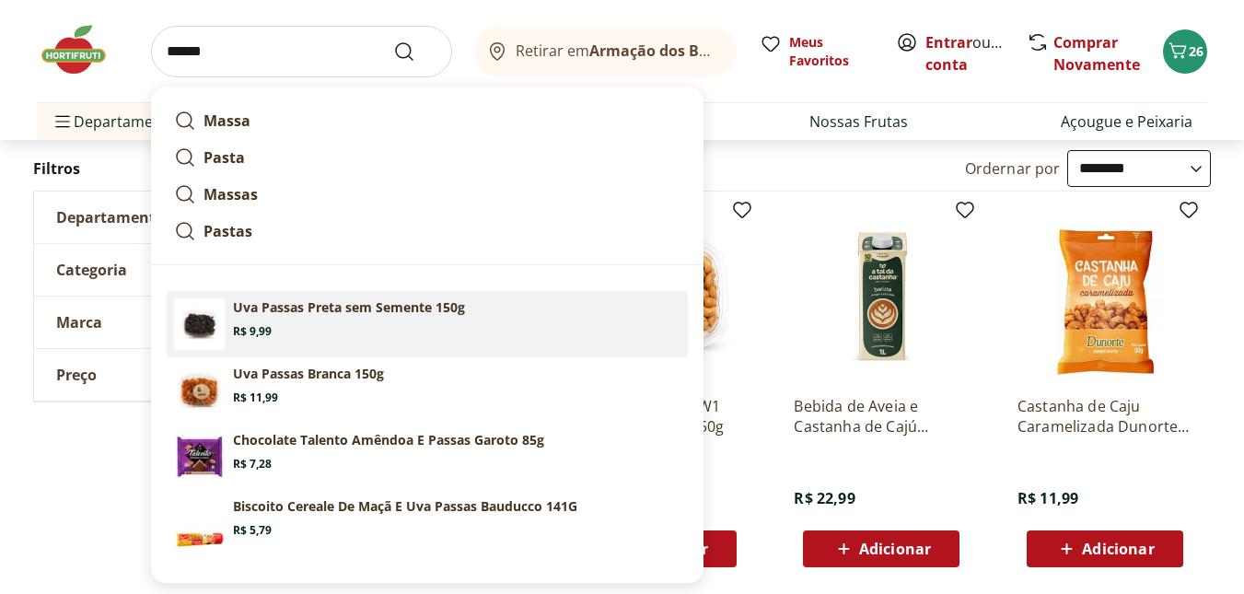
click at [284, 323] on section "Uva Passas Preta sem Semente 150g Price: R$ 9,99" at bounding box center [456, 318] width 447 height 41
type input "**********"
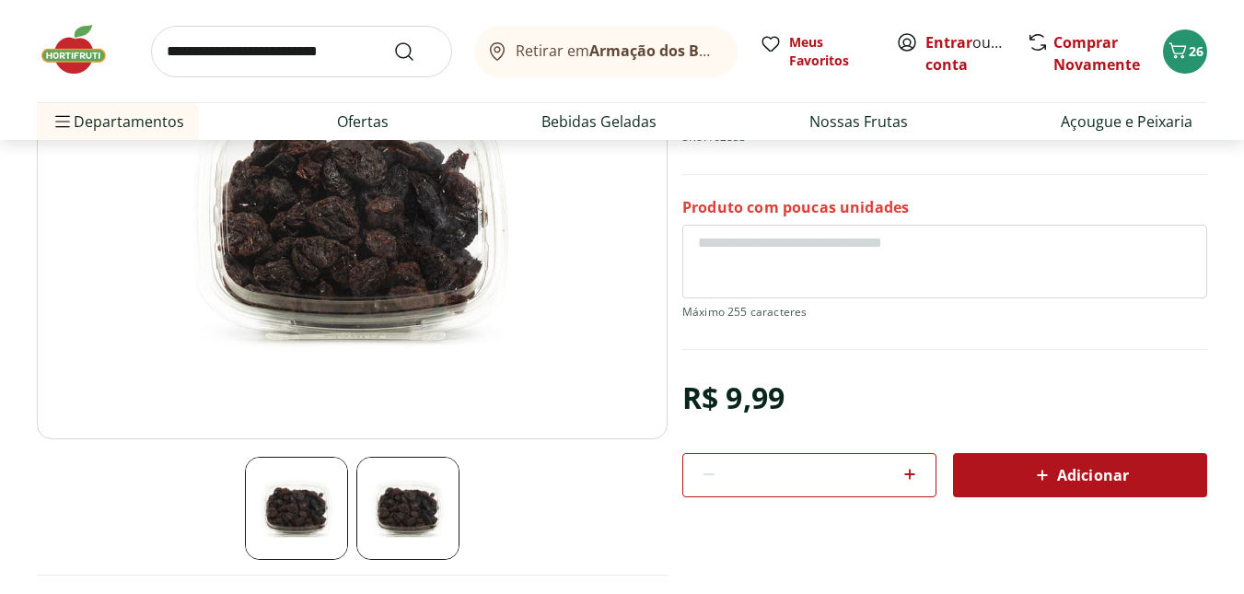
scroll to position [276, 0]
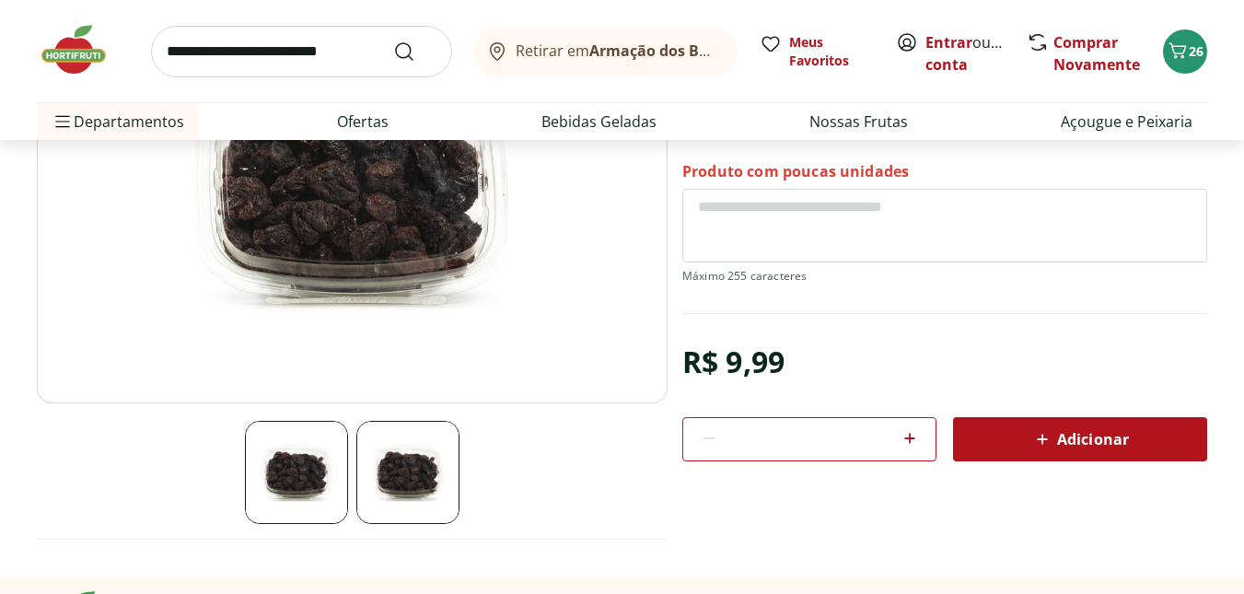
click at [1042, 446] on icon at bounding box center [1042, 439] width 22 height 22
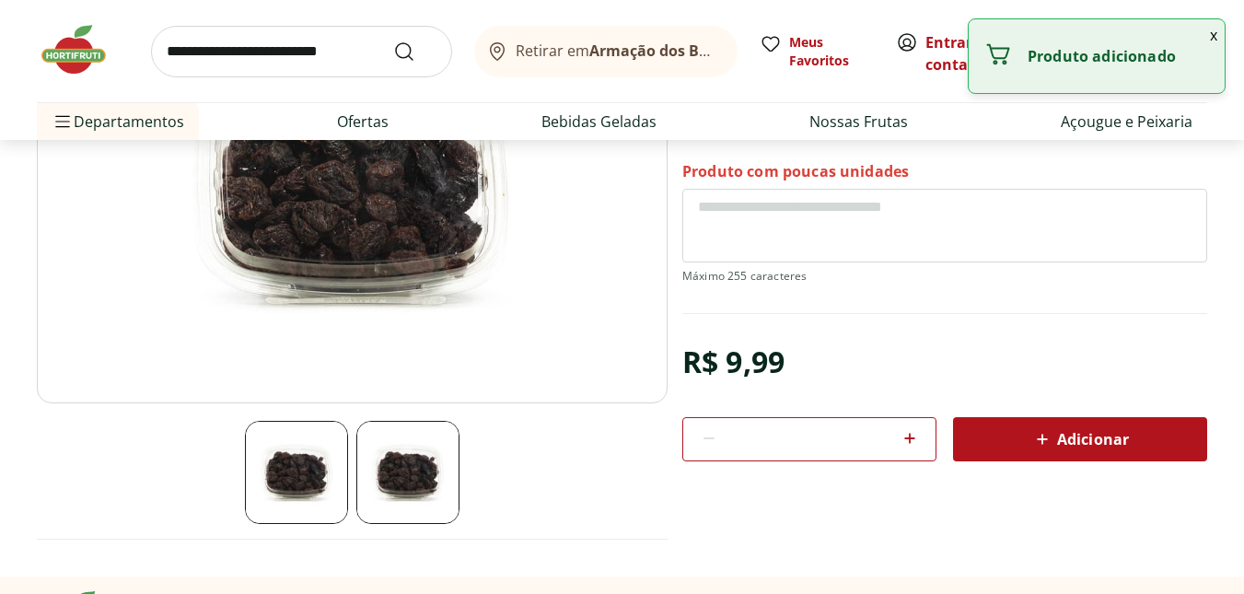
click at [91, 63] on img at bounding box center [83, 49] width 92 height 55
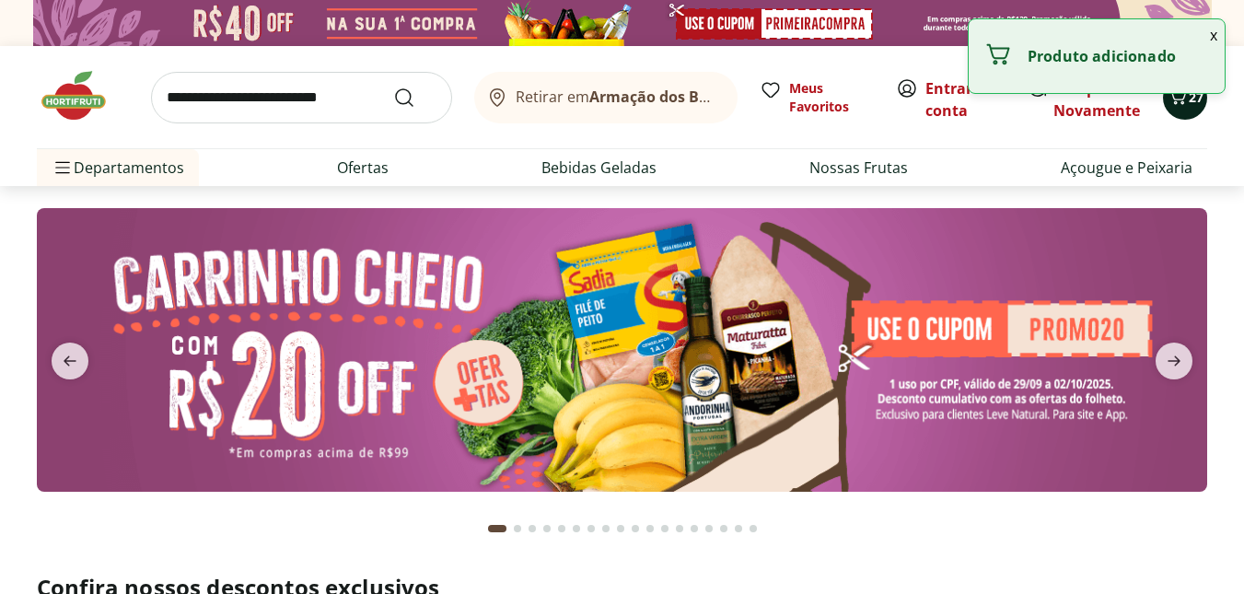
click at [1182, 106] on icon "Carrinho" at bounding box center [1177, 97] width 22 height 22
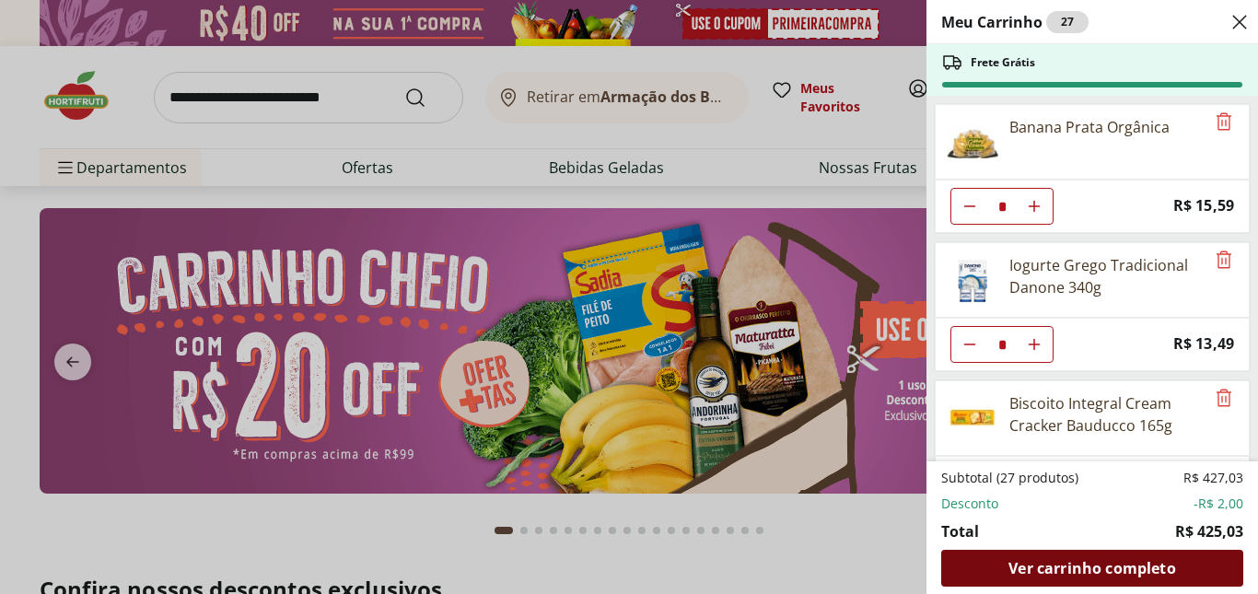
click at [1049, 566] on span "Ver carrinho completo" at bounding box center [1091, 568] width 167 height 15
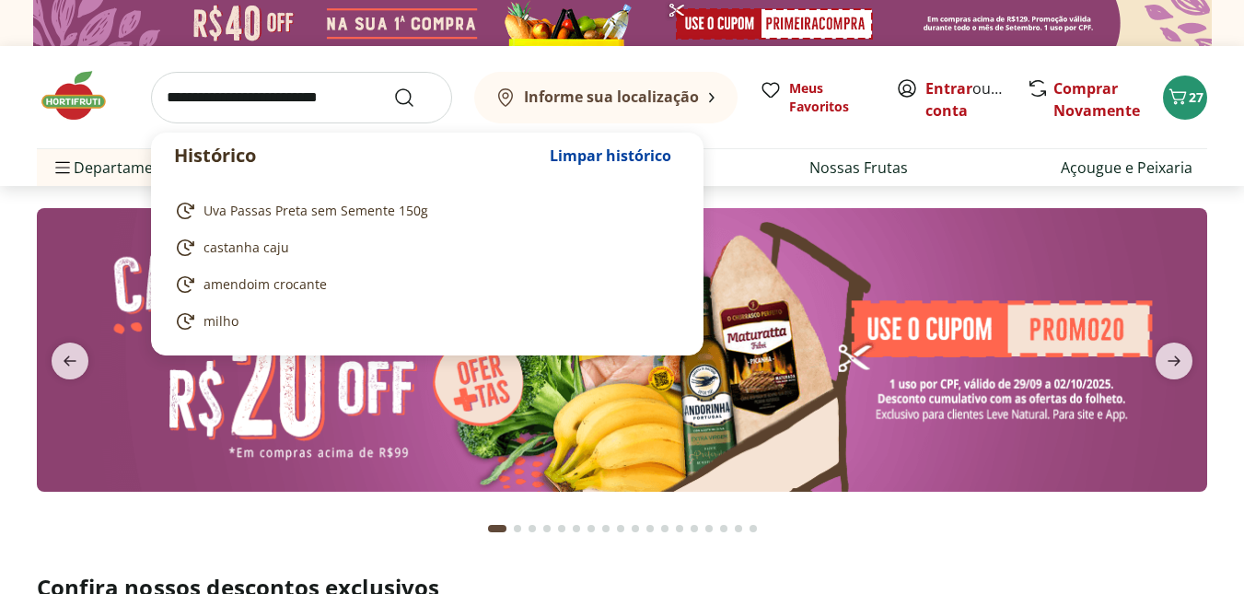
click at [261, 108] on input "search" at bounding box center [301, 98] width 301 height 52
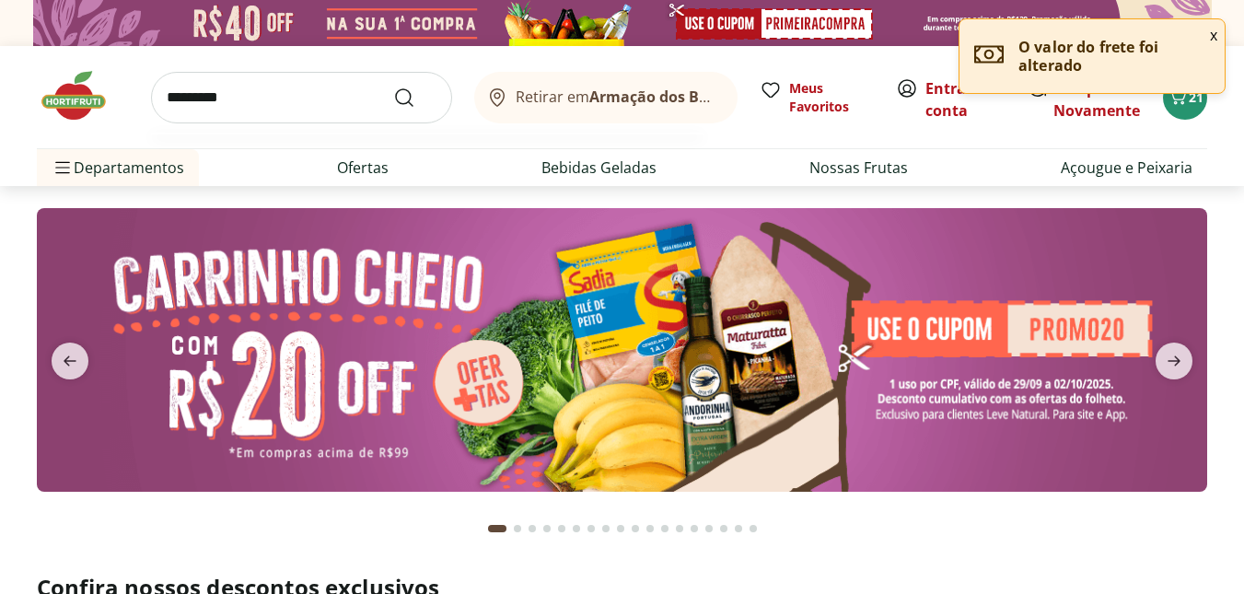
type input "*********"
click at [393, 87] on button "Submit Search" at bounding box center [415, 98] width 44 height 22
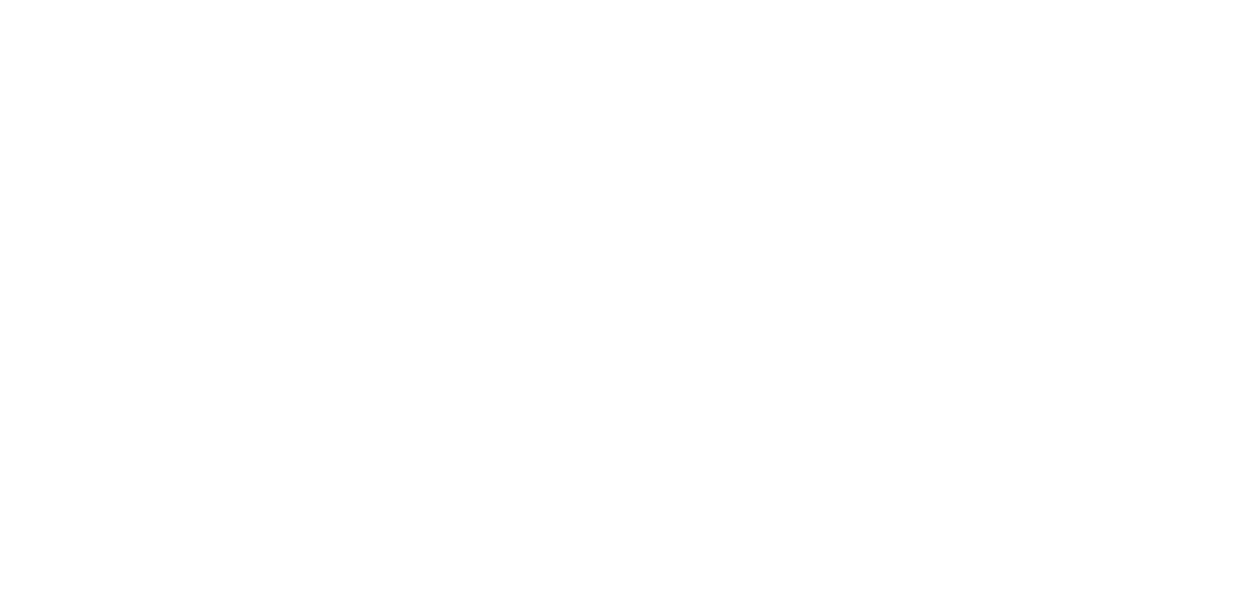
select select "**********"
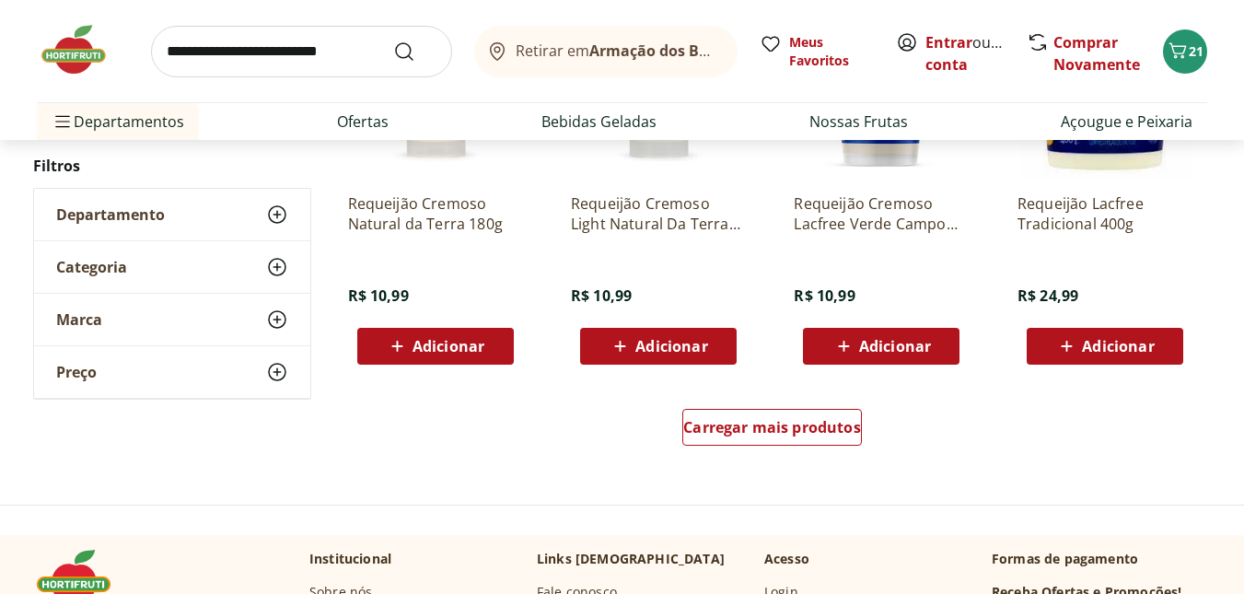
scroll to position [1289, 0]
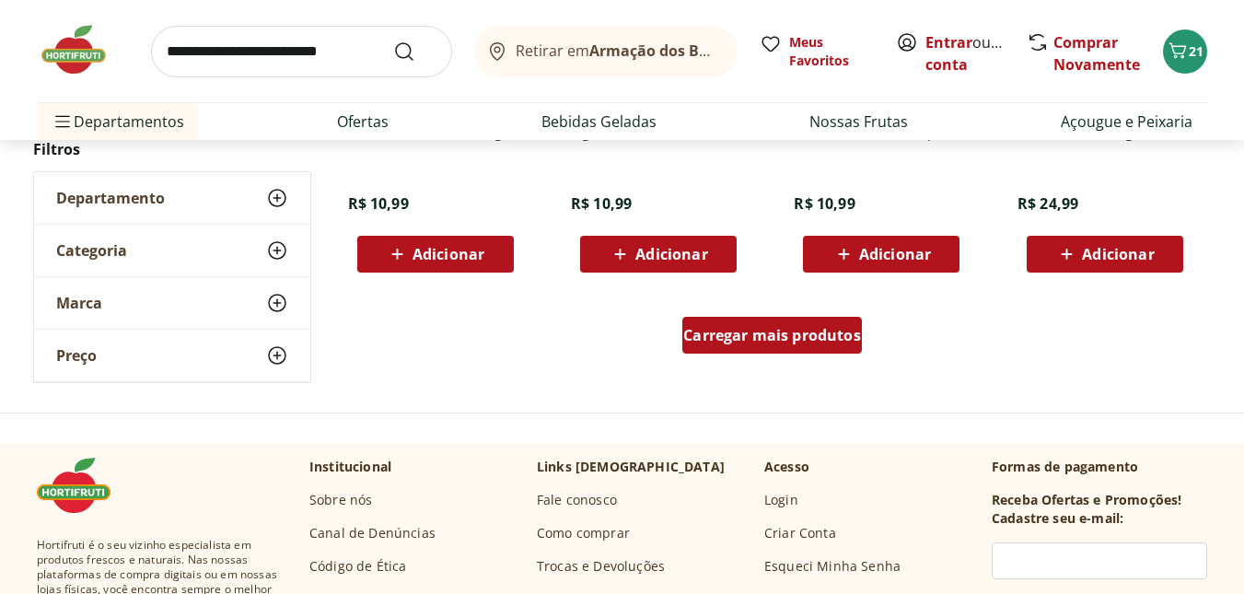
click at [802, 333] on span "Carregar mais produtos" at bounding box center [772, 335] width 178 height 15
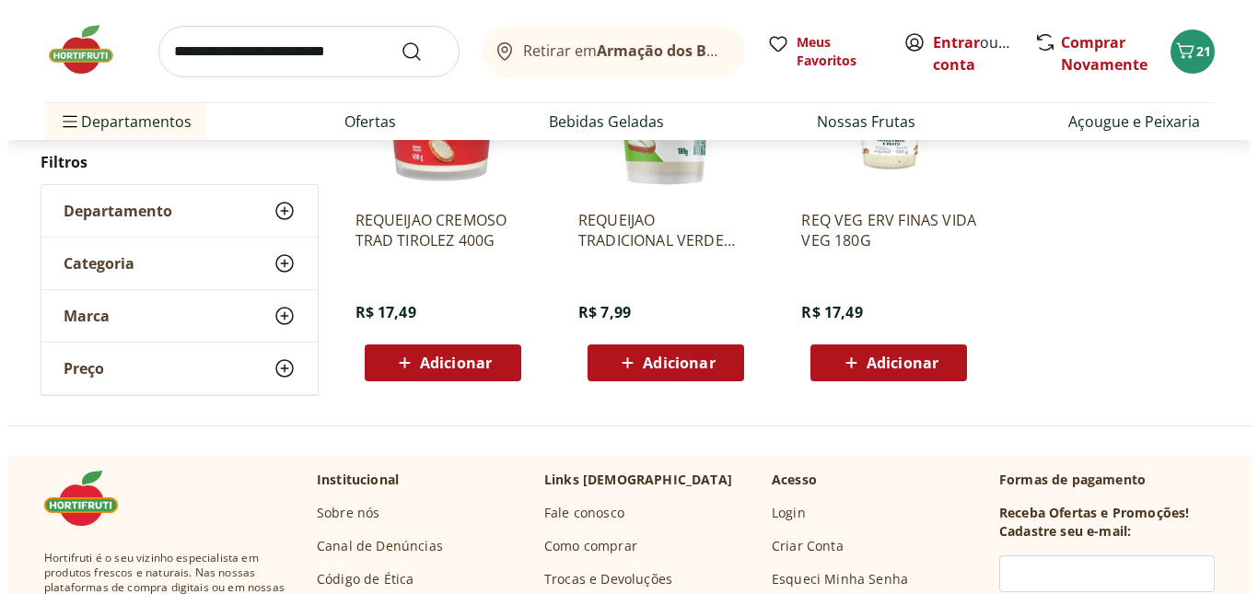
scroll to position [829, 0]
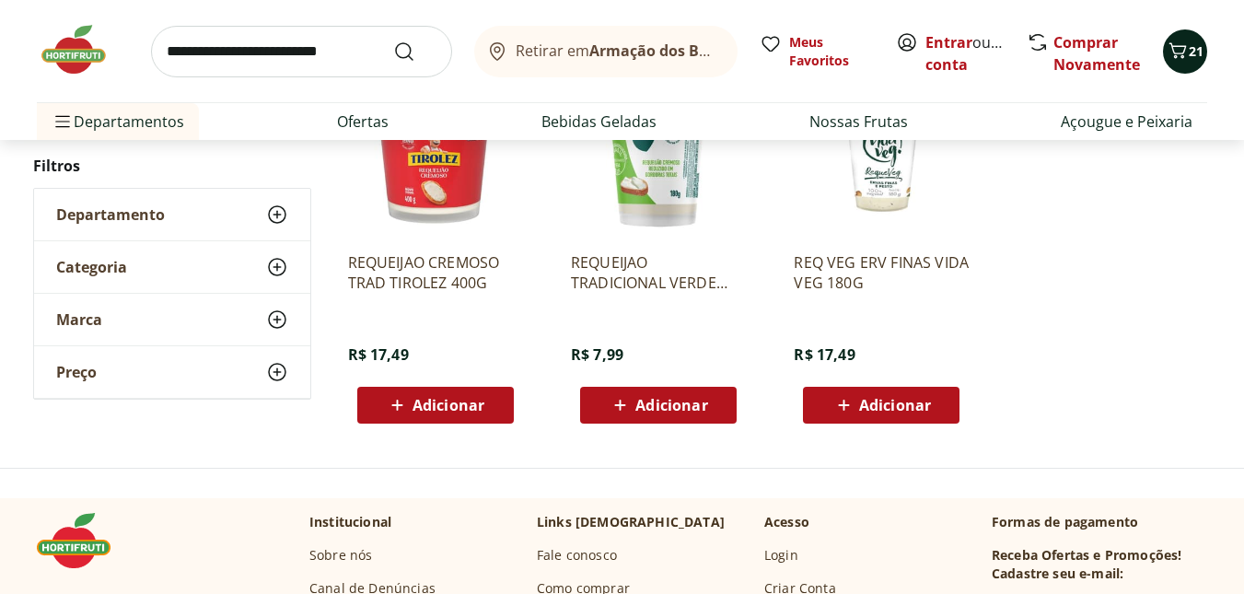
click at [1179, 50] on icon "Carrinho" at bounding box center [1177, 51] width 22 height 22
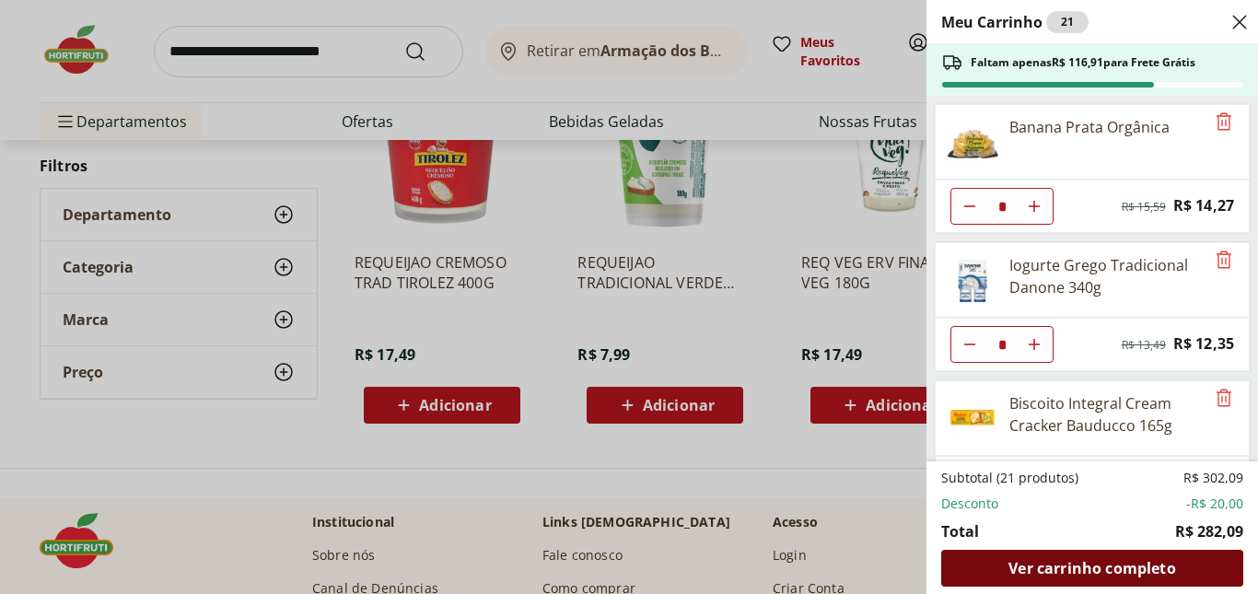
click at [1079, 573] on span "Ver carrinho completo" at bounding box center [1091, 568] width 167 height 15
